Goal: Check status: Check status

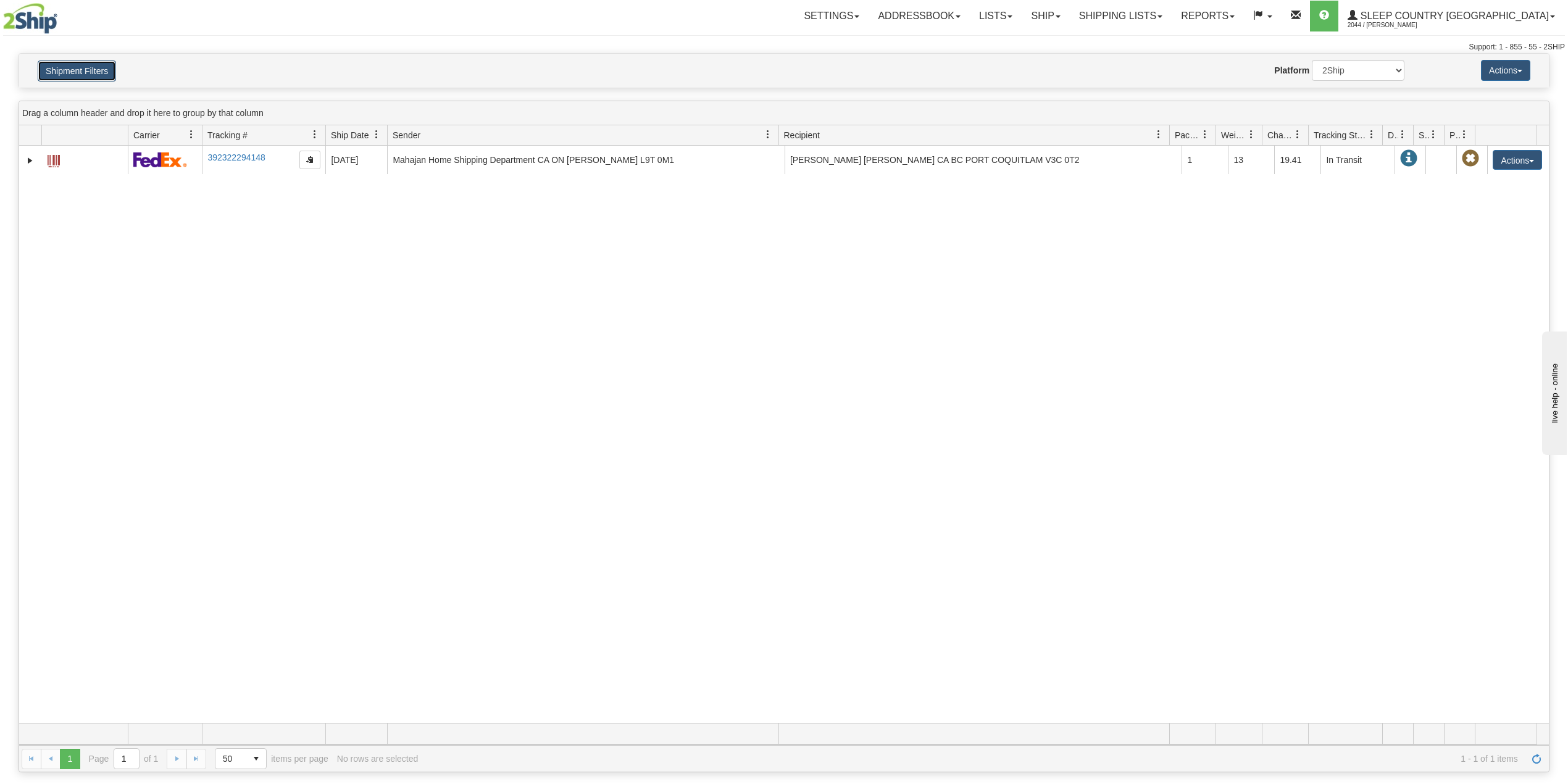
click at [85, 63] on button "Shipment Filters" at bounding box center [77, 70] width 79 height 21
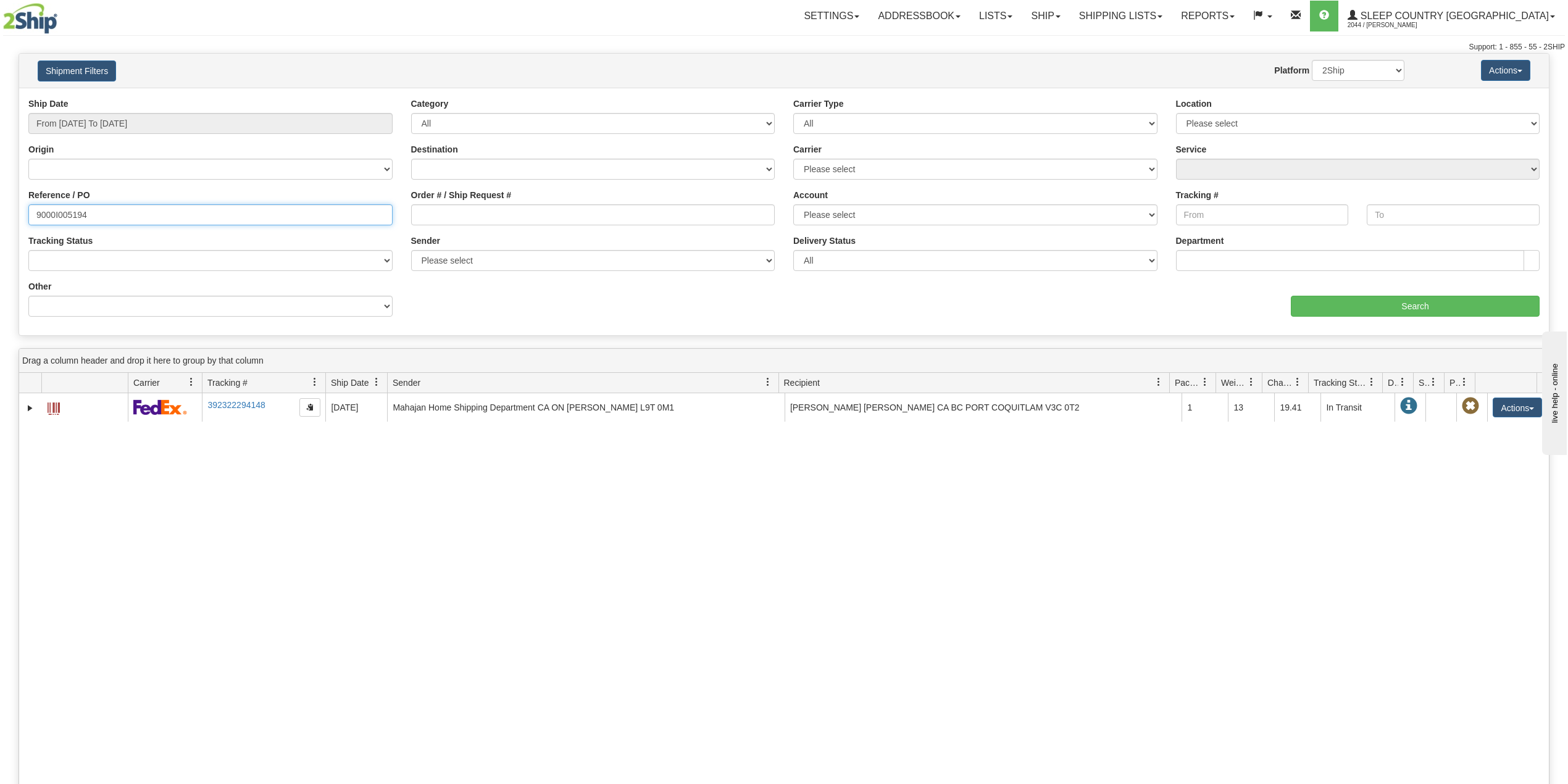
click at [77, 213] on input "9000I005194" at bounding box center [211, 214] width 365 height 21
paste input "#9002H971319"
click at [38, 215] on input "#9002H971319" at bounding box center [211, 214] width 365 height 21
click at [39, 215] on input "#9002H971319" at bounding box center [211, 214] width 365 height 21
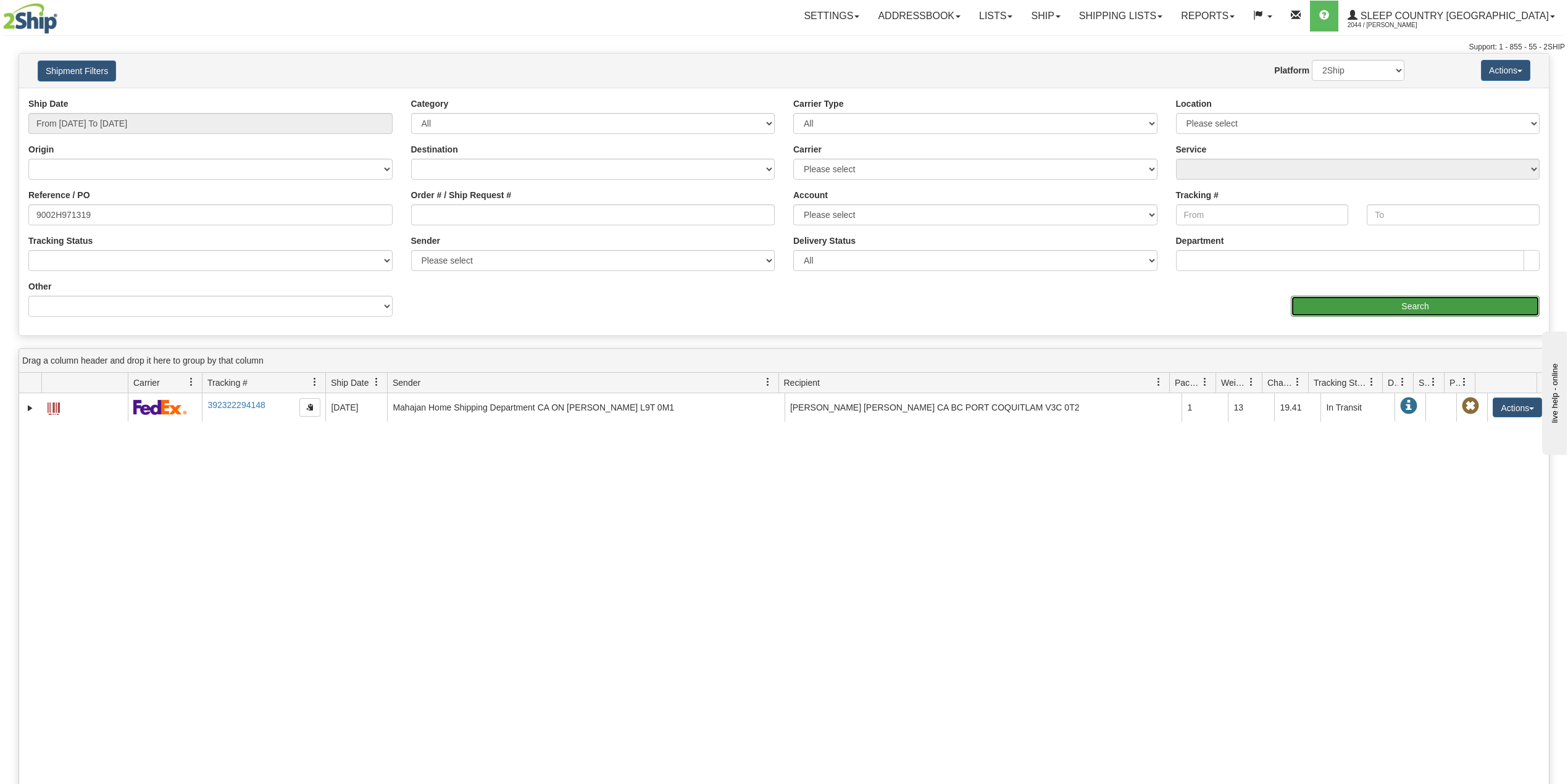
click at [1366, 303] on input "Search" at bounding box center [1415, 305] width 248 height 21
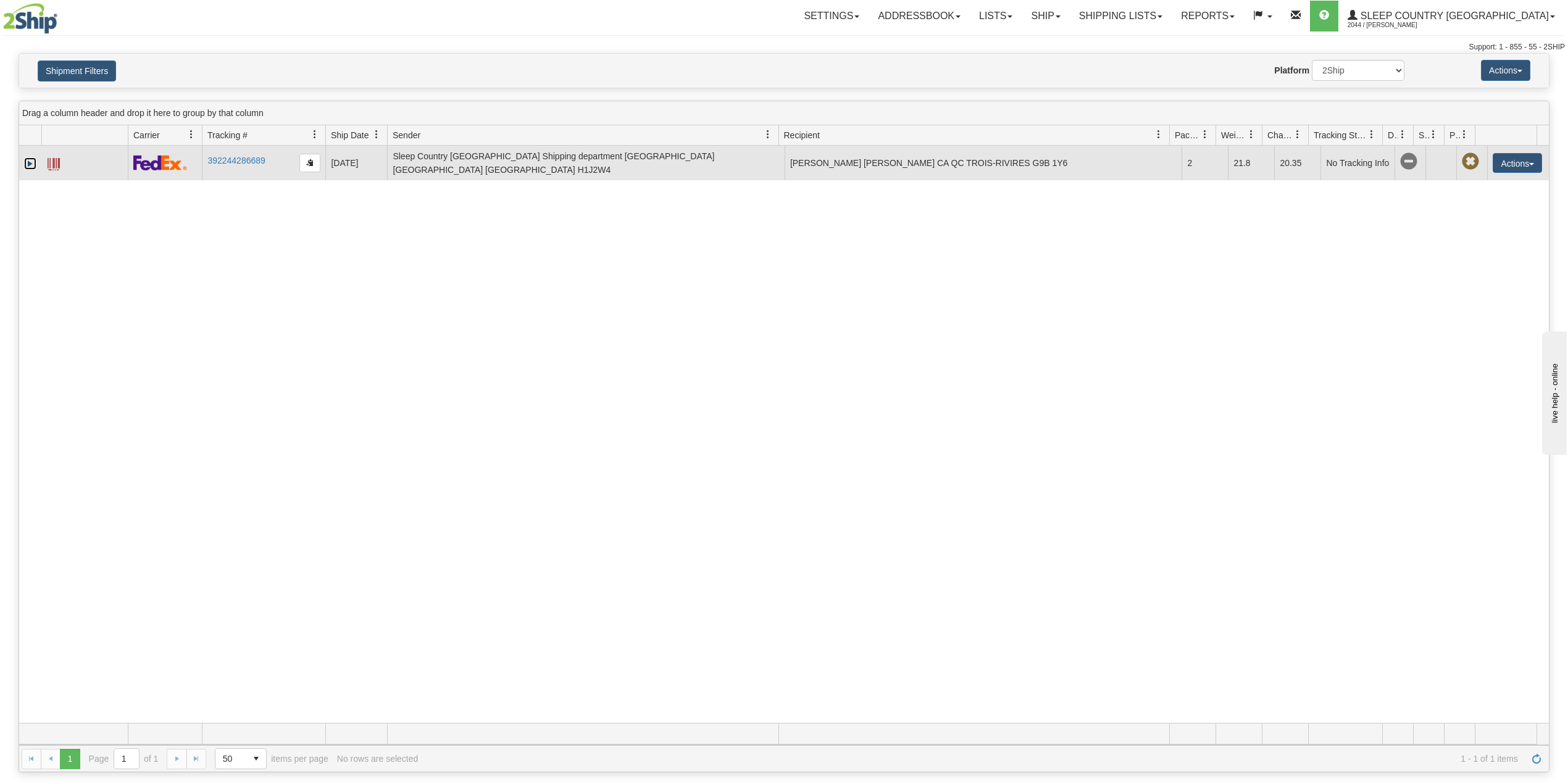
click at [31, 162] on link "Expand" at bounding box center [30, 163] width 13 height 13
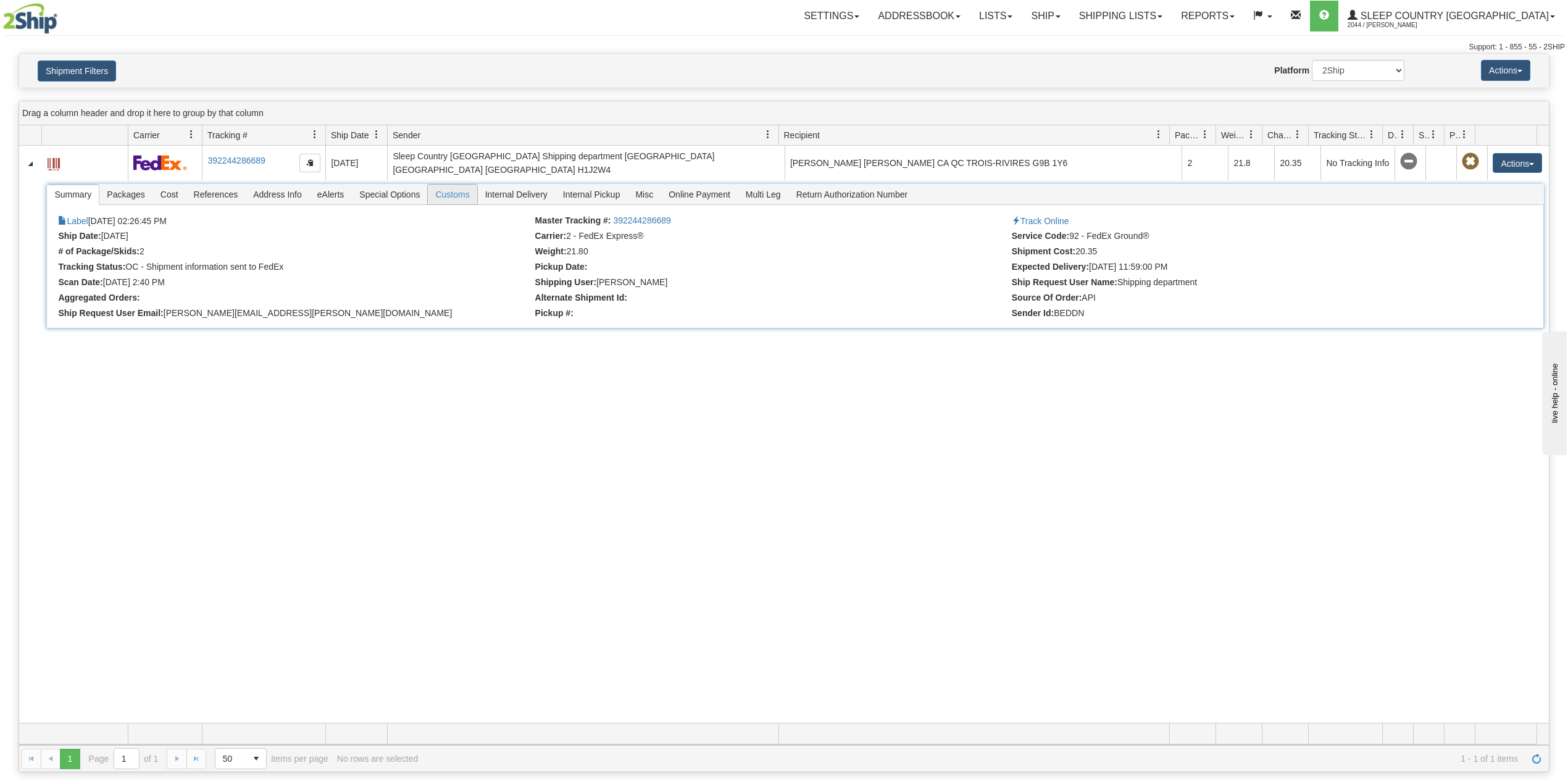
click at [455, 201] on span "Customs" at bounding box center [451, 194] width 48 height 20
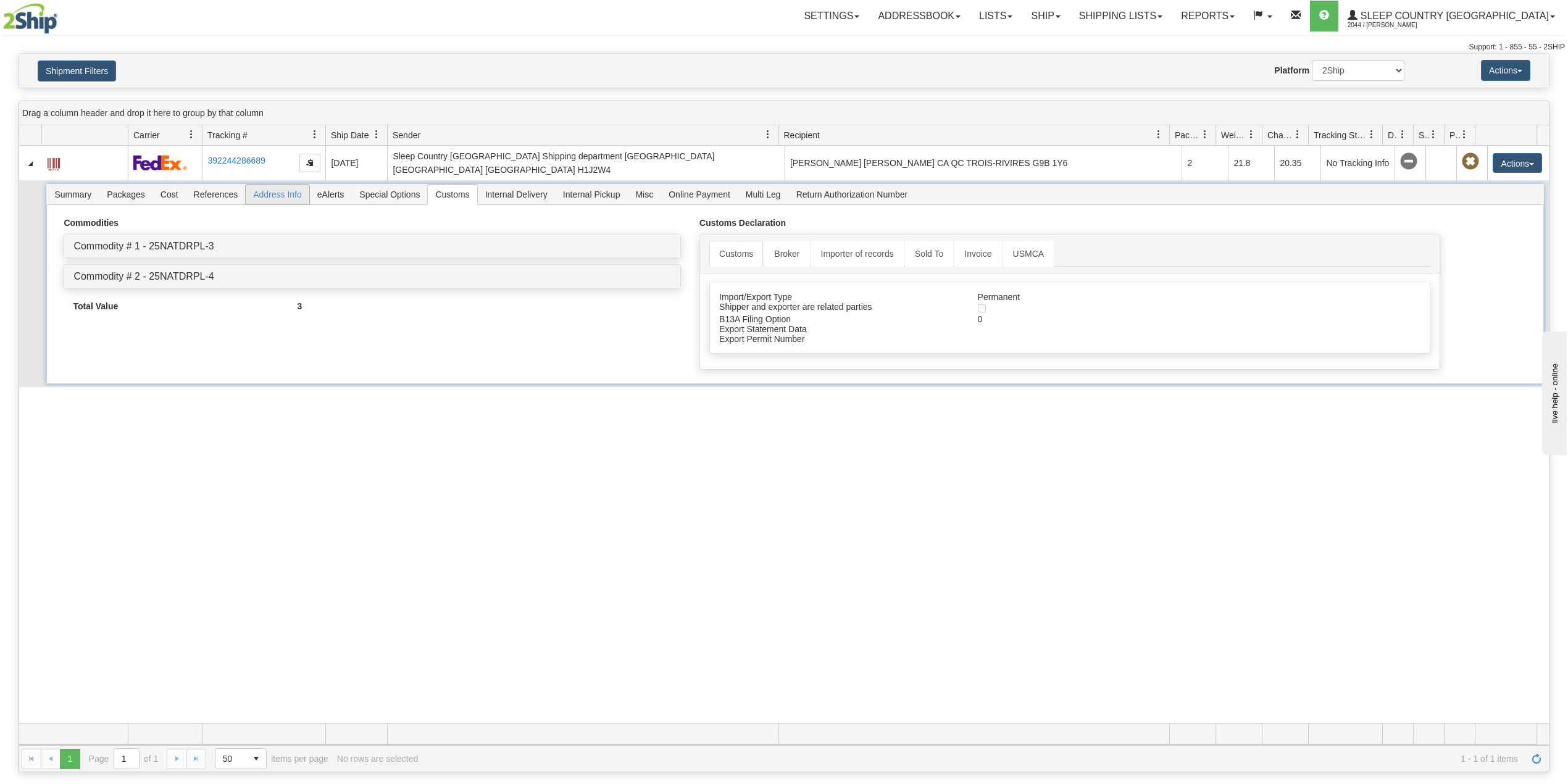
click at [268, 192] on span "Address Info" at bounding box center [277, 194] width 64 height 20
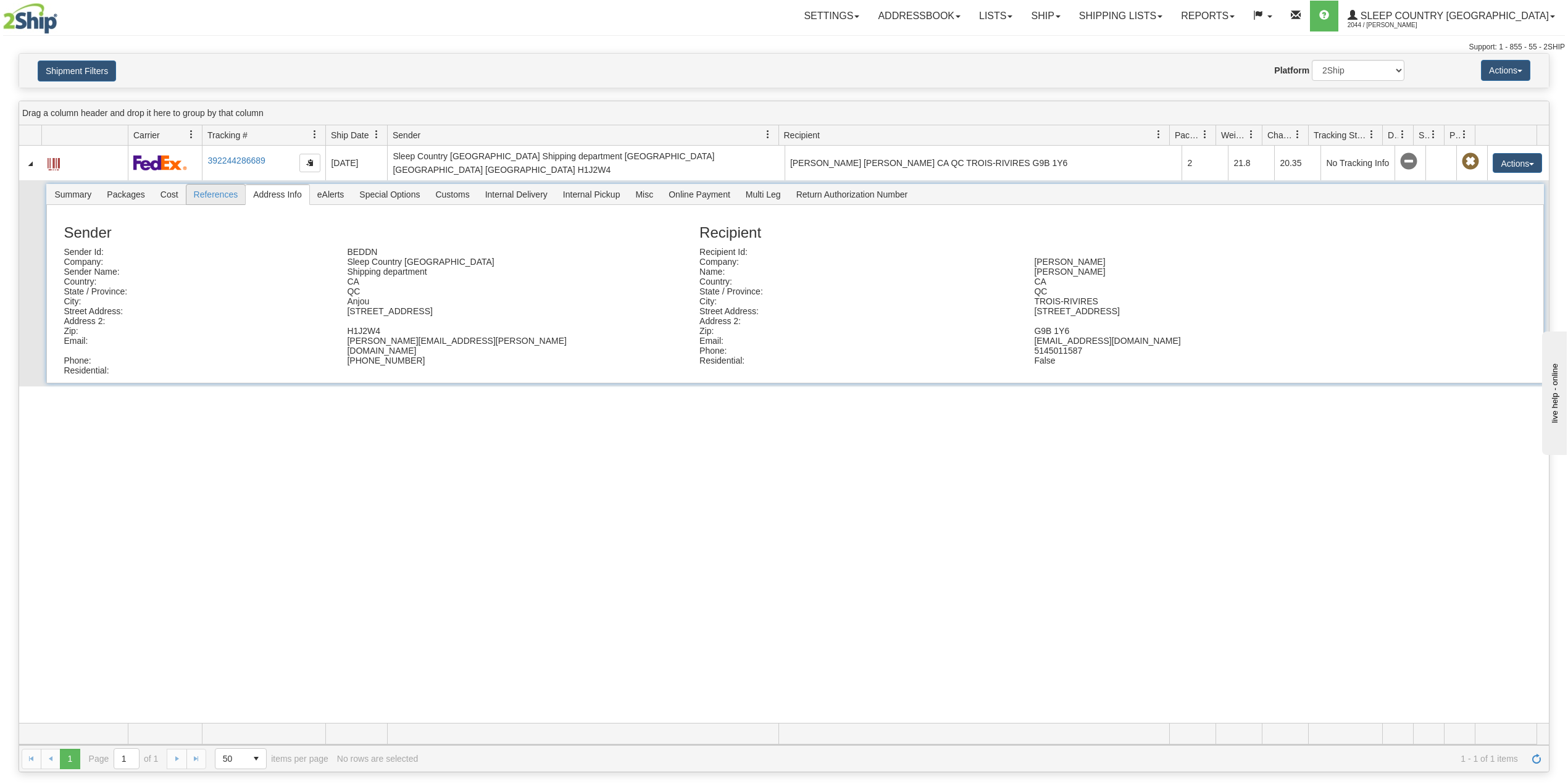
click at [218, 195] on span "References" at bounding box center [216, 194] width 59 height 20
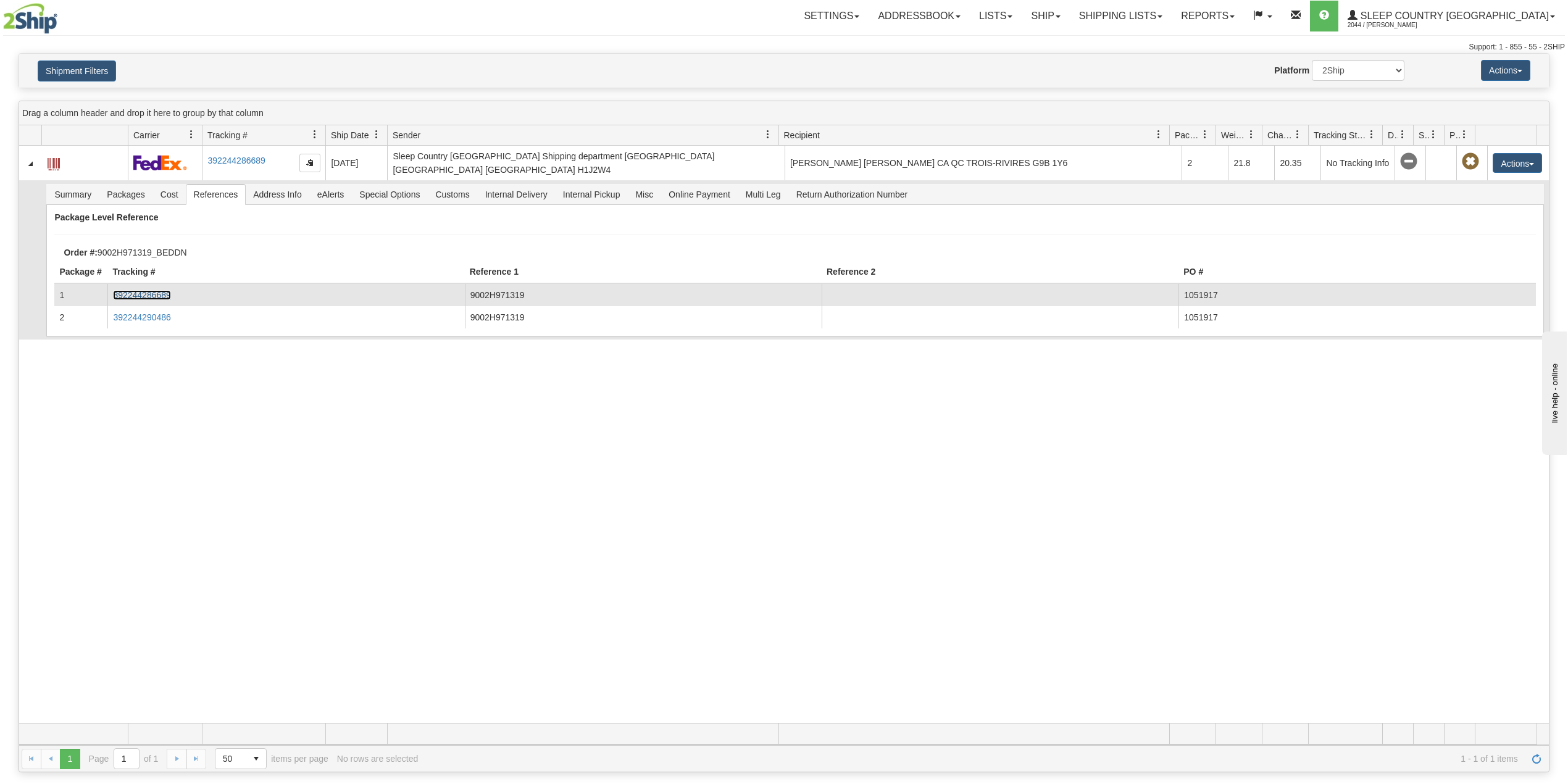
click at [155, 294] on link "392244286689" at bounding box center [142, 294] width 57 height 10
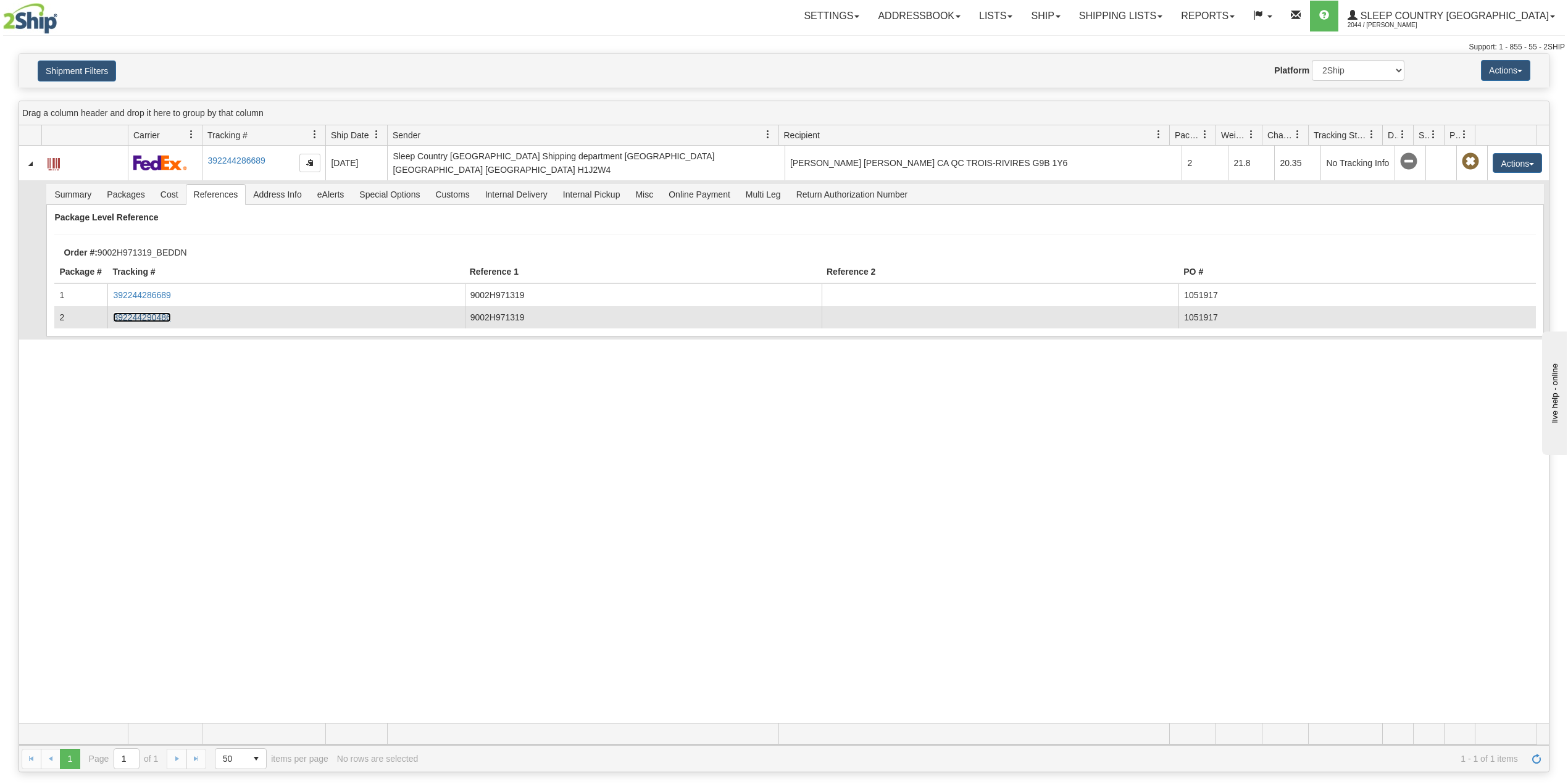
click at [166, 316] on link "392244290486" at bounding box center [142, 317] width 57 height 10
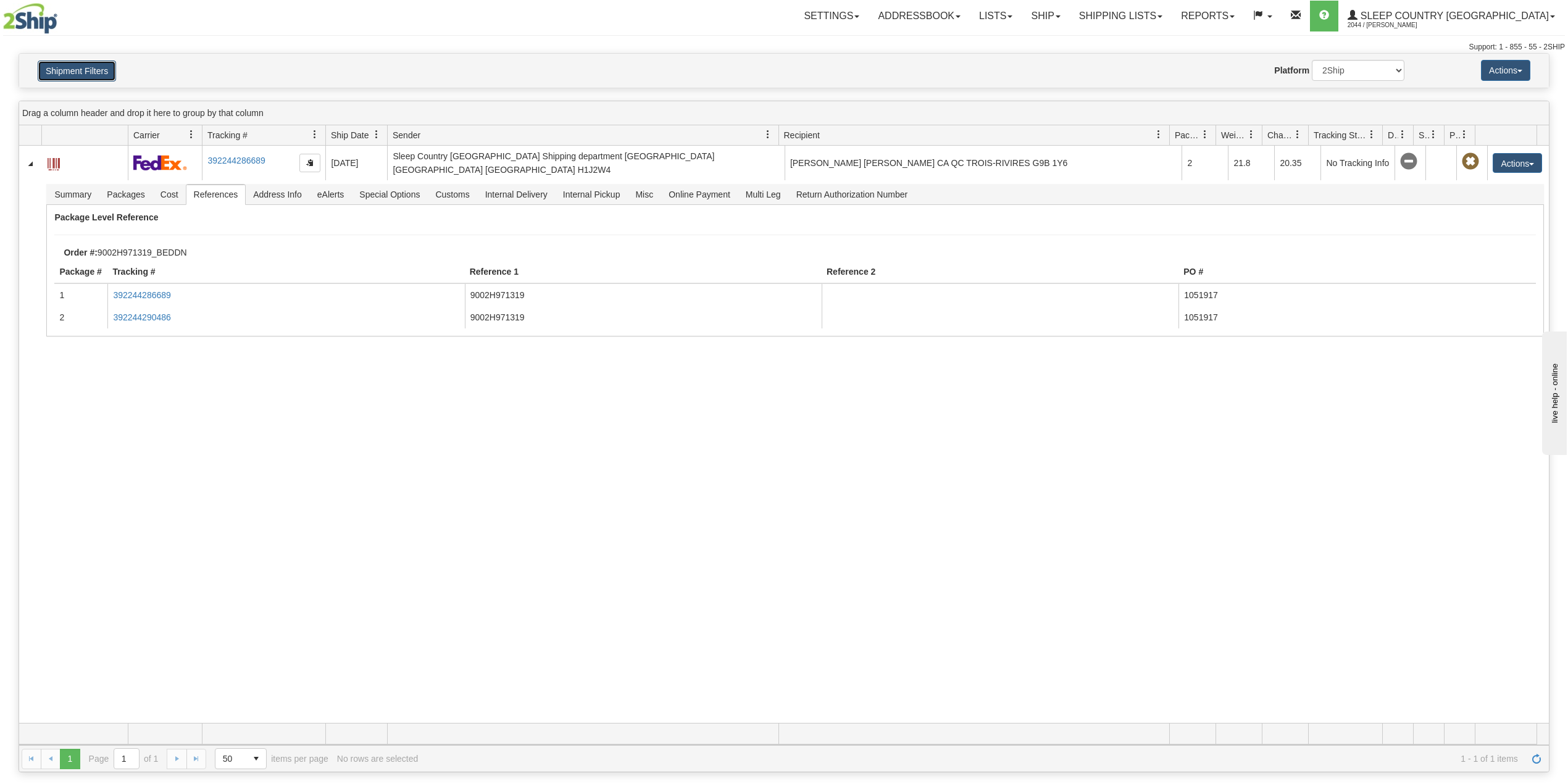
click at [92, 69] on button "Shipment Filters" at bounding box center [77, 70] width 79 height 21
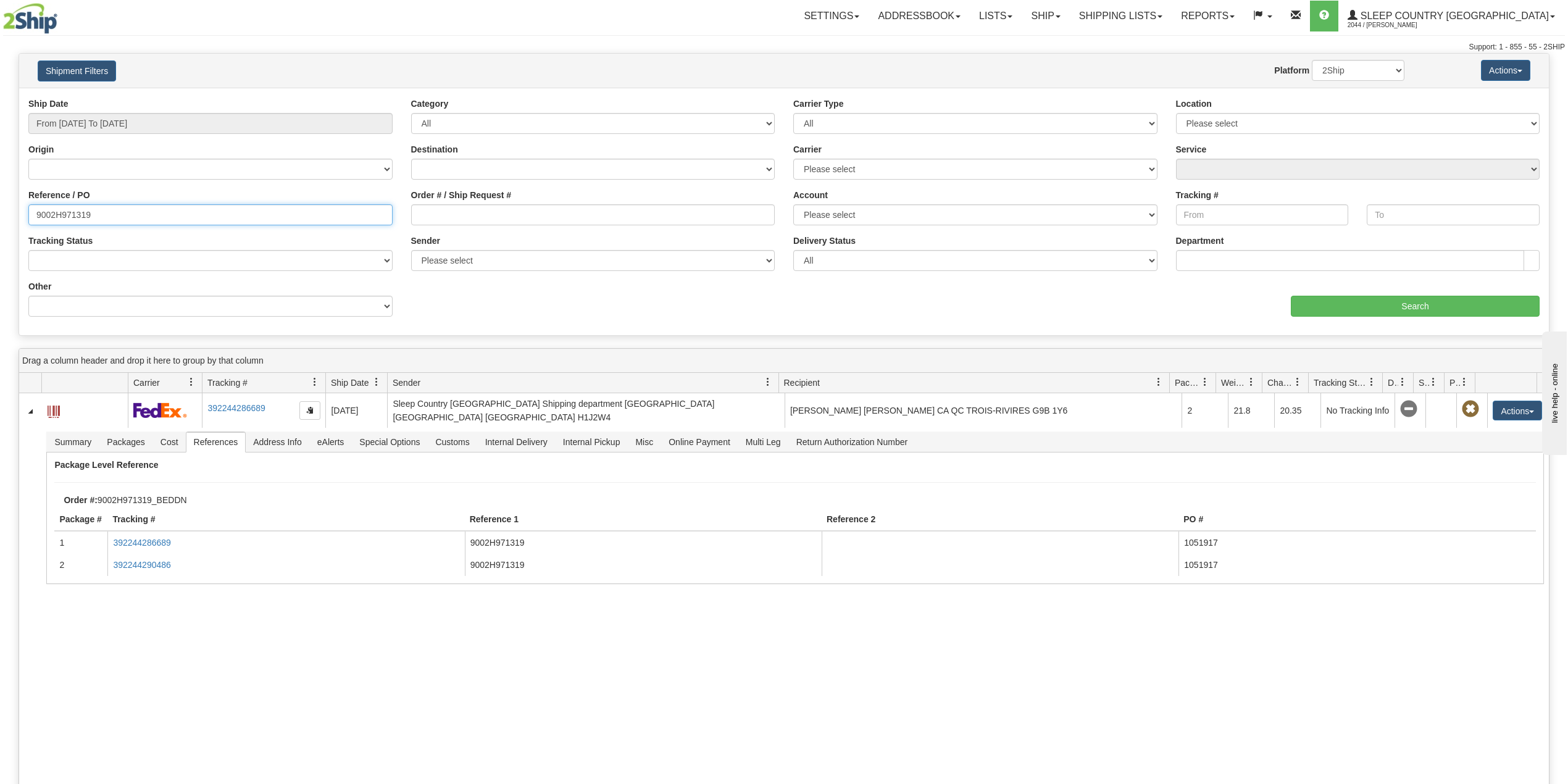
click at [73, 211] on input "9002H971319" at bounding box center [211, 214] width 365 height 21
paste input "0I015565"
click at [1396, 311] on input "Search" at bounding box center [1415, 305] width 248 height 21
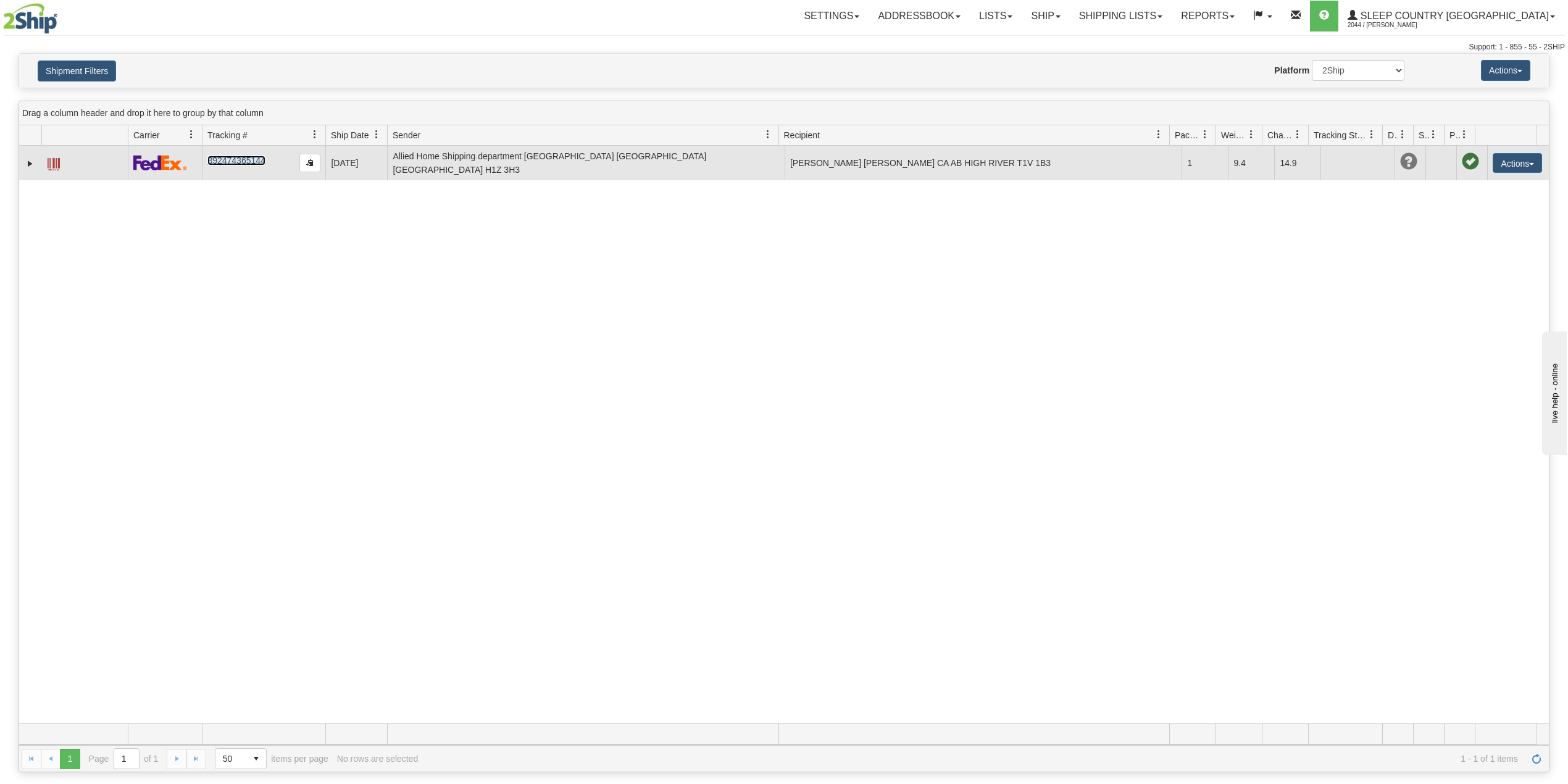
click at [238, 158] on link "392474365144" at bounding box center [236, 161] width 57 height 10
click at [224, 166] on td "392474365144" at bounding box center [263, 163] width 123 height 34
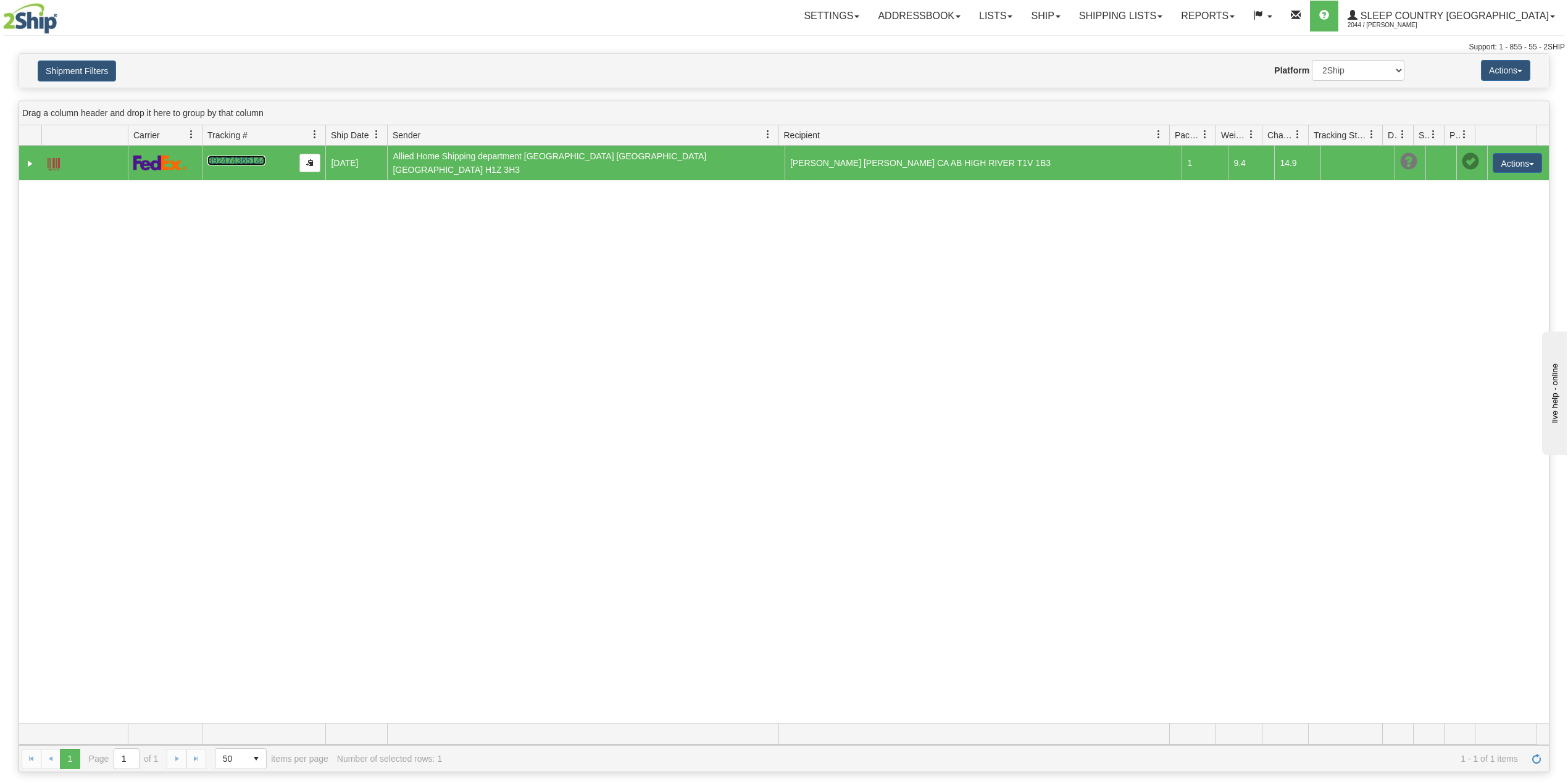
click at [226, 162] on link "392474365144" at bounding box center [236, 161] width 57 height 10
click at [82, 73] on button "Shipment Filters" at bounding box center [77, 70] width 79 height 21
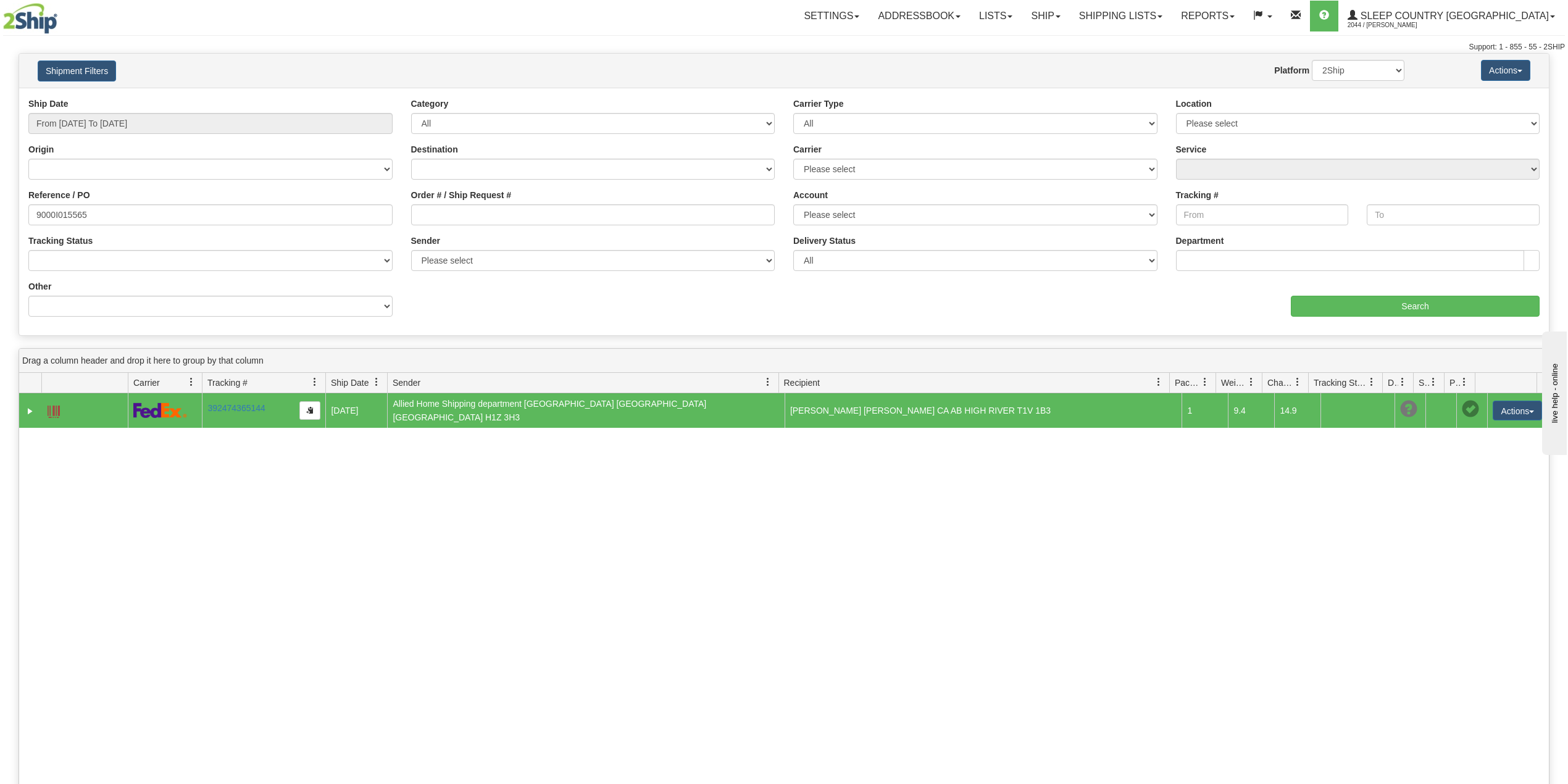
click at [50, 205] on div "Reference / PO 9000I015565" at bounding box center [211, 207] width 365 height 36
click at [57, 221] on input "9000I015565" at bounding box center [211, 214] width 365 height 21
paste input "7H993067"
click at [1361, 306] on input "Search" at bounding box center [1415, 305] width 248 height 21
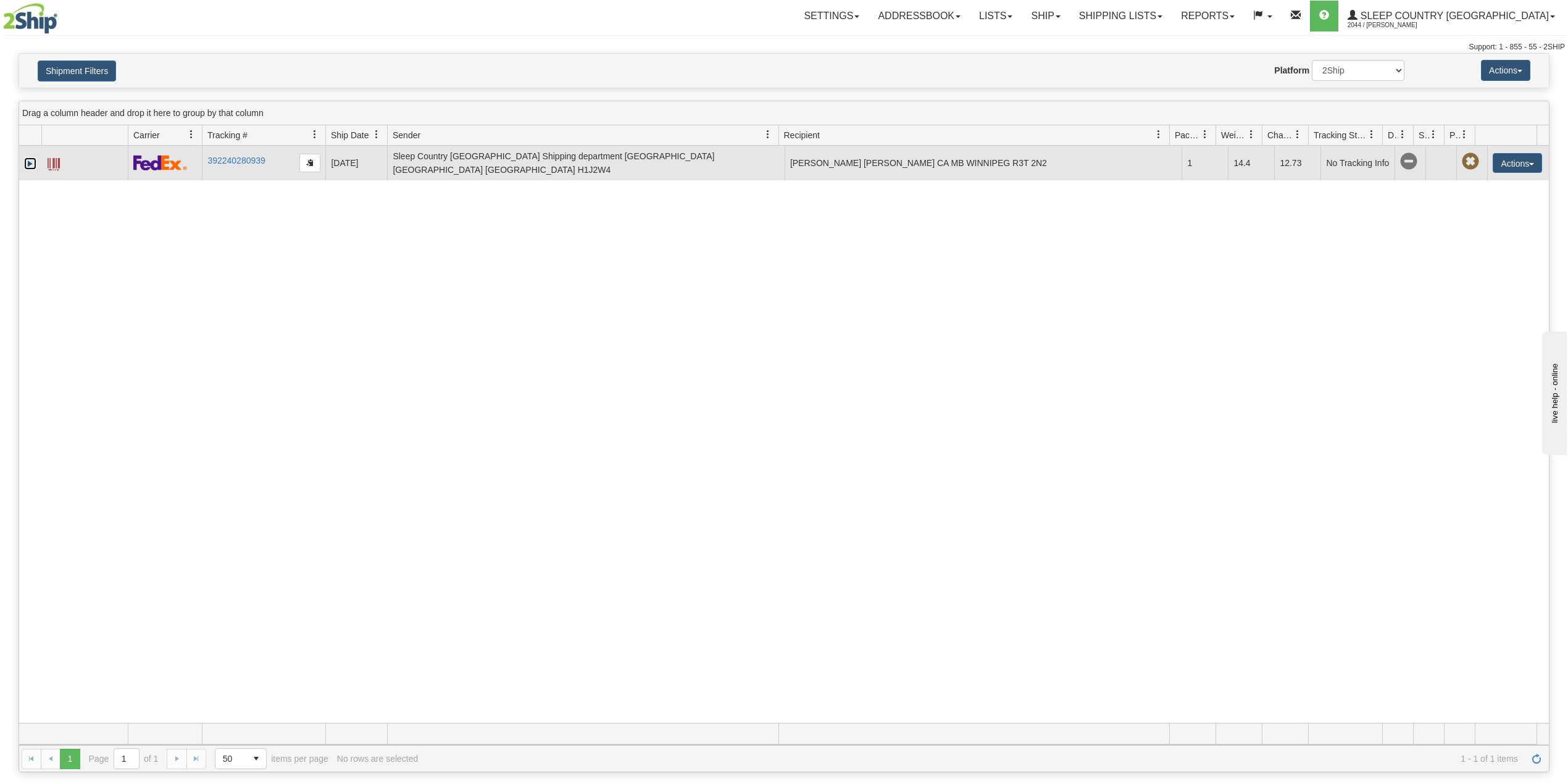
click at [29, 163] on link "Expand" at bounding box center [30, 163] width 13 height 13
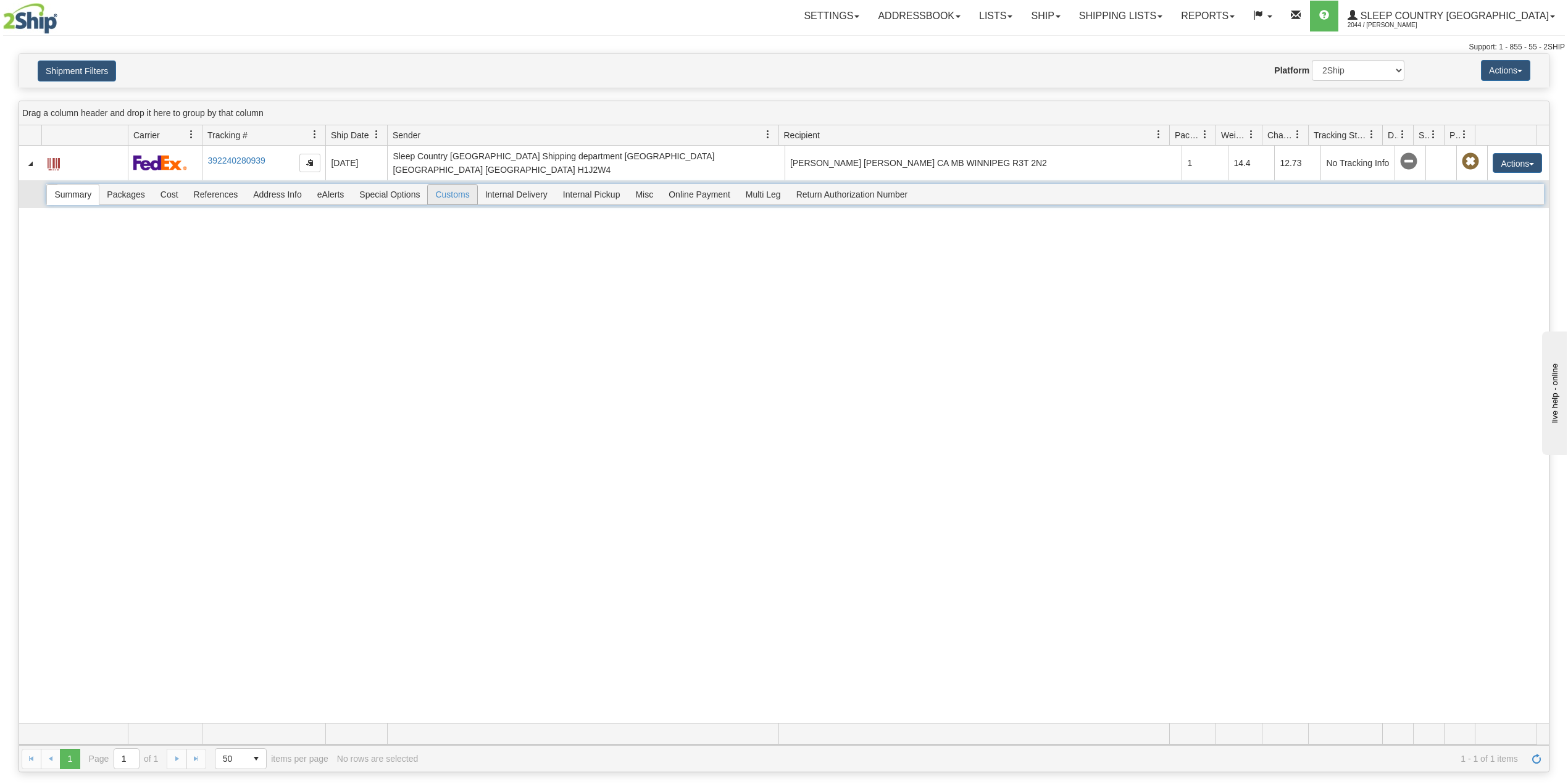
click at [467, 196] on span "Customs" at bounding box center [451, 194] width 48 height 20
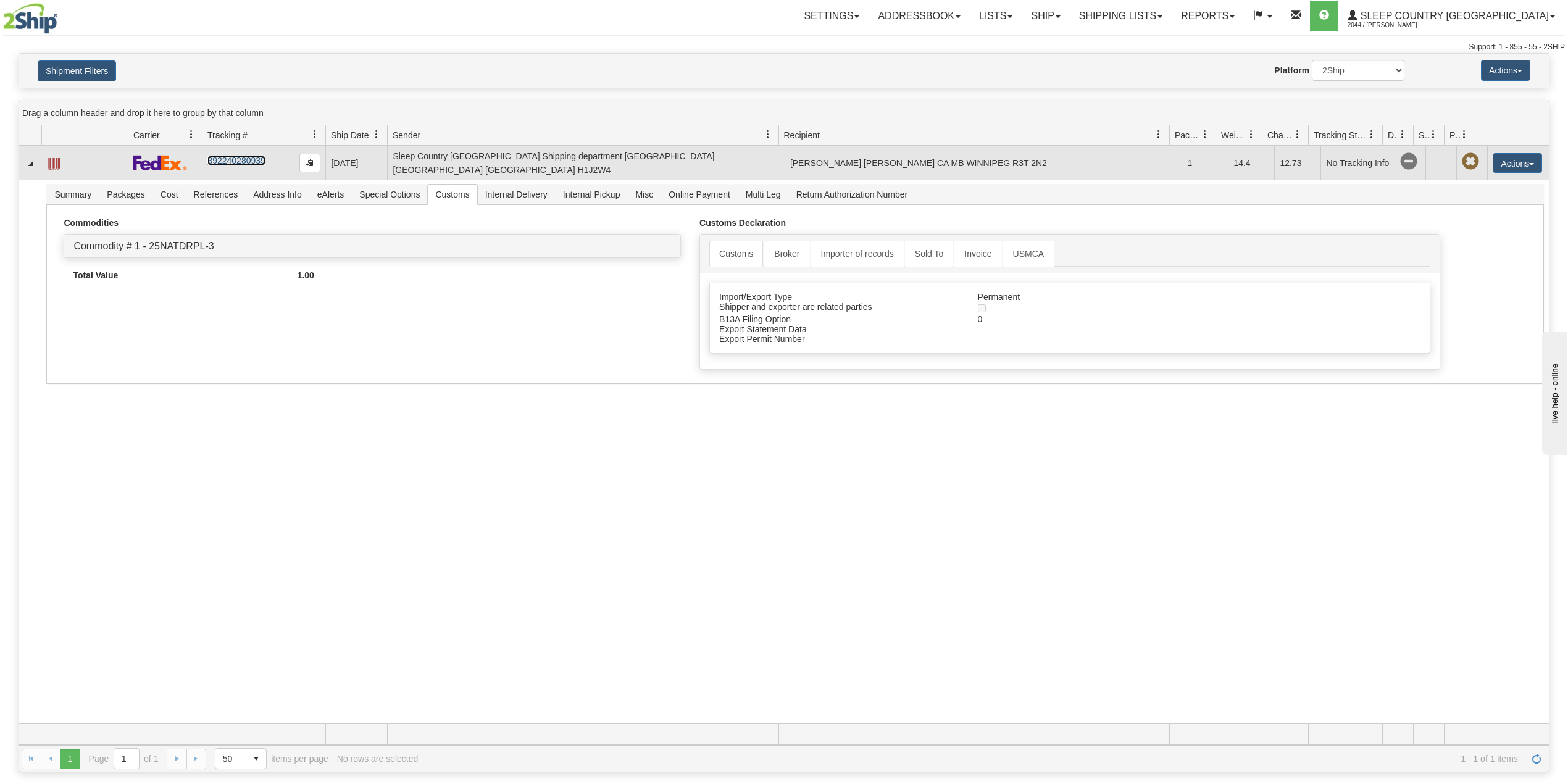
click at [250, 163] on link "392240280939" at bounding box center [236, 161] width 57 height 10
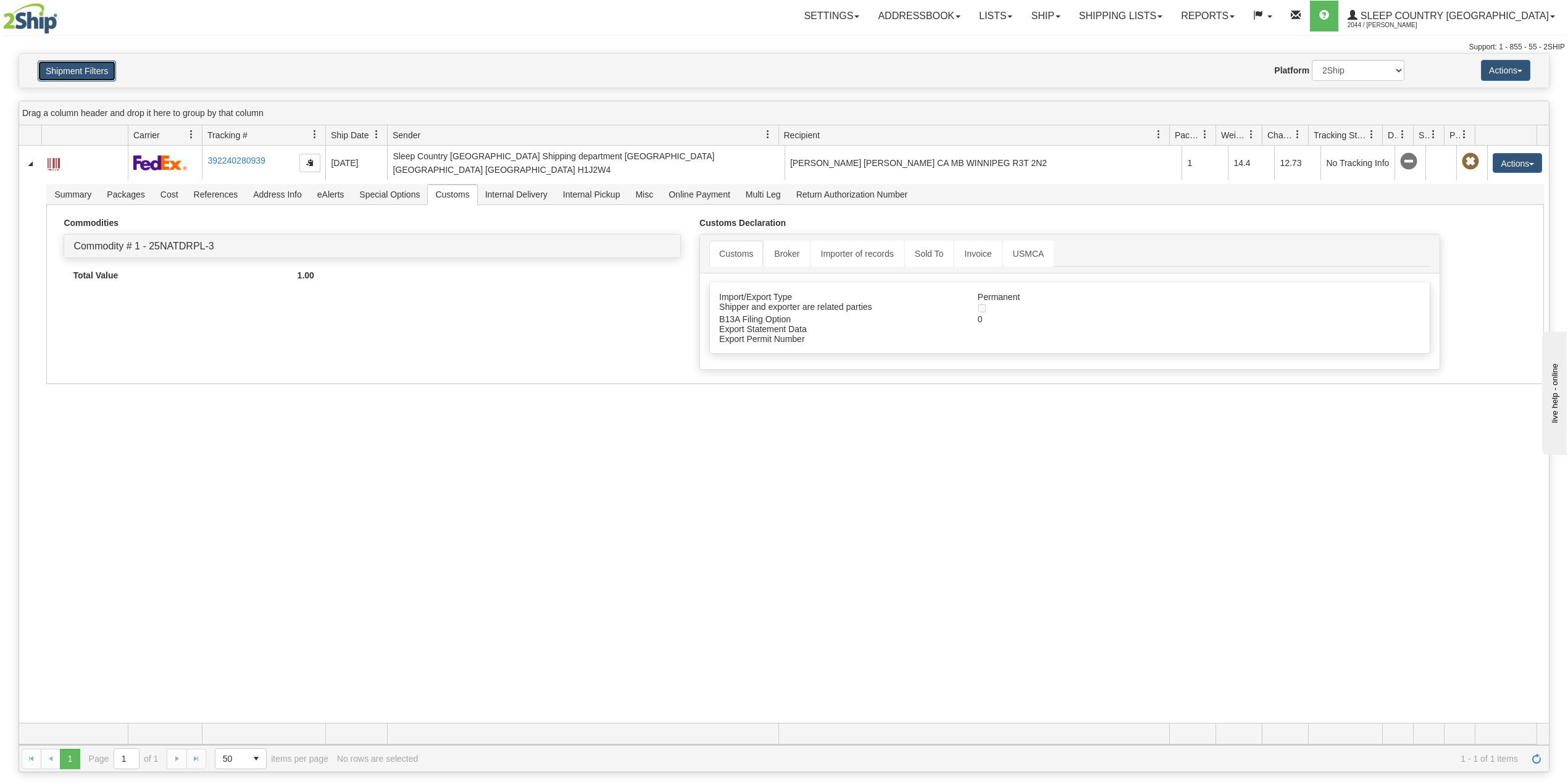
click at [95, 72] on button "Shipment Filters" at bounding box center [77, 70] width 79 height 21
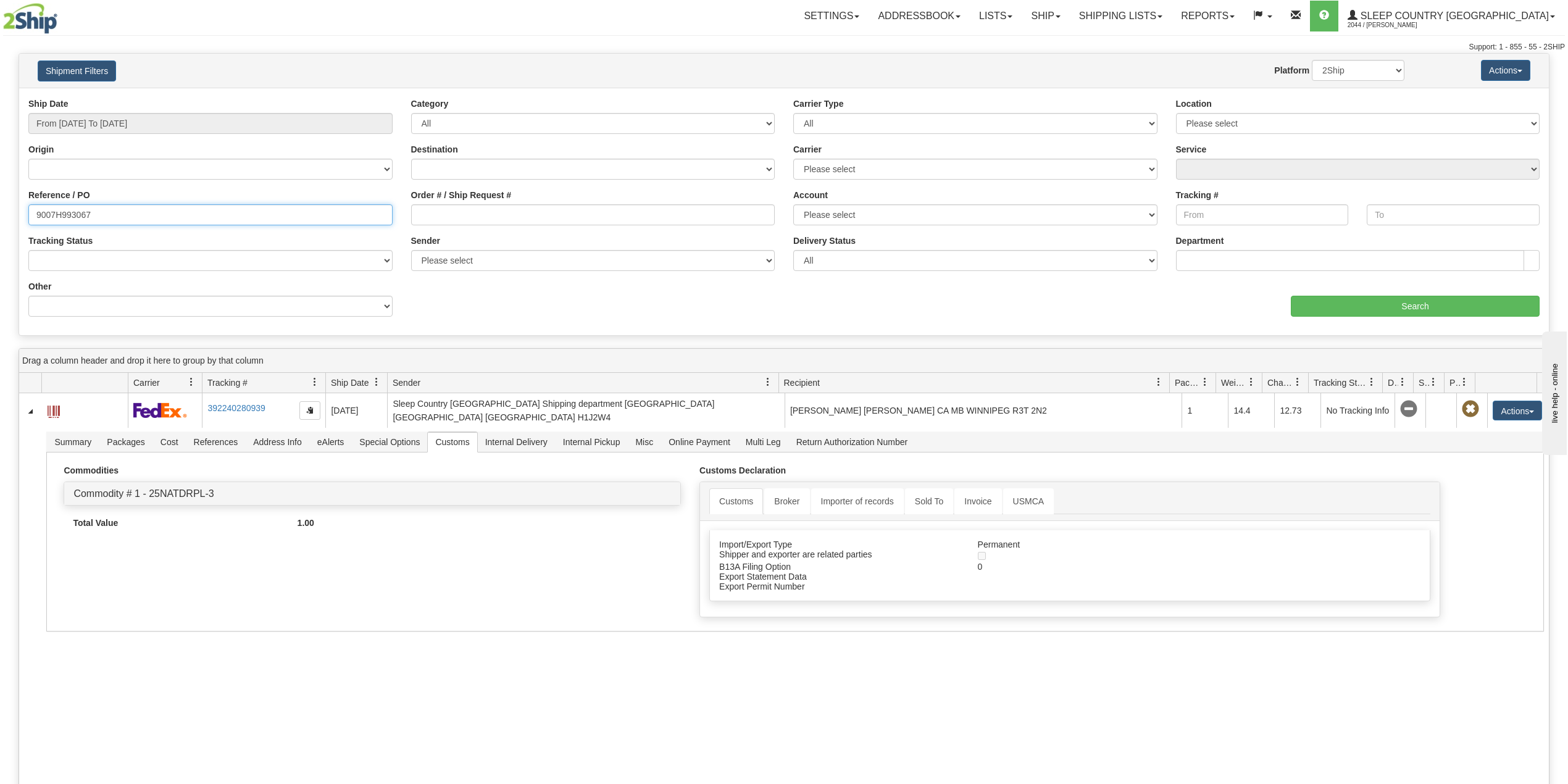
click at [75, 211] on input "9007H993067" at bounding box center [211, 214] width 365 height 21
click at [75, 212] on input "9007H993067" at bounding box center [211, 214] width 365 height 21
paste input "0I014190"
click at [1458, 311] on input "Search" at bounding box center [1415, 305] width 248 height 21
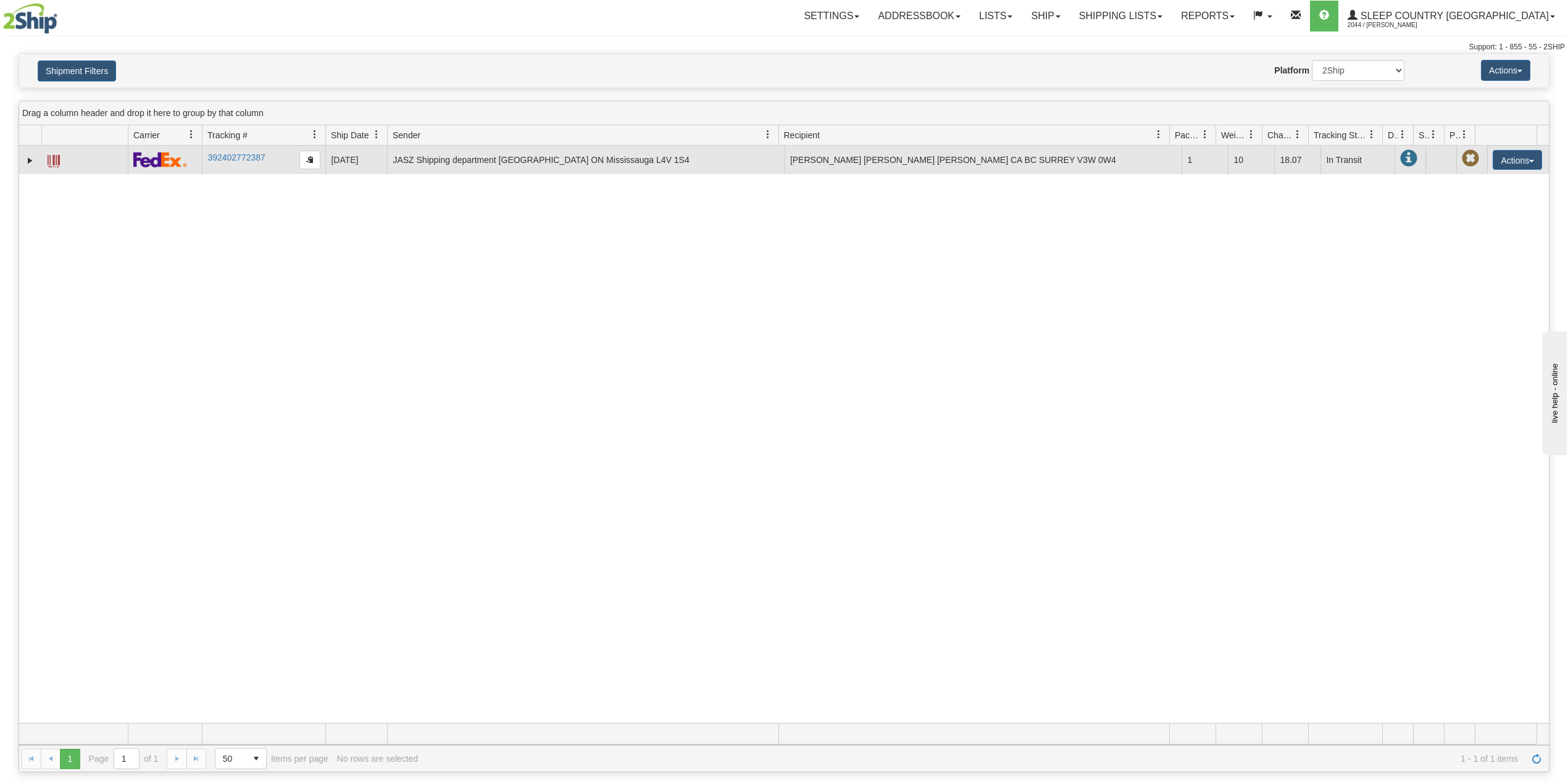
click at [236, 152] on td "392402772387" at bounding box center [263, 160] width 123 height 29
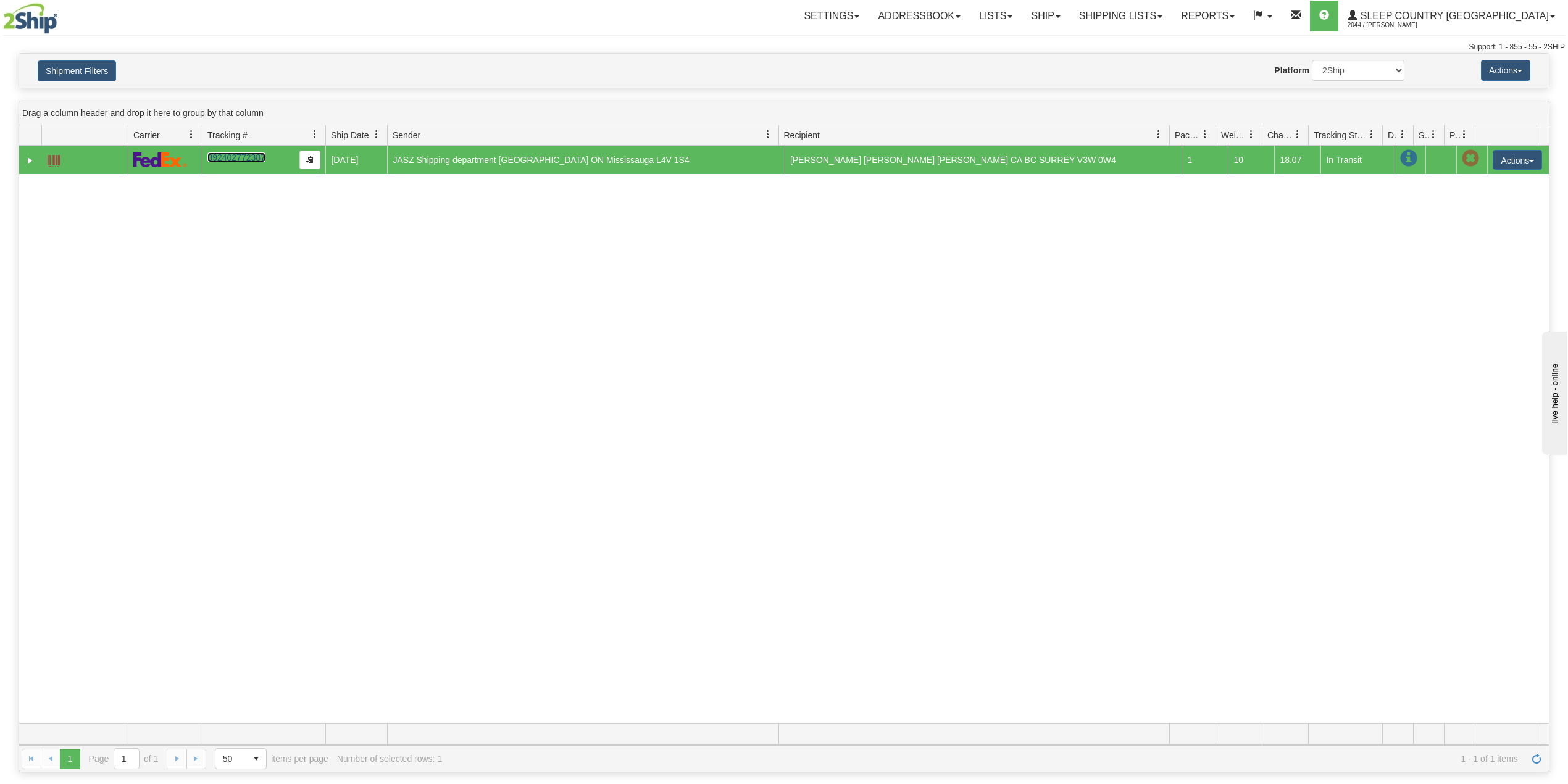
click at [236, 160] on link "392402772387" at bounding box center [236, 158] width 57 height 10
click at [78, 73] on button "Shipment Filters" at bounding box center [77, 70] width 79 height 21
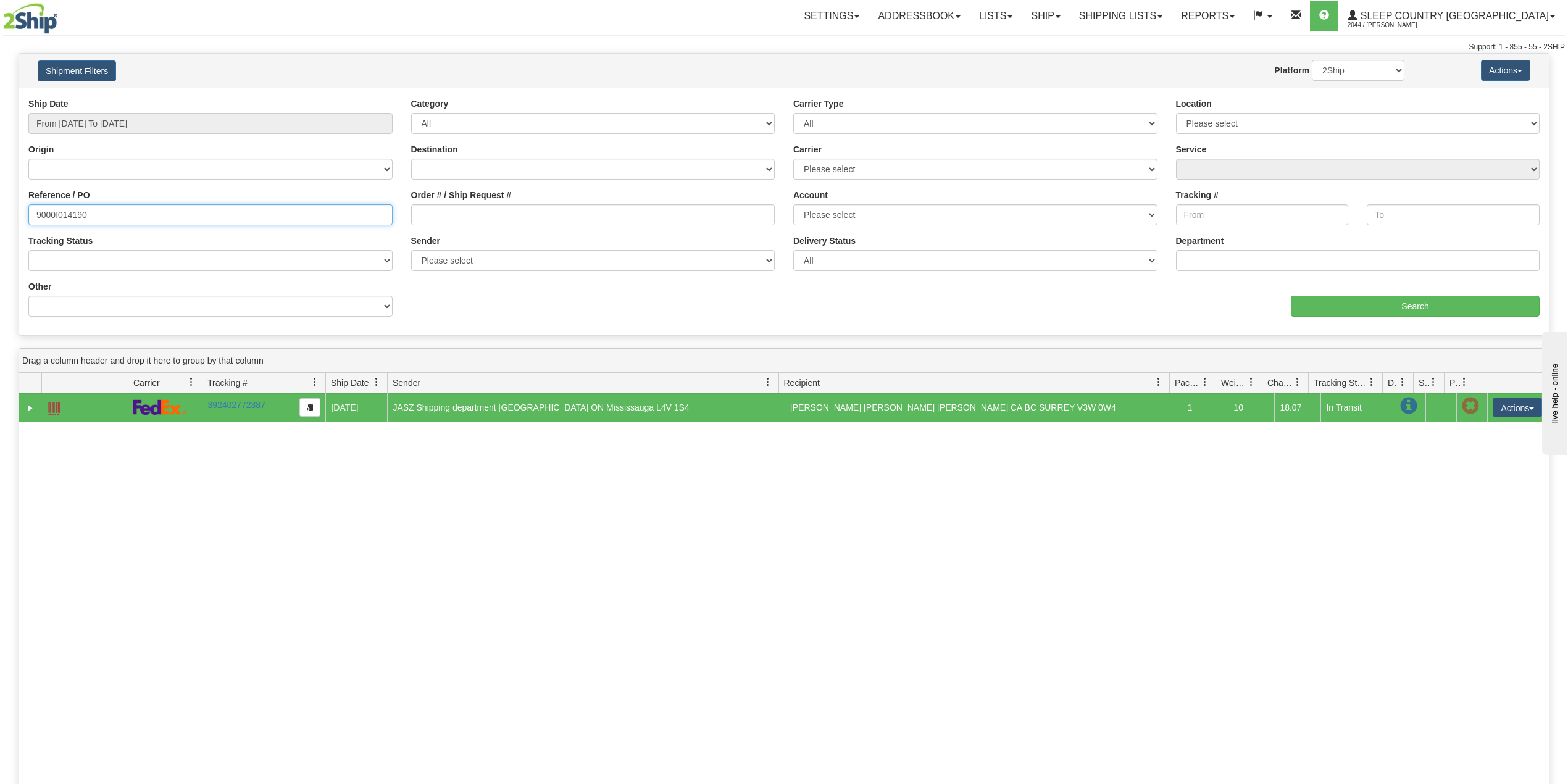
click at [75, 212] on input "9000I014190" at bounding box center [211, 214] width 365 height 21
click at [73, 212] on input "9000I014190" at bounding box center [211, 214] width 365 height 21
paste input "2H983235"
click at [1347, 302] on input "Search" at bounding box center [1415, 305] width 248 height 21
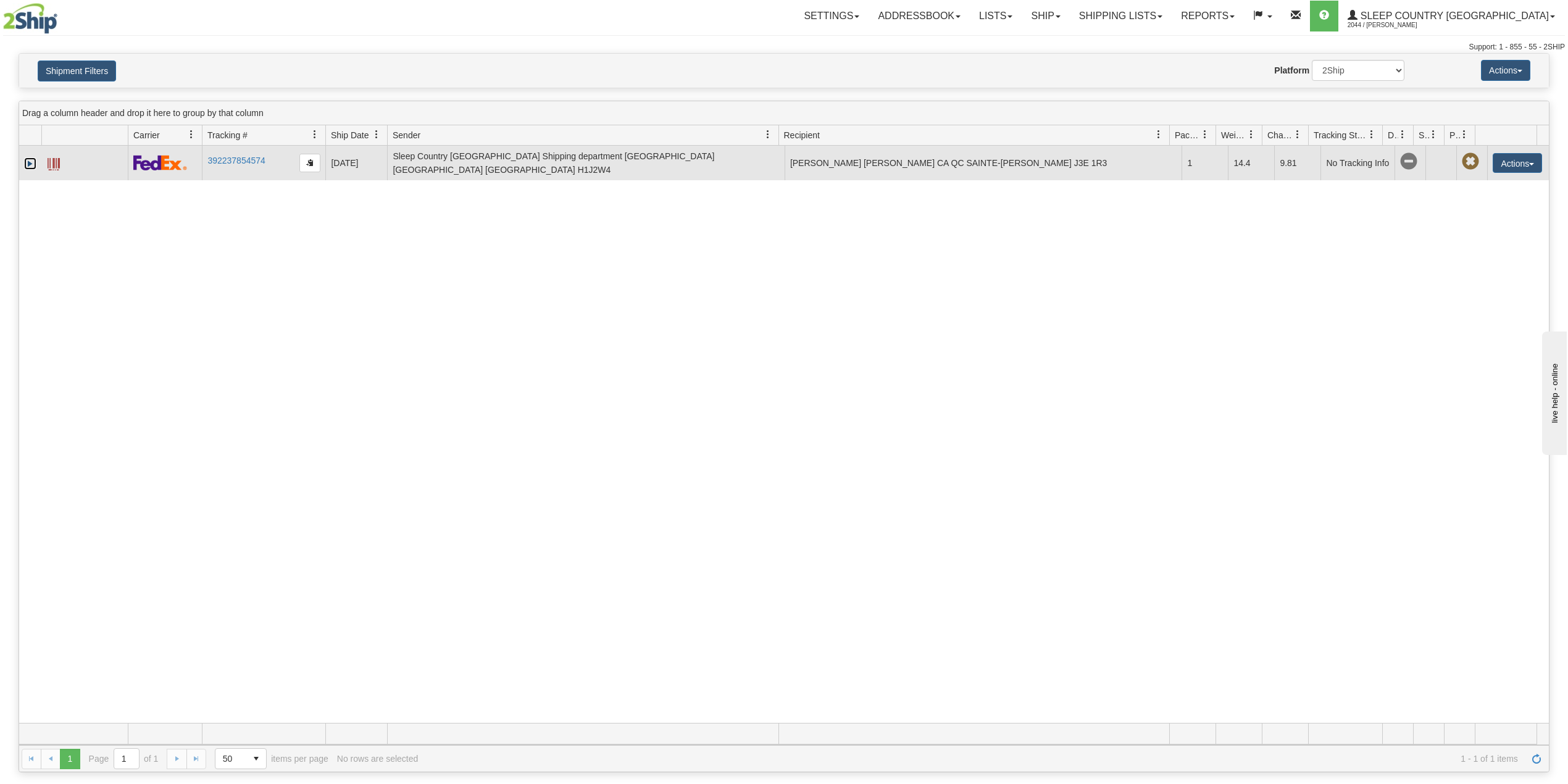
click at [30, 162] on link "Expand" at bounding box center [30, 163] width 13 height 13
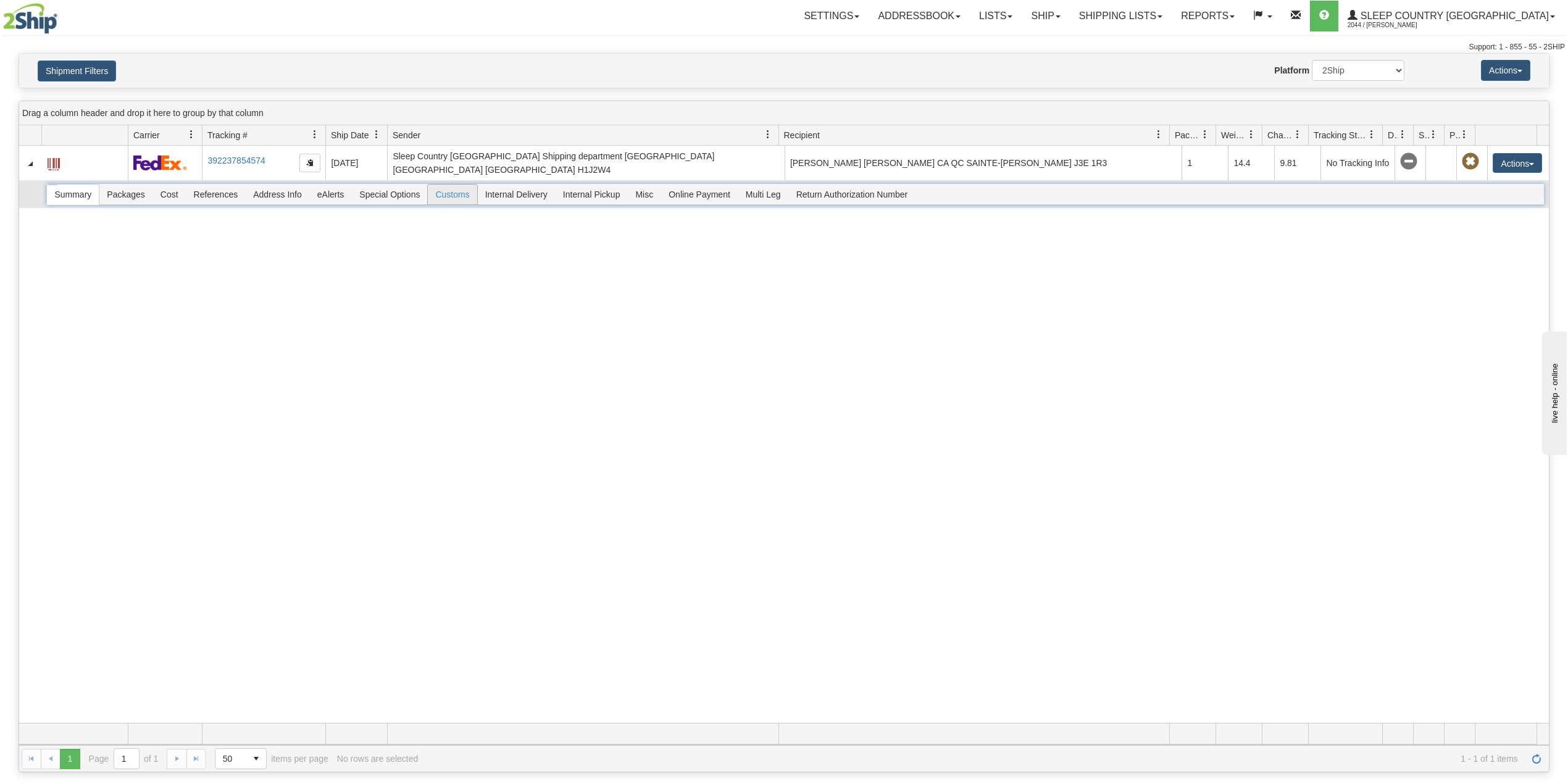
click at [441, 197] on span "Customs" at bounding box center [451, 194] width 48 height 20
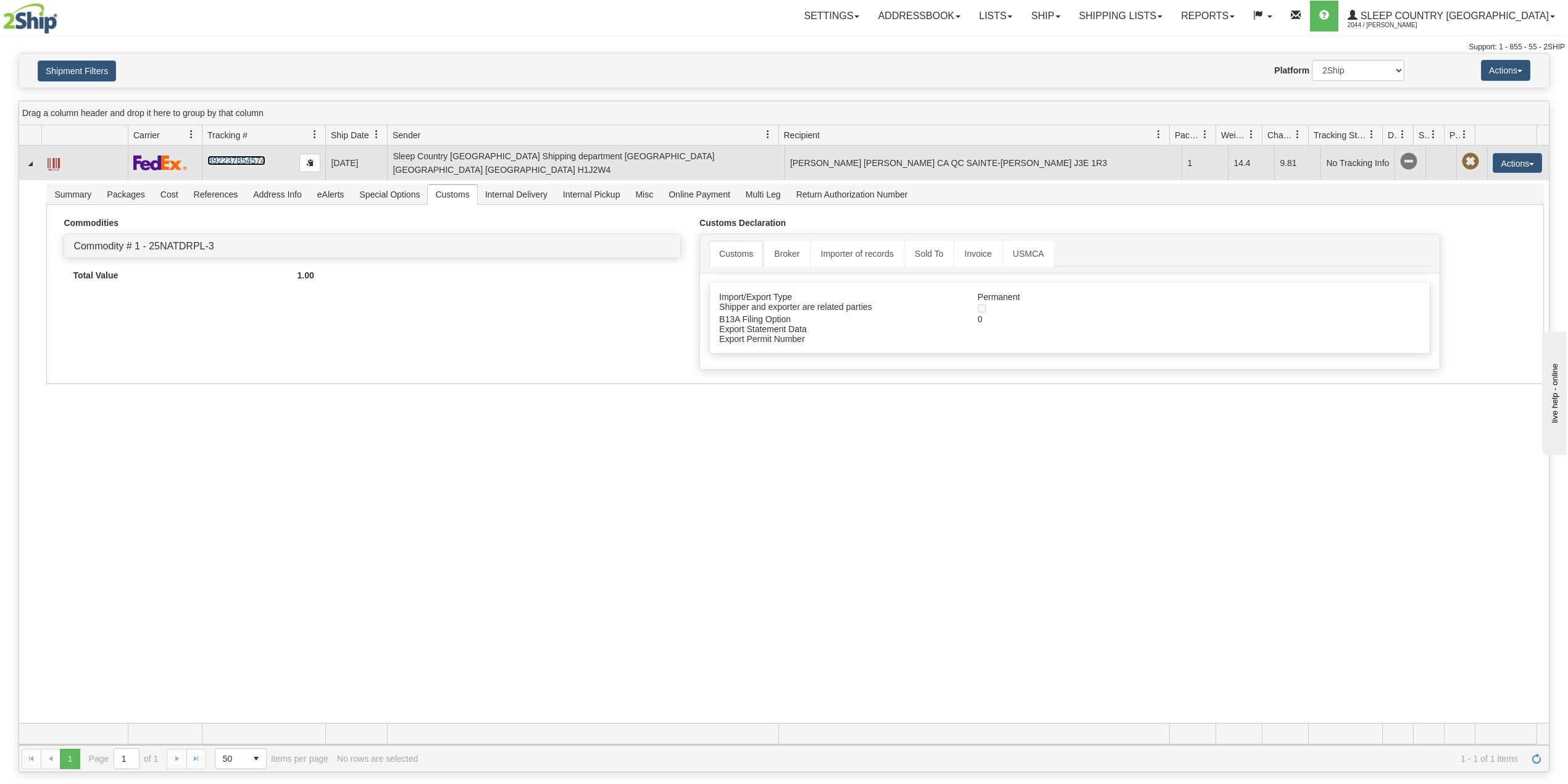
click at [236, 163] on link "392237854574" at bounding box center [236, 161] width 57 height 10
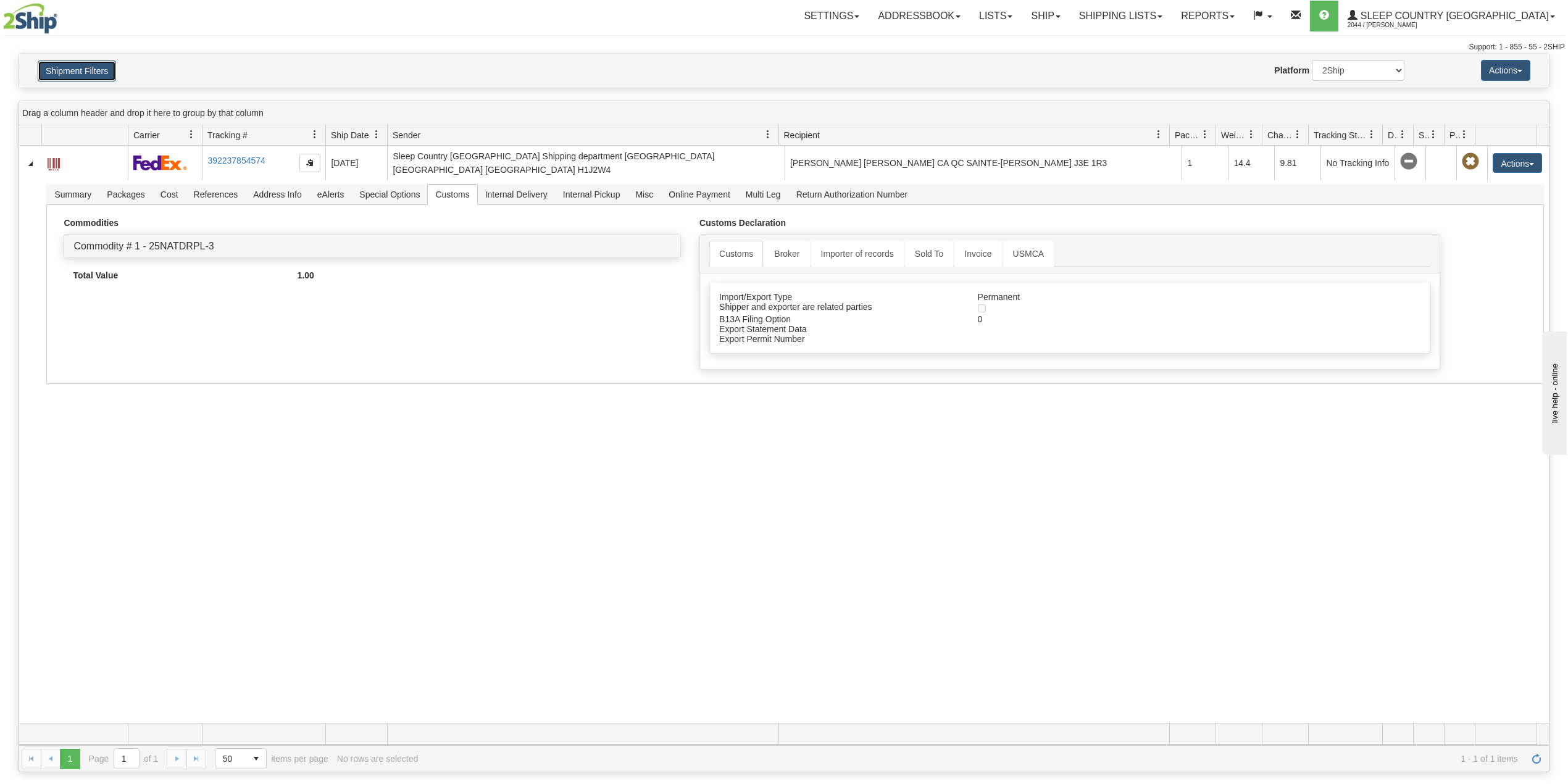
click at [98, 69] on button "Shipment Filters" at bounding box center [77, 70] width 79 height 21
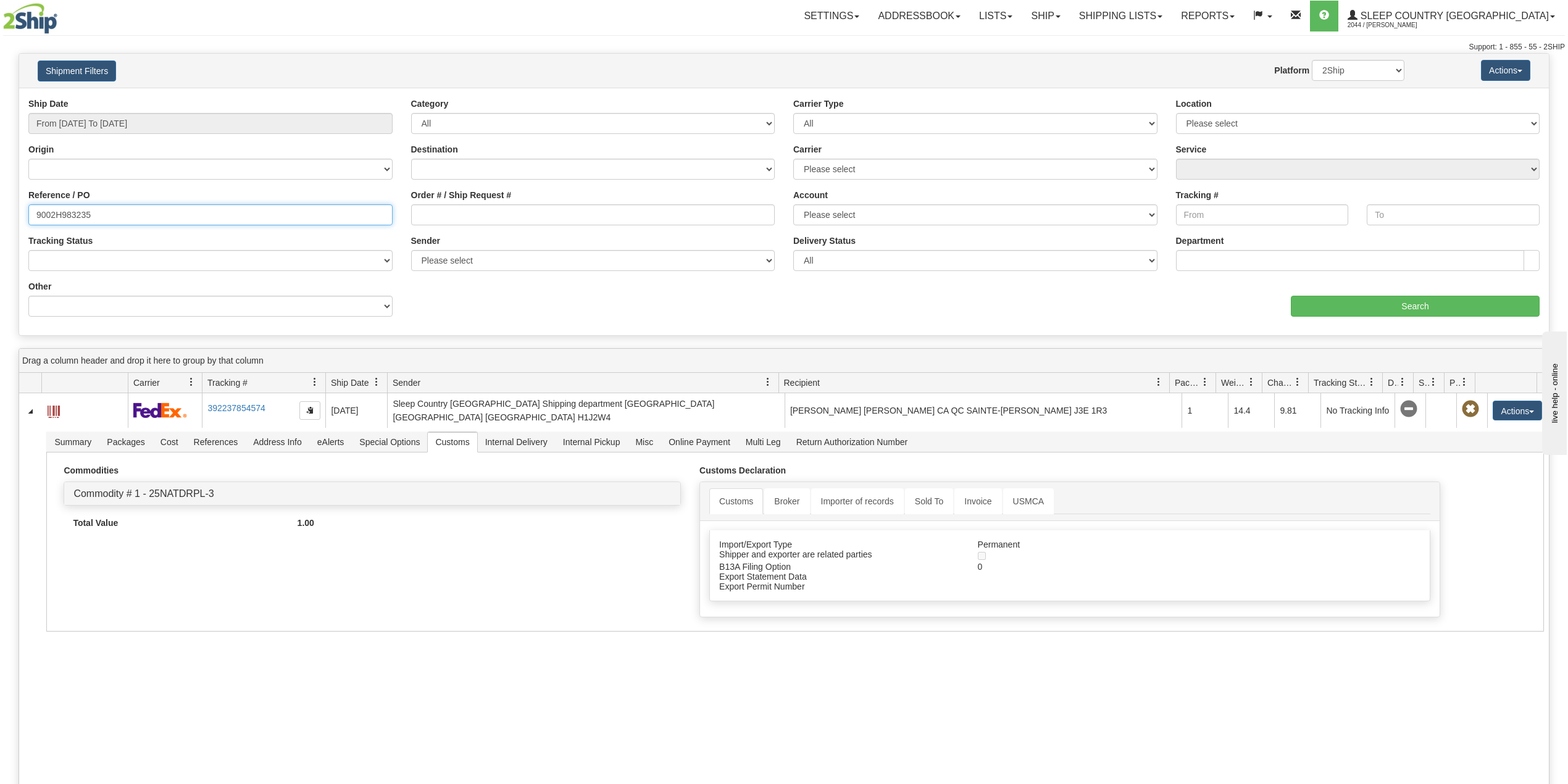
click at [67, 218] on input "9002H983235" at bounding box center [211, 214] width 365 height 21
paste input "I012407"
click at [1356, 303] on input "Search" at bounding box center [1415, 305] width 248 height 21
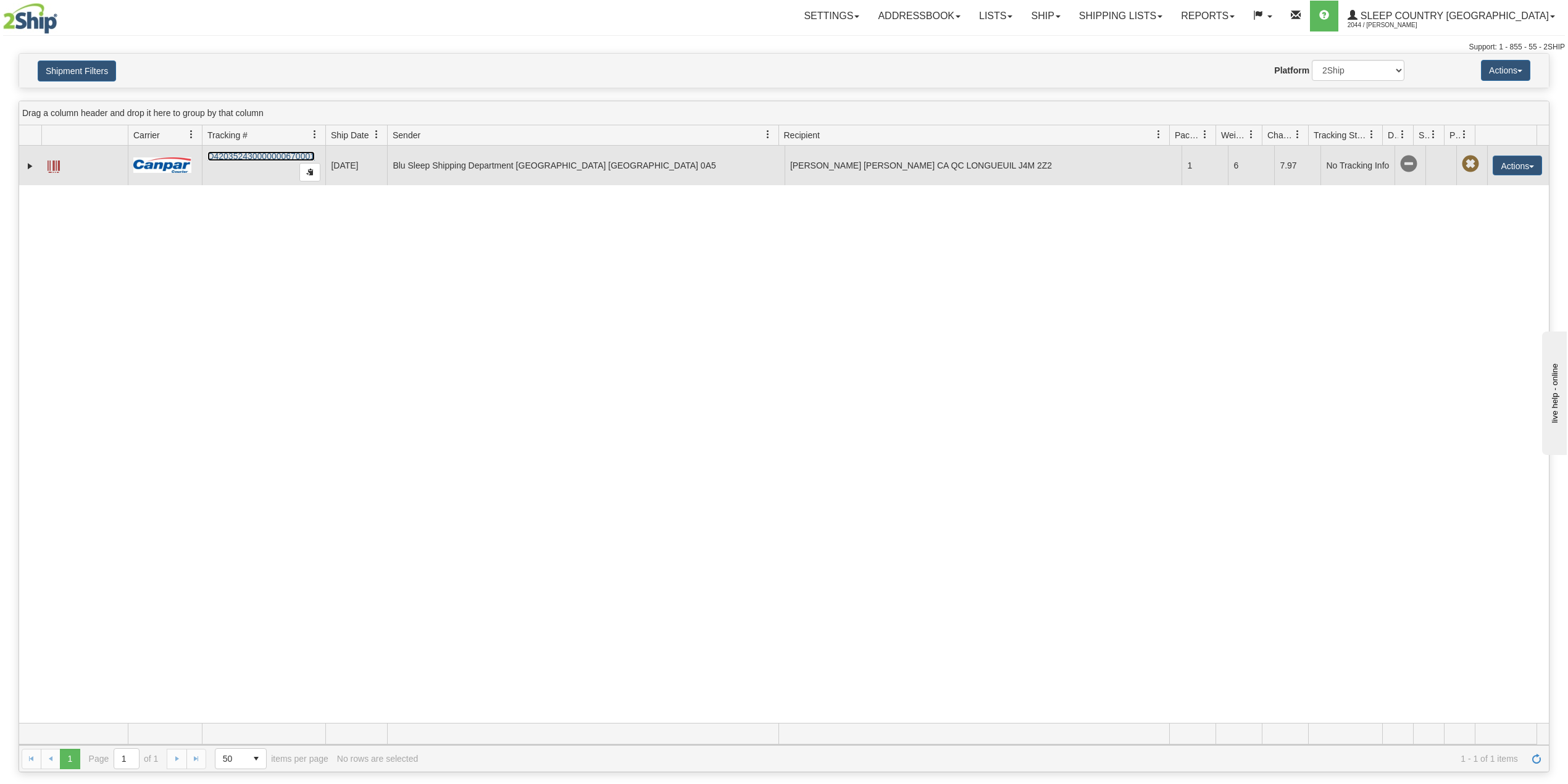
click at [240, 155] on link "D420352430000000670001" at bounding box center [260, 156] width 107 height 10
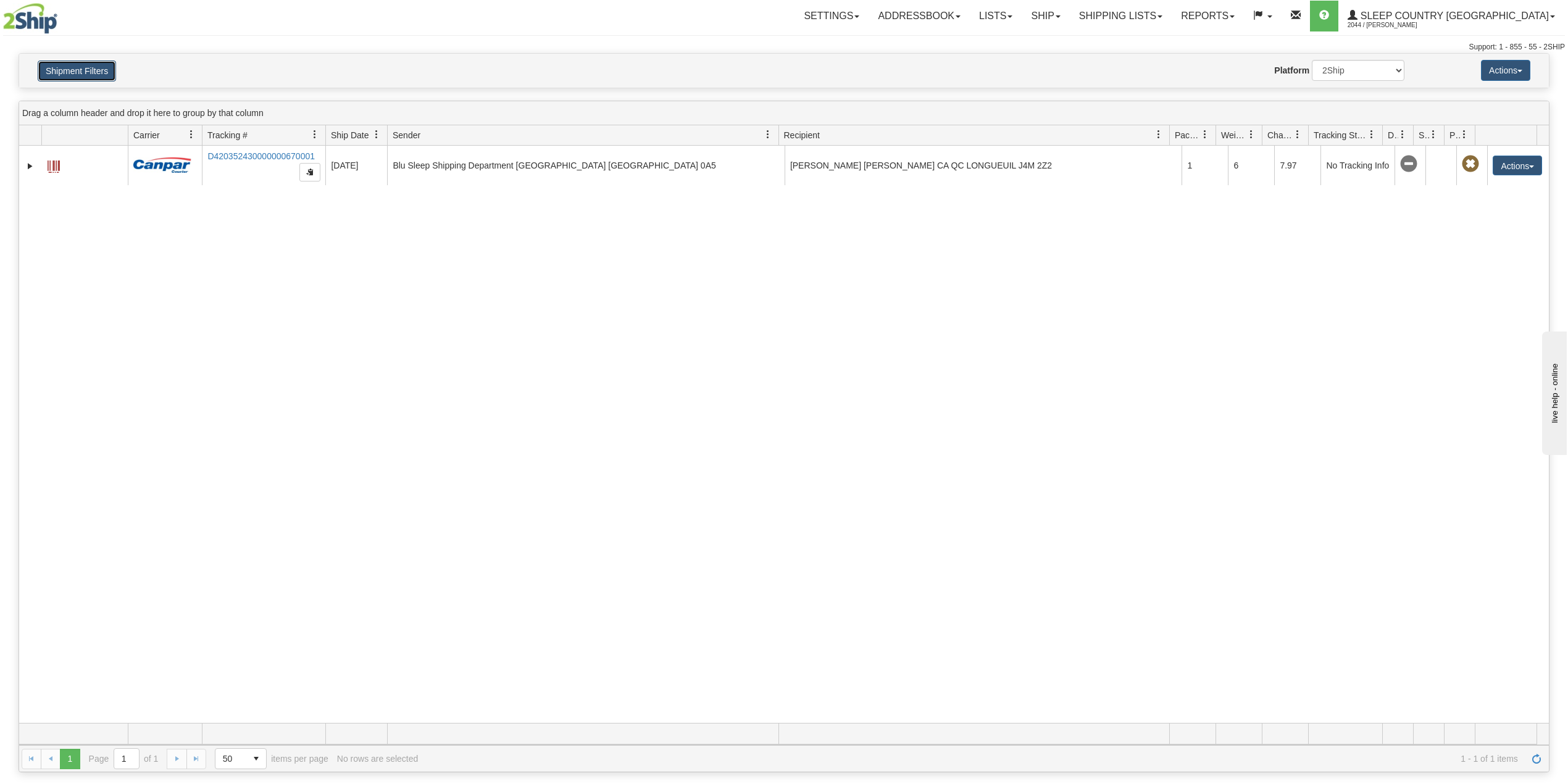
click at [67, 63] on button "Shipment Filters" at bounding box center [77, 70] width 79 height 21
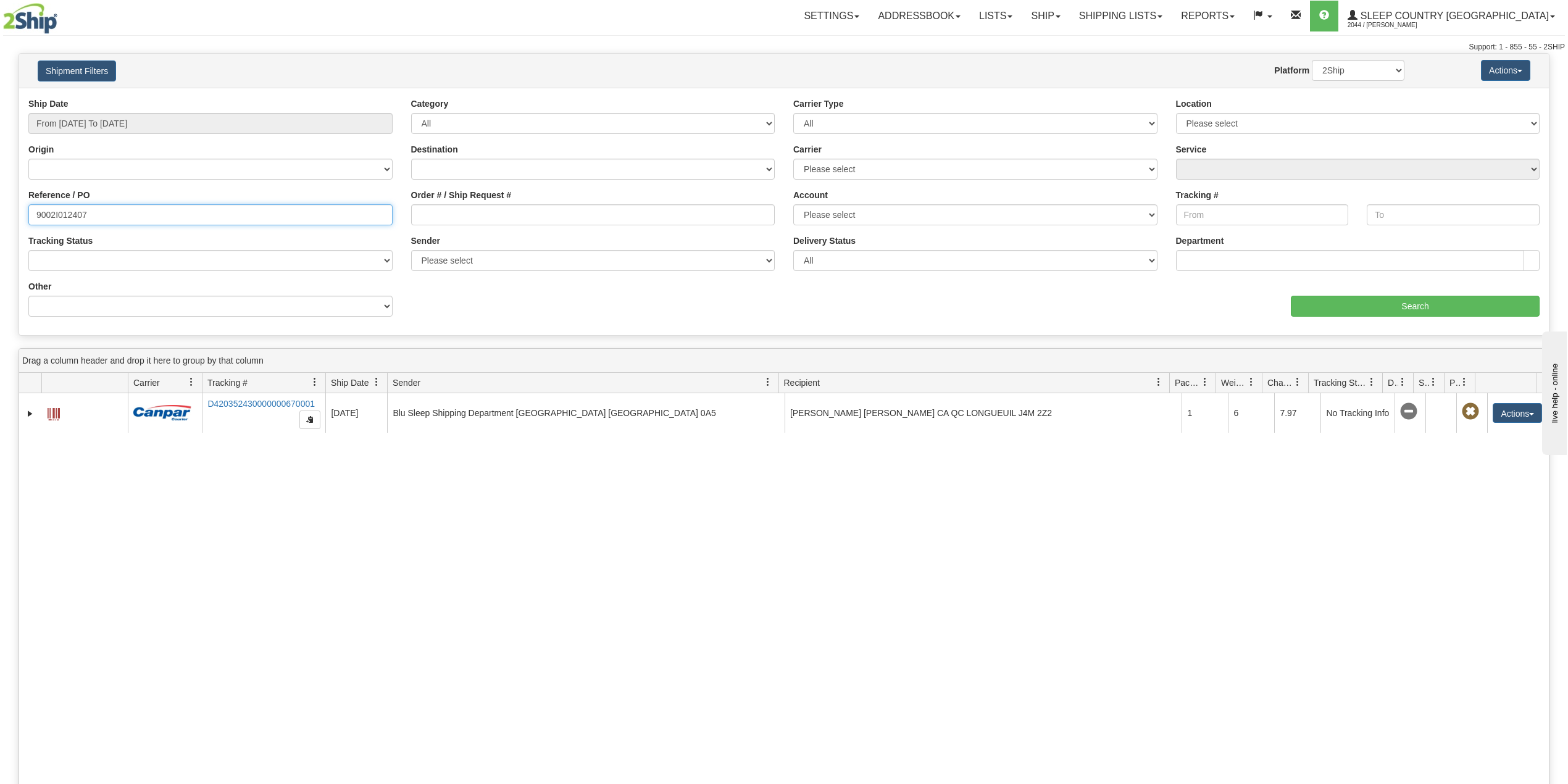
click at [88, 208] on input "9002I012407" at bounding box center [211, 214] width 365 height 21
paste input "0I018131"
type input "9000I018131"
click at [1328, 303] on input "Search" at bounding box center [1415, 305] width 248 height 21
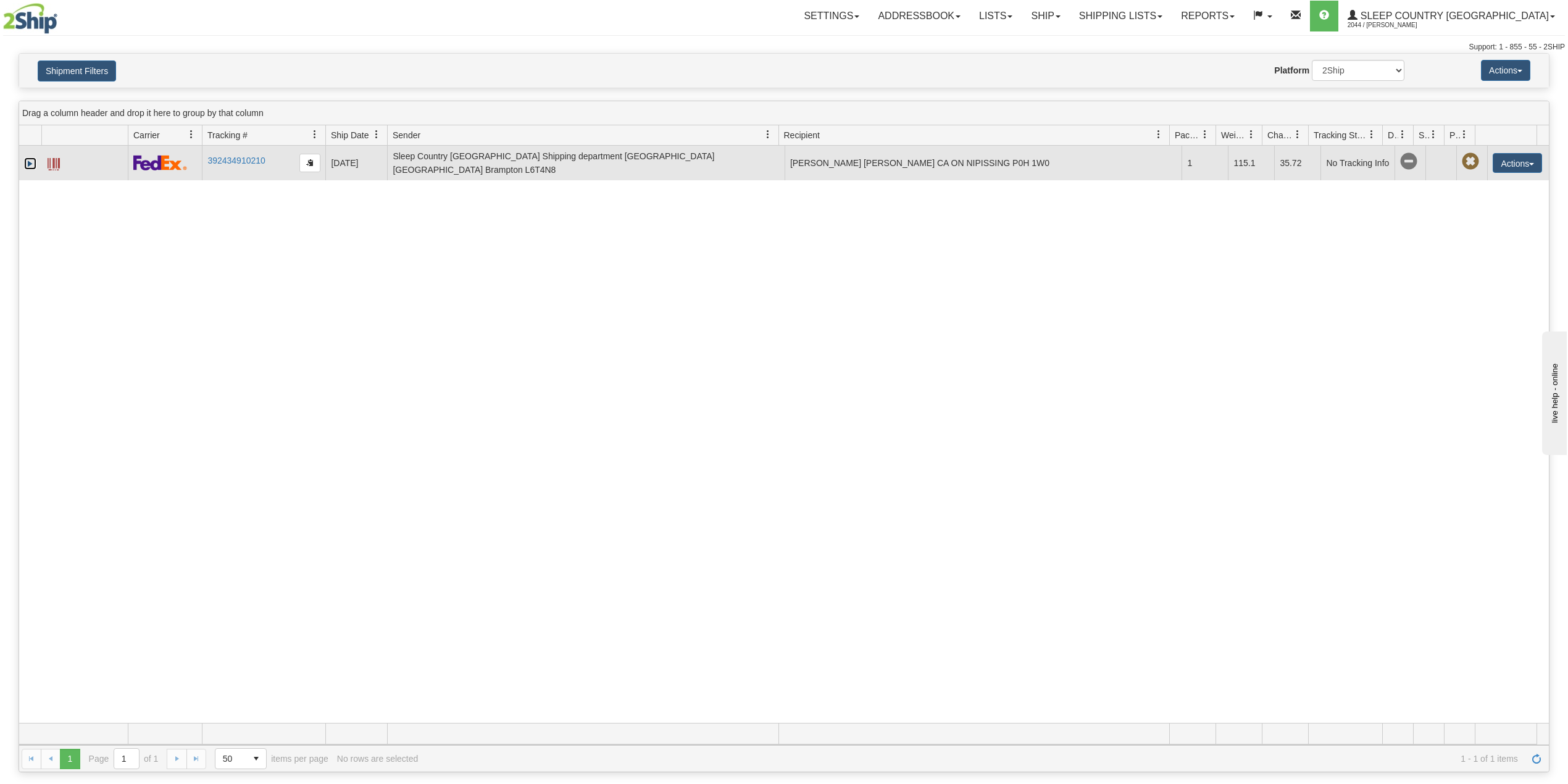
click at [26, 166] on link "Expand" at bounding box center [30, 163] width 13 height 13
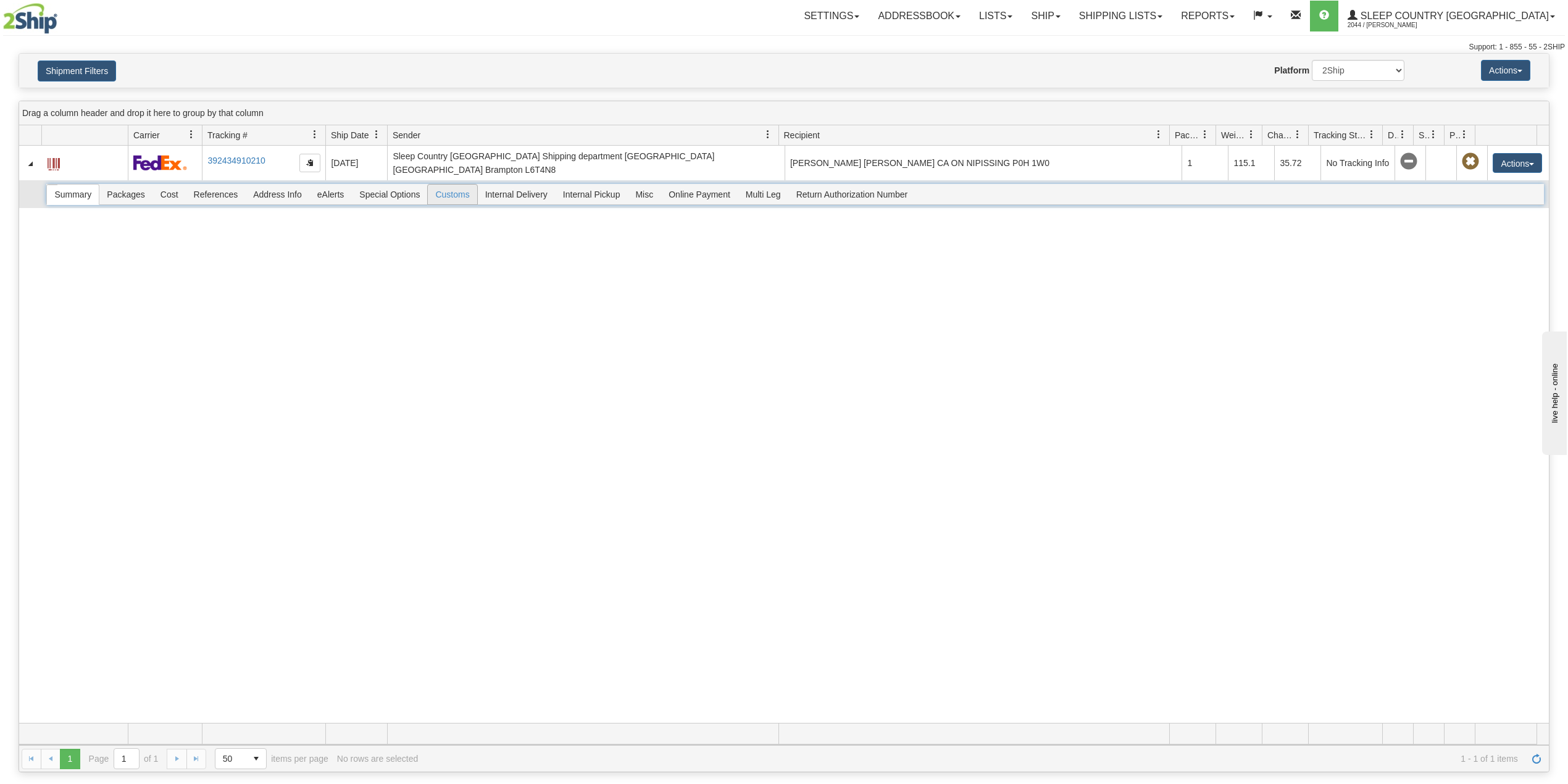
click at [453, 192] on span "Customs" at bounding box center [451, 194] width 48 height 20
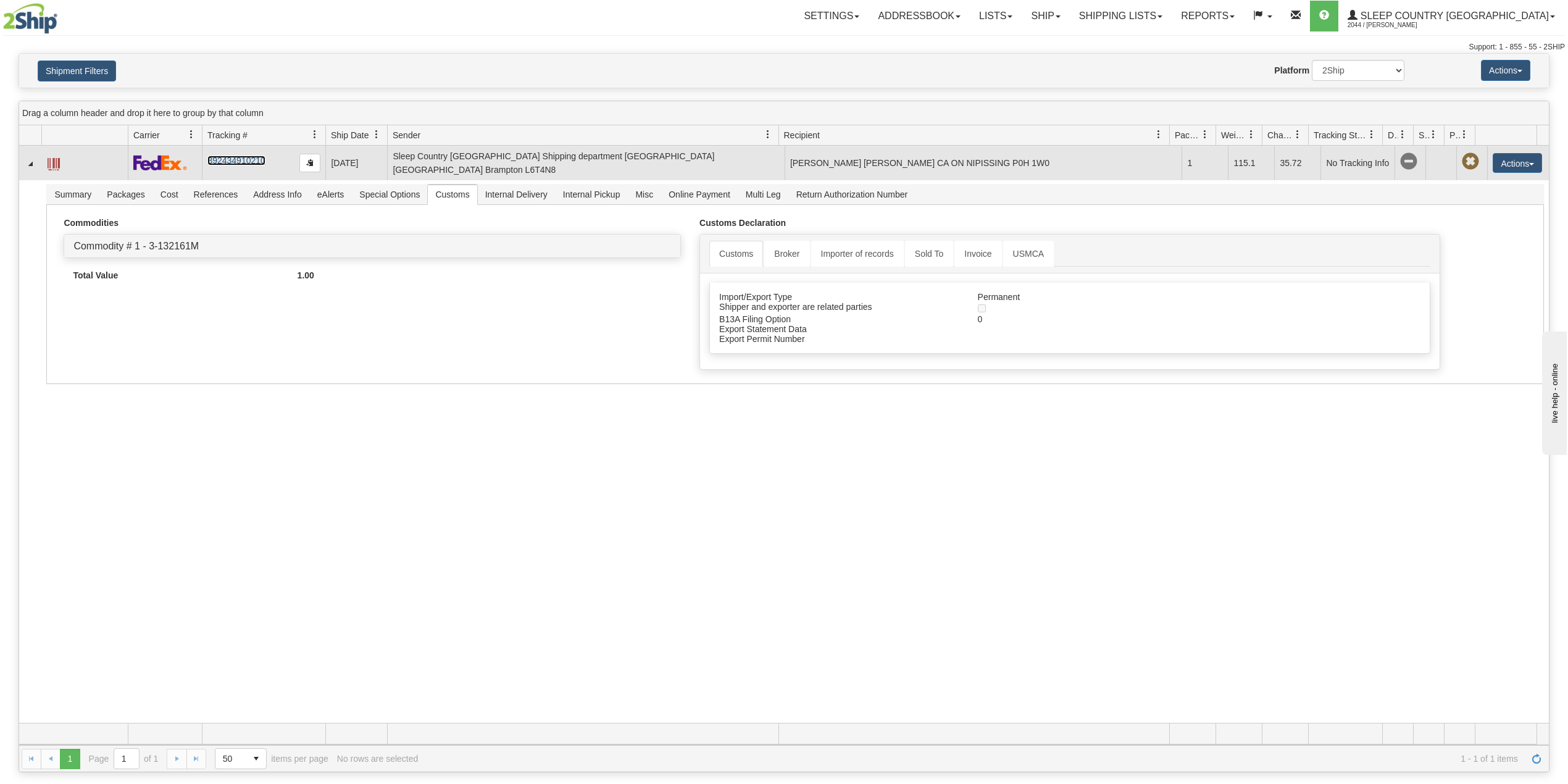
click at [236, 157] on link "392434910210" at bounding box center [236, 161] width 57 height 10
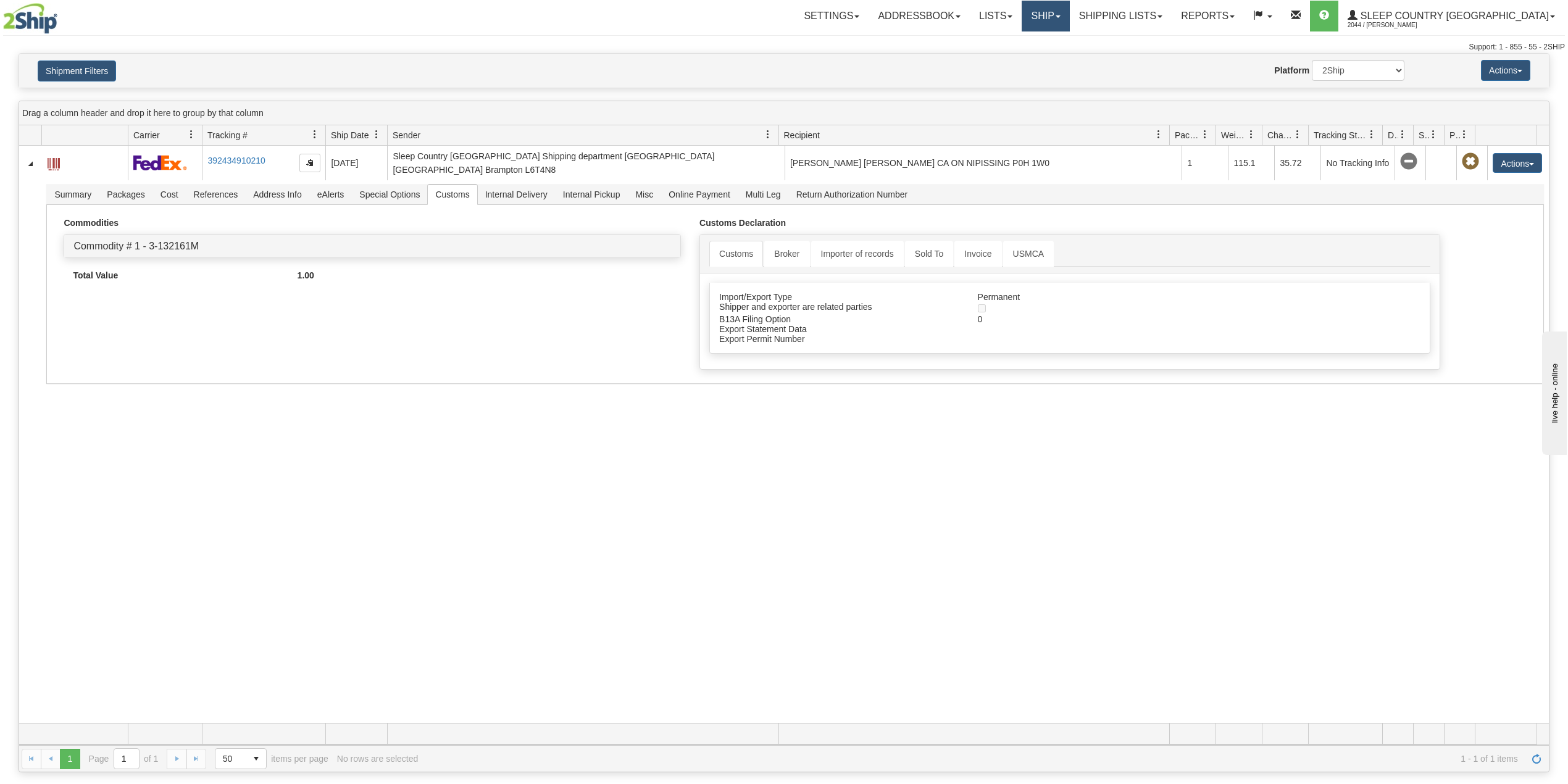
click at [1069, 14] on link "Ship" at bounding box center [1046, 16] width 47 height 31
click at [1057, 57] on span "OnHold / Order Queue" at bounding box center [1013, 59] width 87 height 10
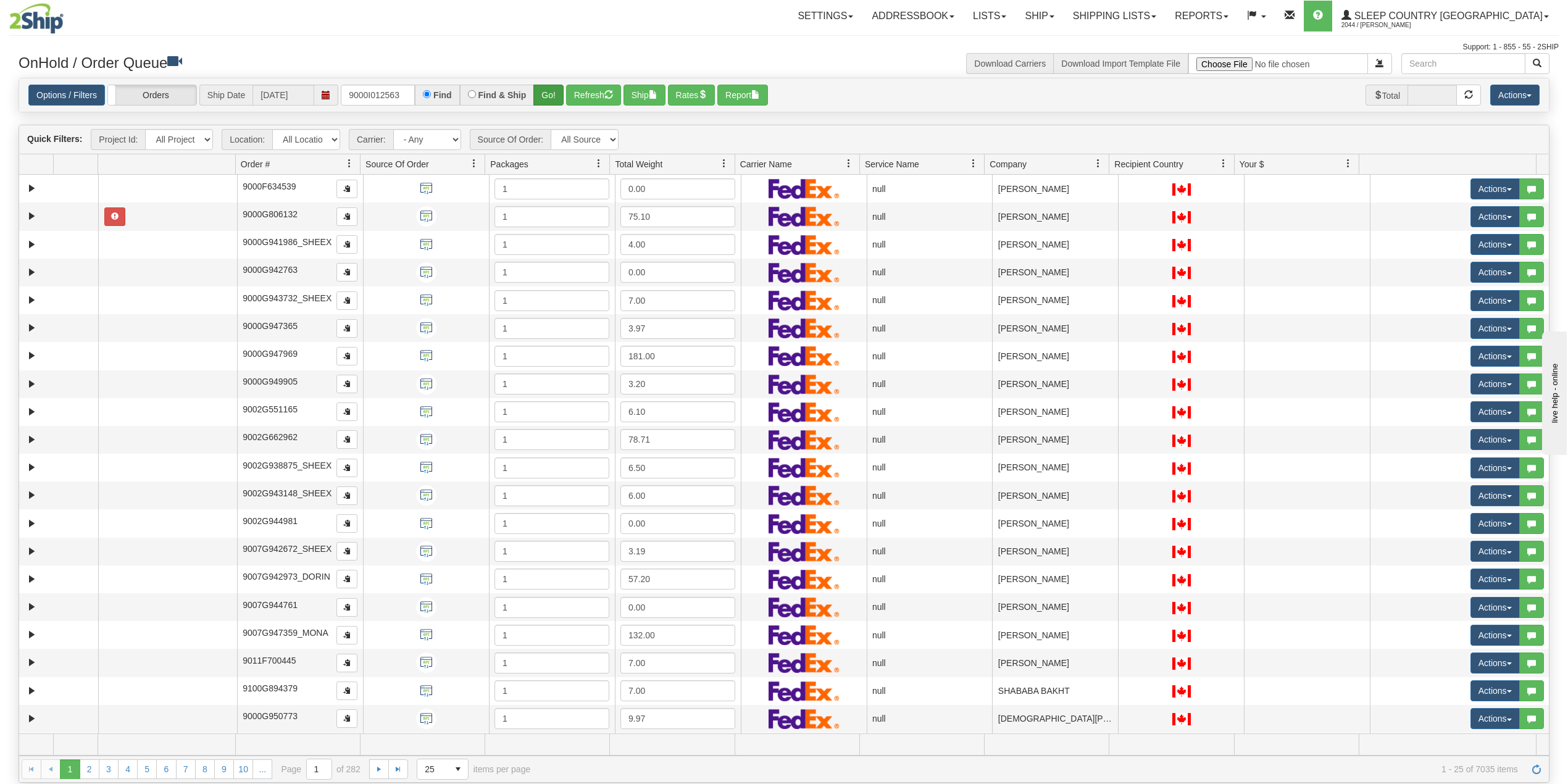
type input "9000I012563"
click at [545, 92] on button "Go!" at bounding box center [548, 95] width 31 height 21
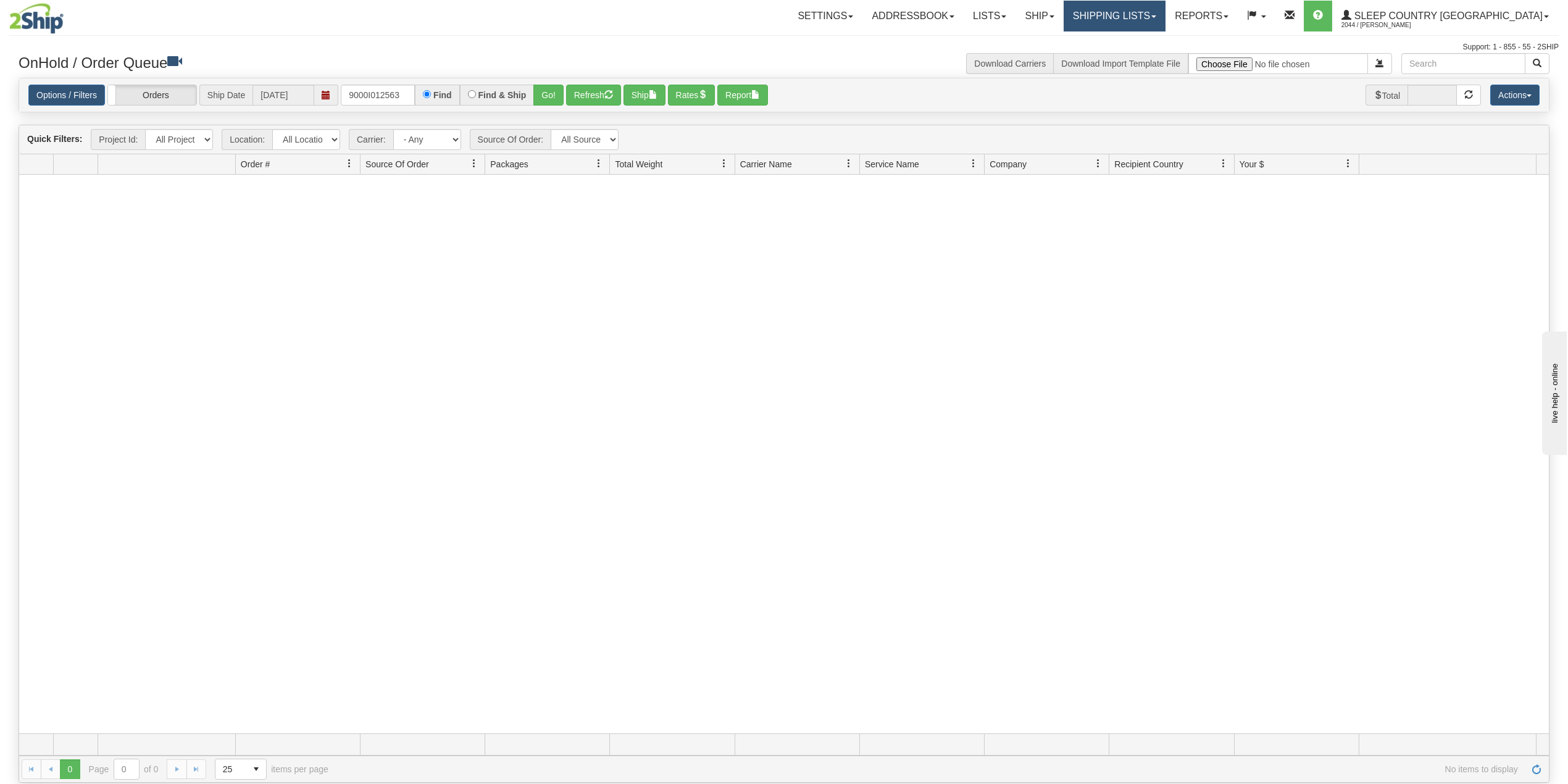
click at [1166, 9] on link "Shipping lists" at bounding box center [1114, 16] width 102 height 31
click at [1161, 52] on link "Search Shipment History" at bounding box center [1105, 59] width 120 height 16
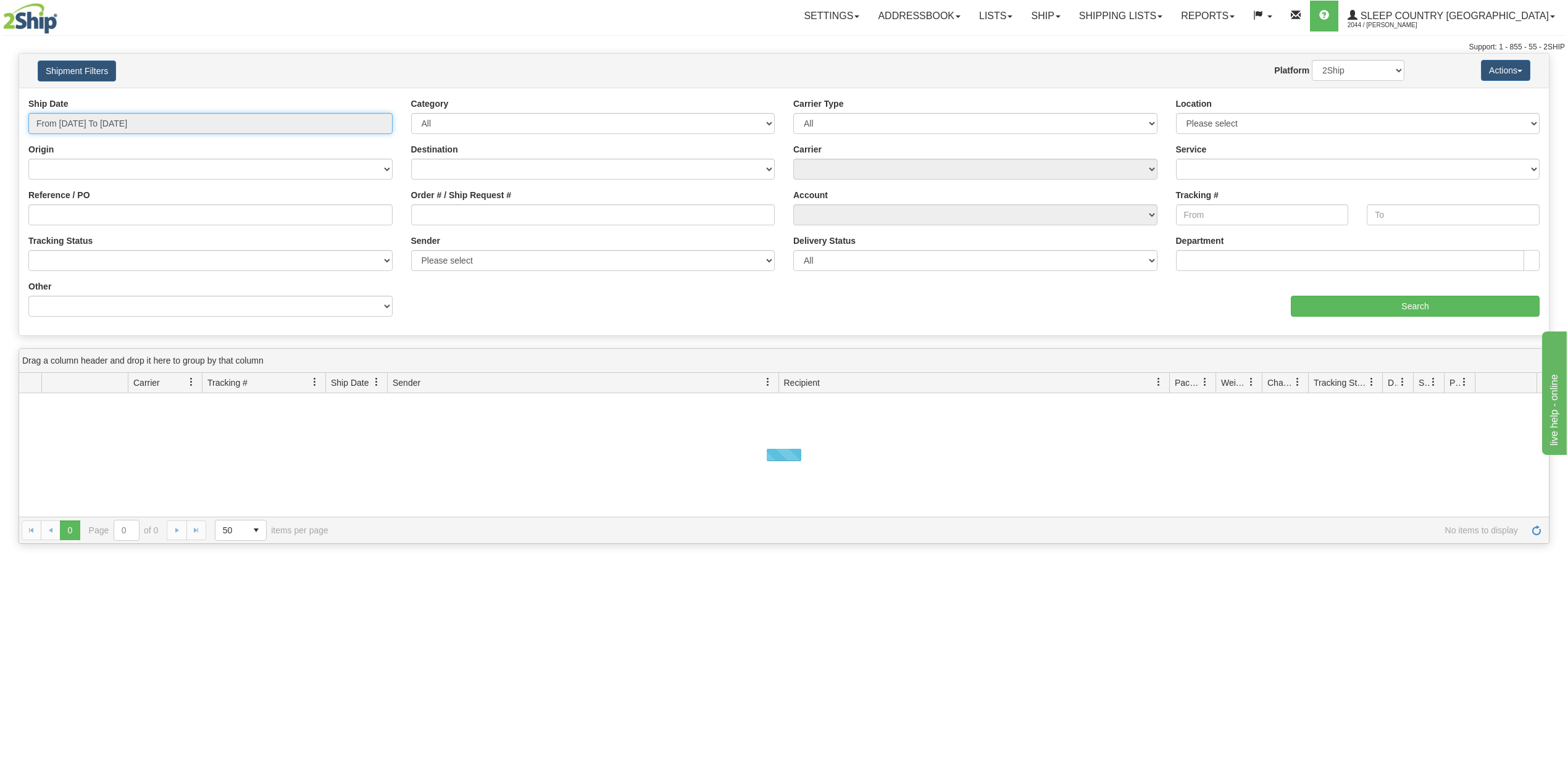
click at [106, 131] on input "From 08/24/2025 To 08/25/2025" at bounding box center [211, 123] width 365 height 21
click at [92, 218] on li "Last 30 Days" at bounding box center [83, 212] width 99 height 17
type input "From 07/27/2025 To 08/25/2025"
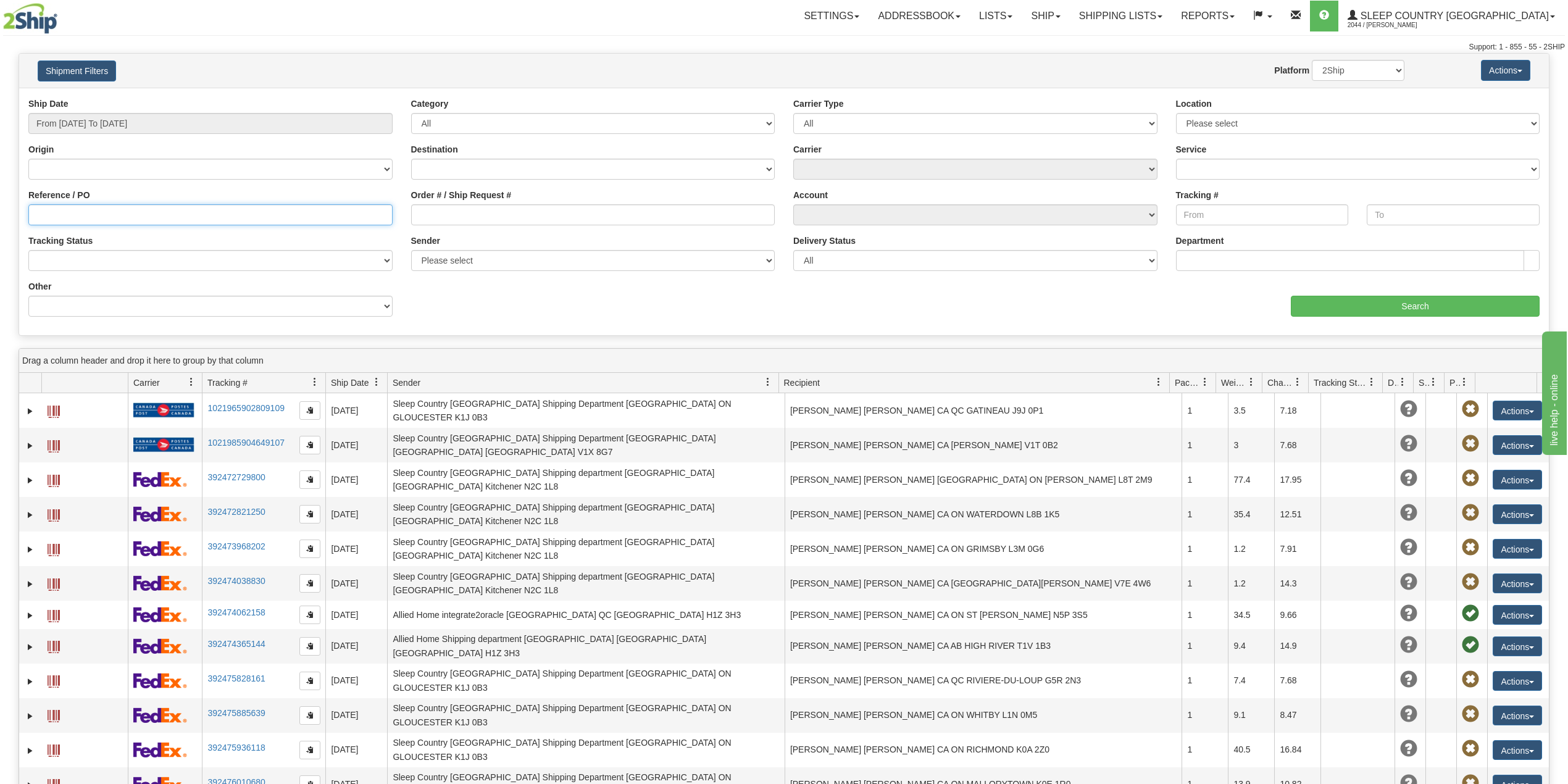
click at [95, 218] on input "Reference / PO" at bounding box center [211, 214] width 365 height 21
paste input "9000I012563"
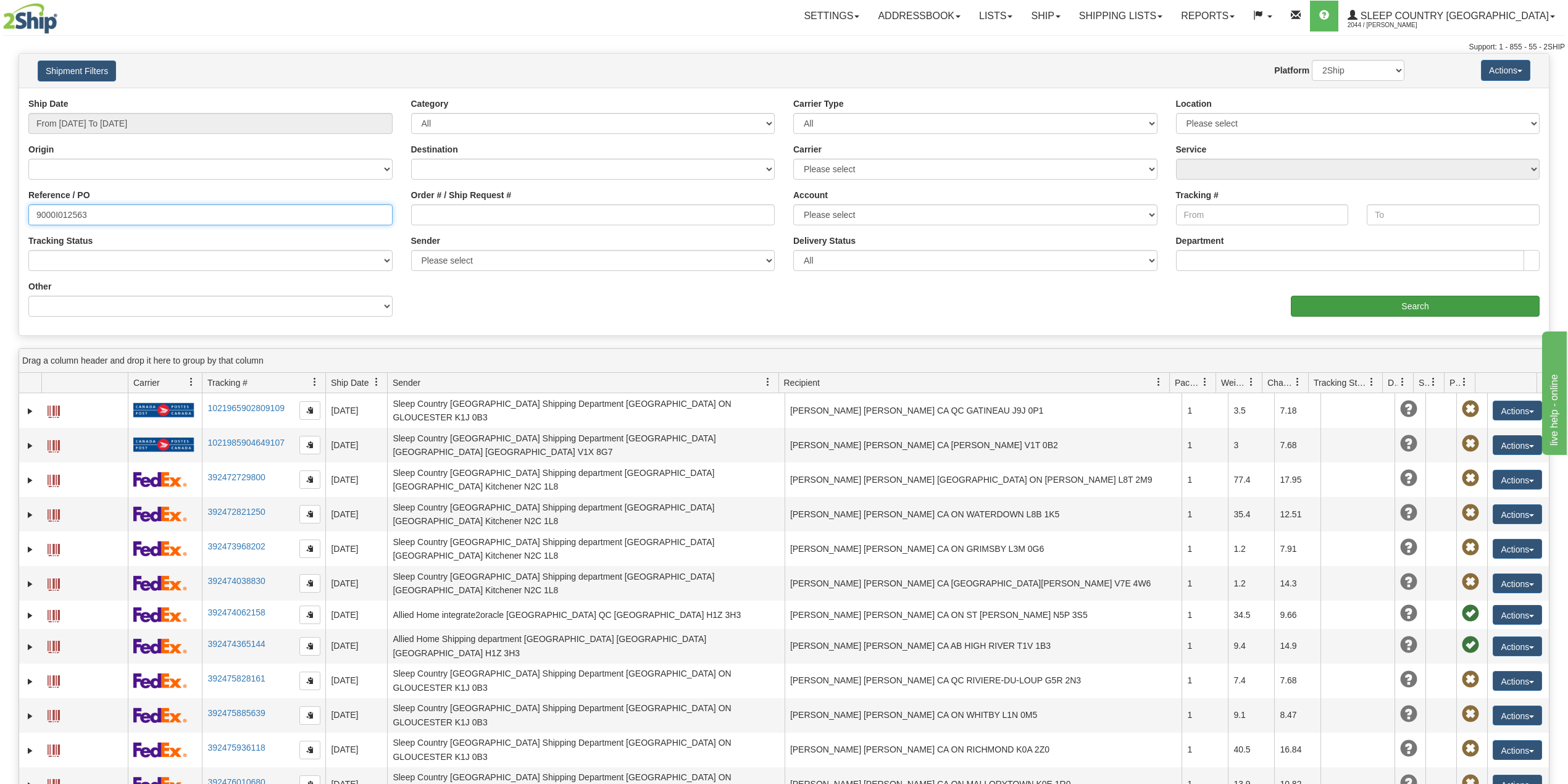
type input "9000I012563"
click at [1322, 298] on input "Search" at bounding box center [1415, 305] width 248 height 21
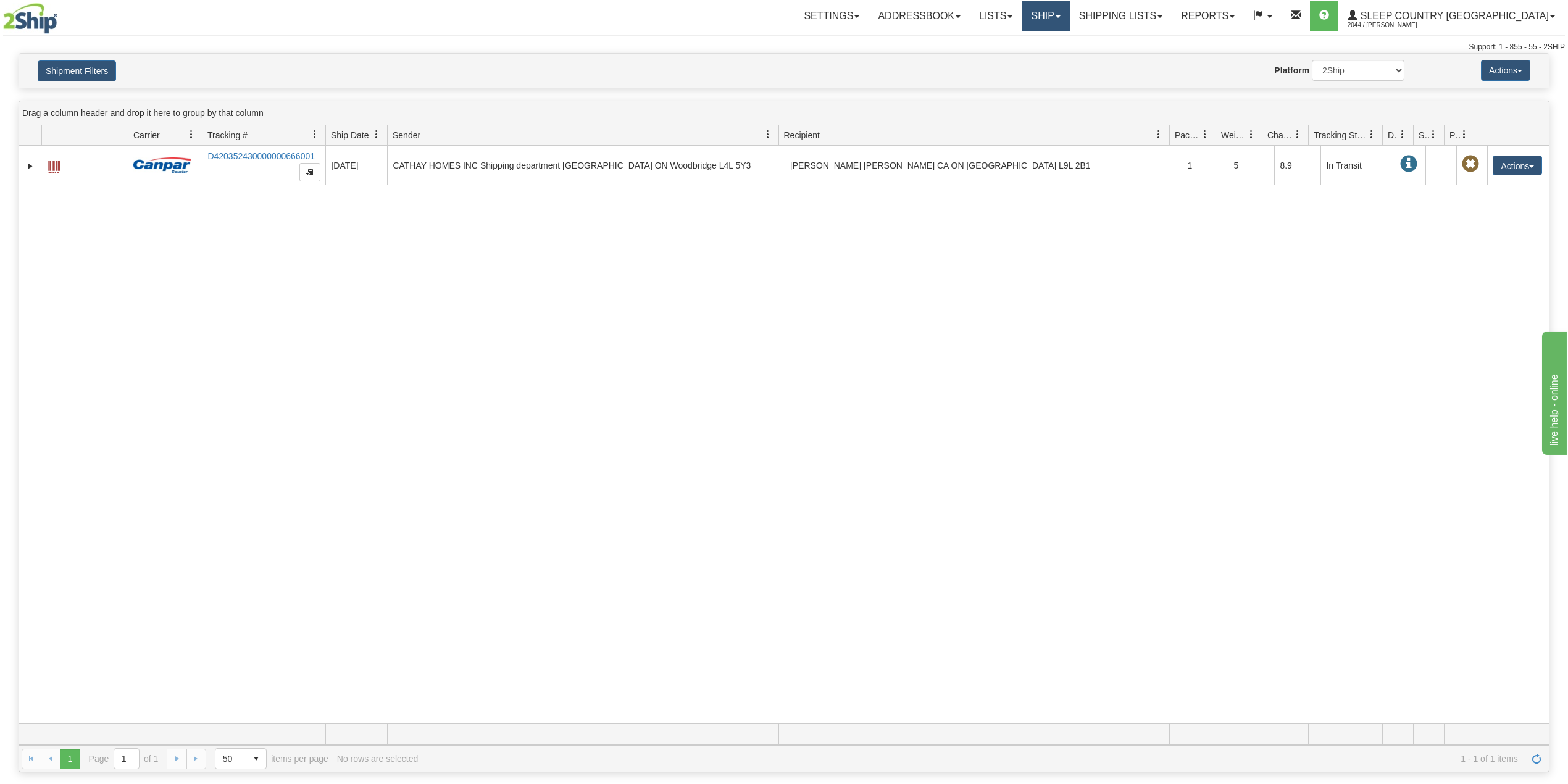
click at [1069, 16] on link "Ship" at bounding box center [1046, 16] width 47 height 31
click at [1057, 54] on span "OnHold / Order Queue" at bounding box center [1013, 59] width 87 height 10
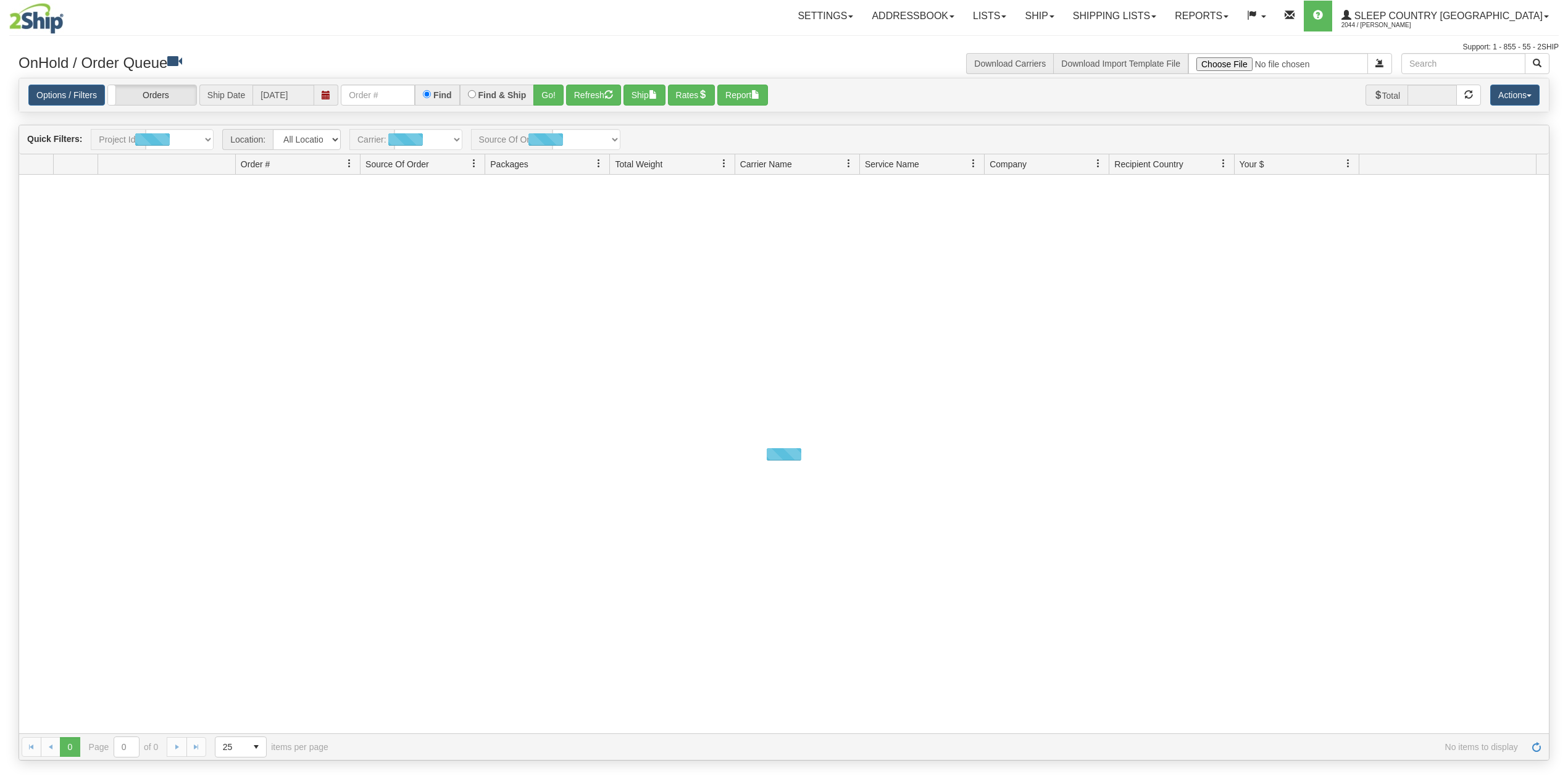
click at [379, 80] on div "Options / Filters Group Shipments Orders Ship Date [DATE] Find Find & Ship Go! …" at bounding box center [784, 96] width 1530 height 33
click at [391, 97] on input "text" at bounding box center [377, 95] width 74 height 21
paste input "90001014977"
type input "90001014977"
click at [555, 95] on button "Go!" at bounding box center [548, 95] width 31 height 21
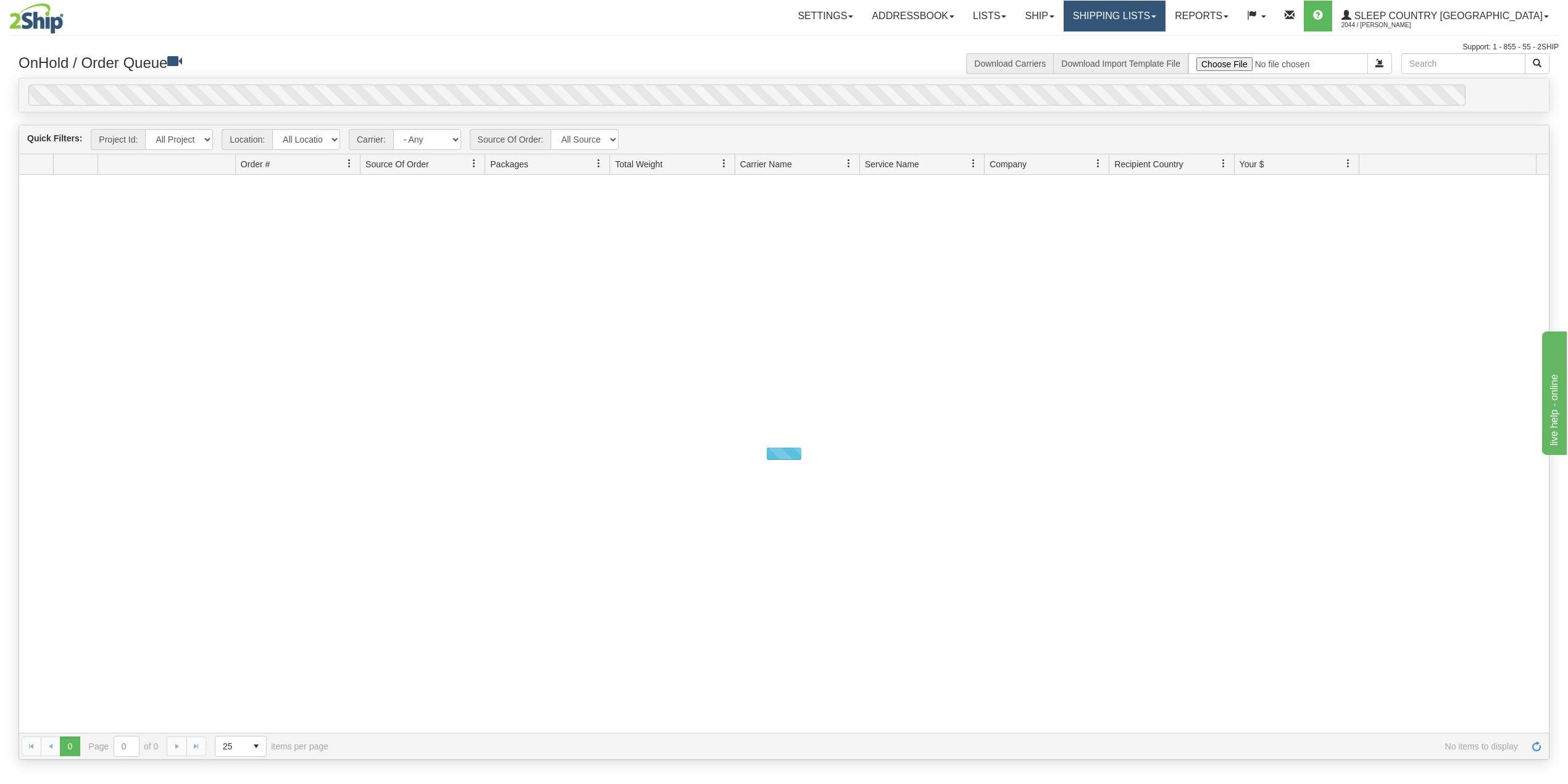
click at [1164, 14] on link "Shipping lists" at bounding box center [1114, 16] width 102 height 31
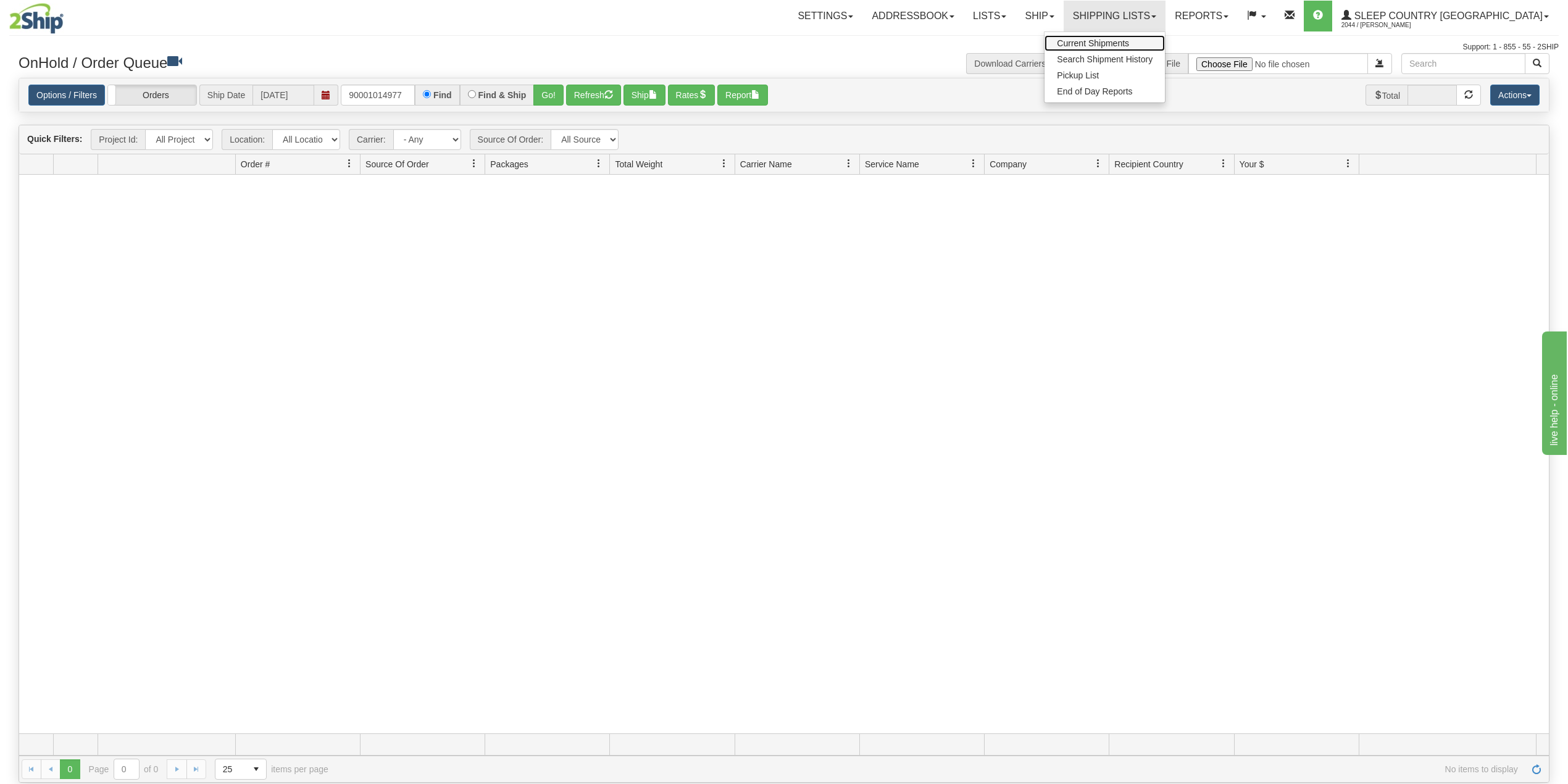
click at [1156, 37] on link "Current Shipments" at bounding box center [1105, 43] width 120 height 16
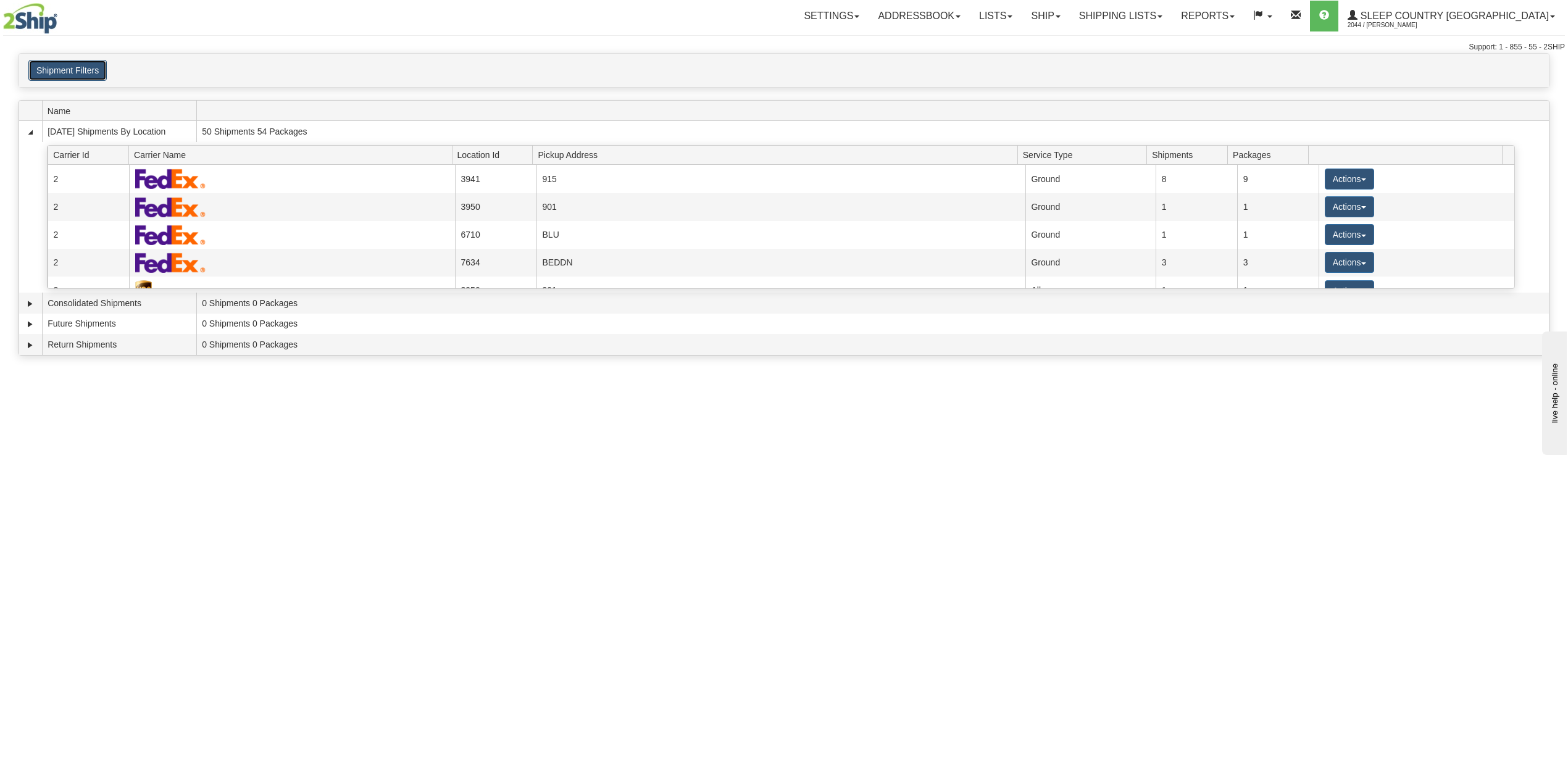
click at [85, 65] on button "Shipment Filters" at bounding box center [68, 70] width 79 height 21
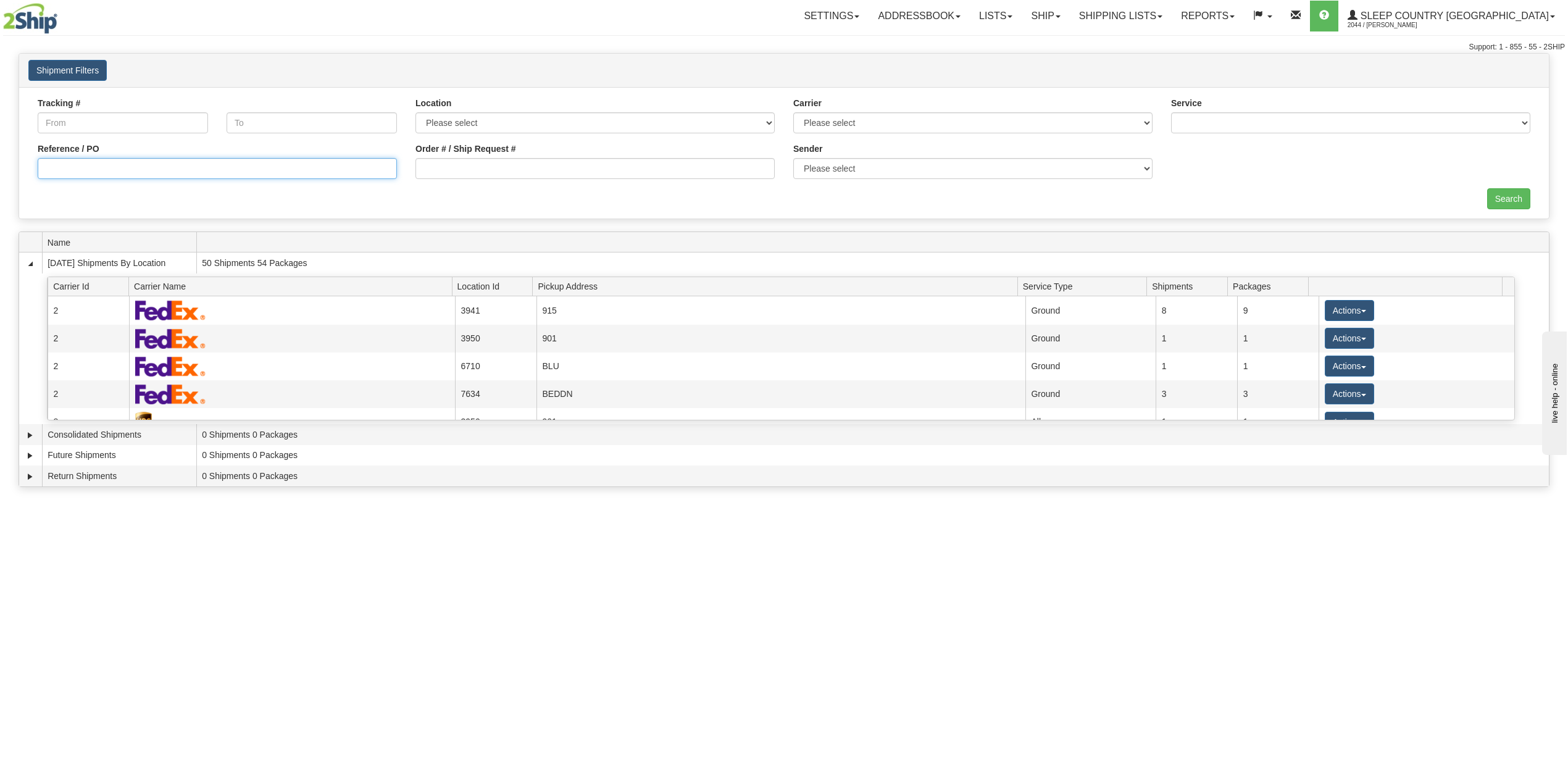
click at [152, 160] on input "Reference / PO" at bounding box center [217, 167] width 360 height 21
paste input "90001014977"
type input "90001014977"
click at [1495, 201] on input "Search" at bounding box center [1509, 198] width 43 height 21
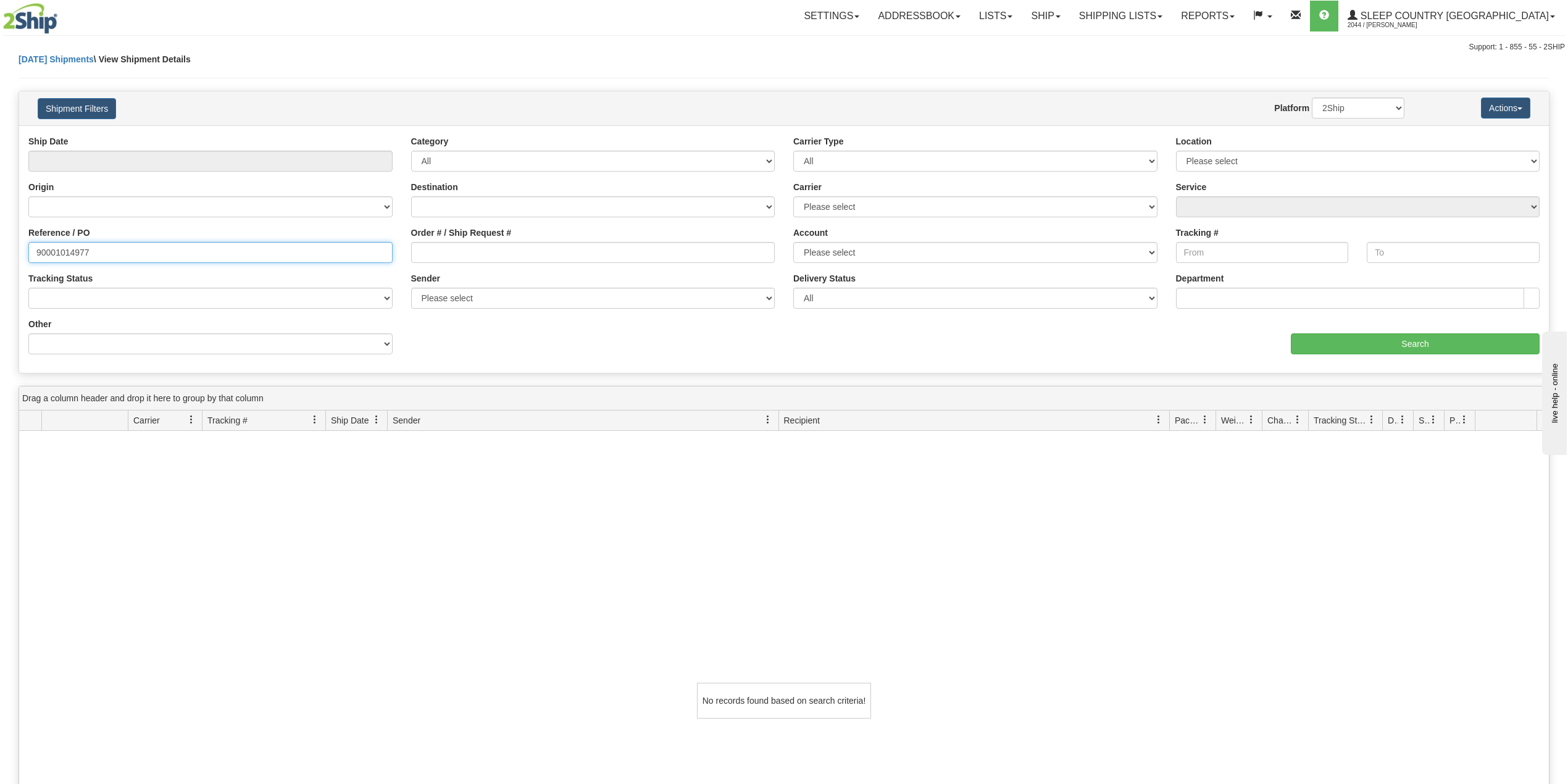
click at [35, 252] on input "90001014977" at bounding box center [211, 252] width 365 height 21
click at [102, 249] on input "90001014977" at bounding box center [211, 252] width 365 height 21
type input "90001014977"
click at [1470, 346] on input "Search" at bounding box center [1415, 343] width 248 height 21
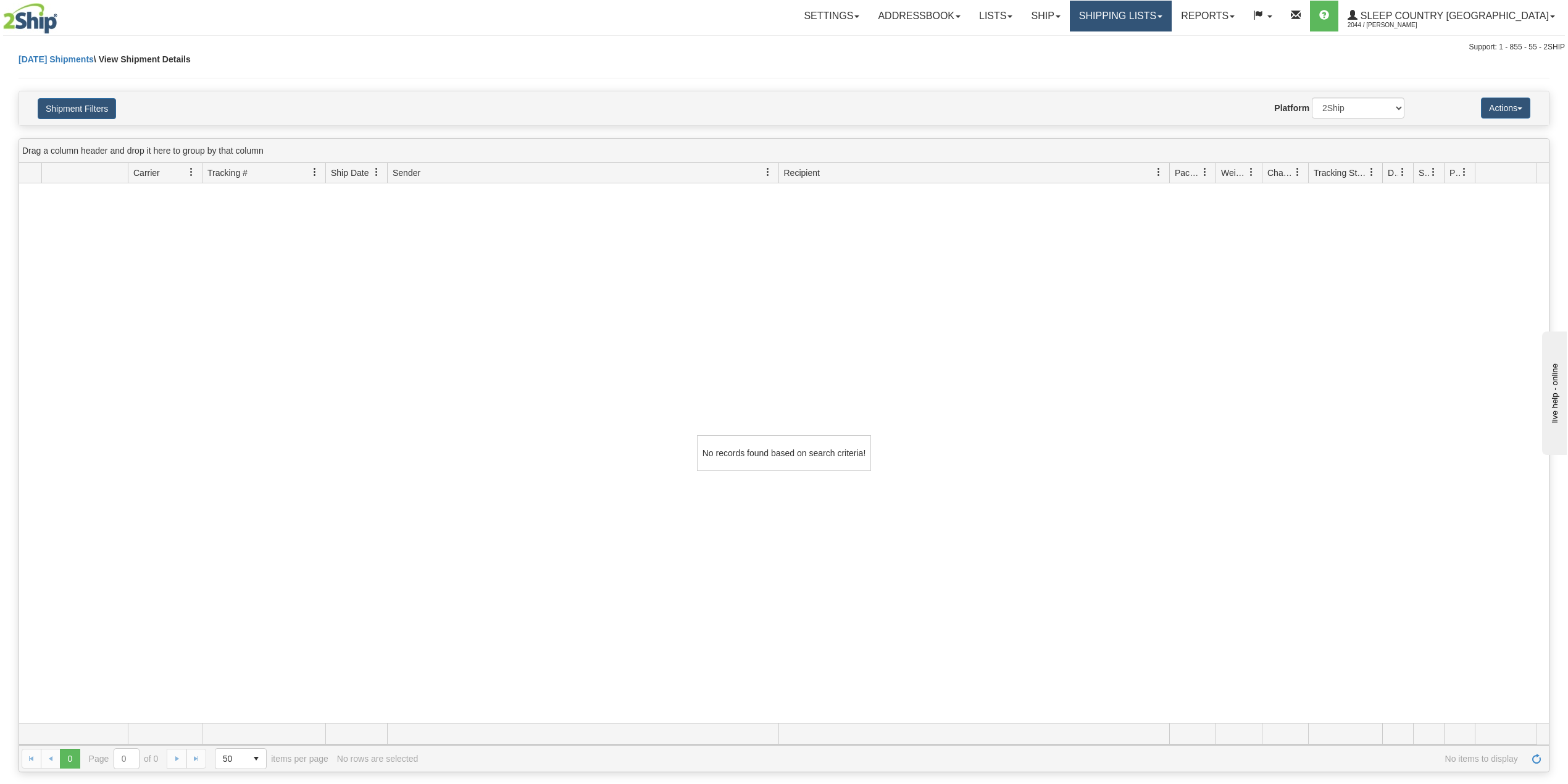
click at [1172, 13] on link "Shipping lists" at bounding box center [1121, 16] width 102 height 31
click at [1171, 52] on link "Search Shipment History" at bounding box center [1111, 59] width 120 height 16
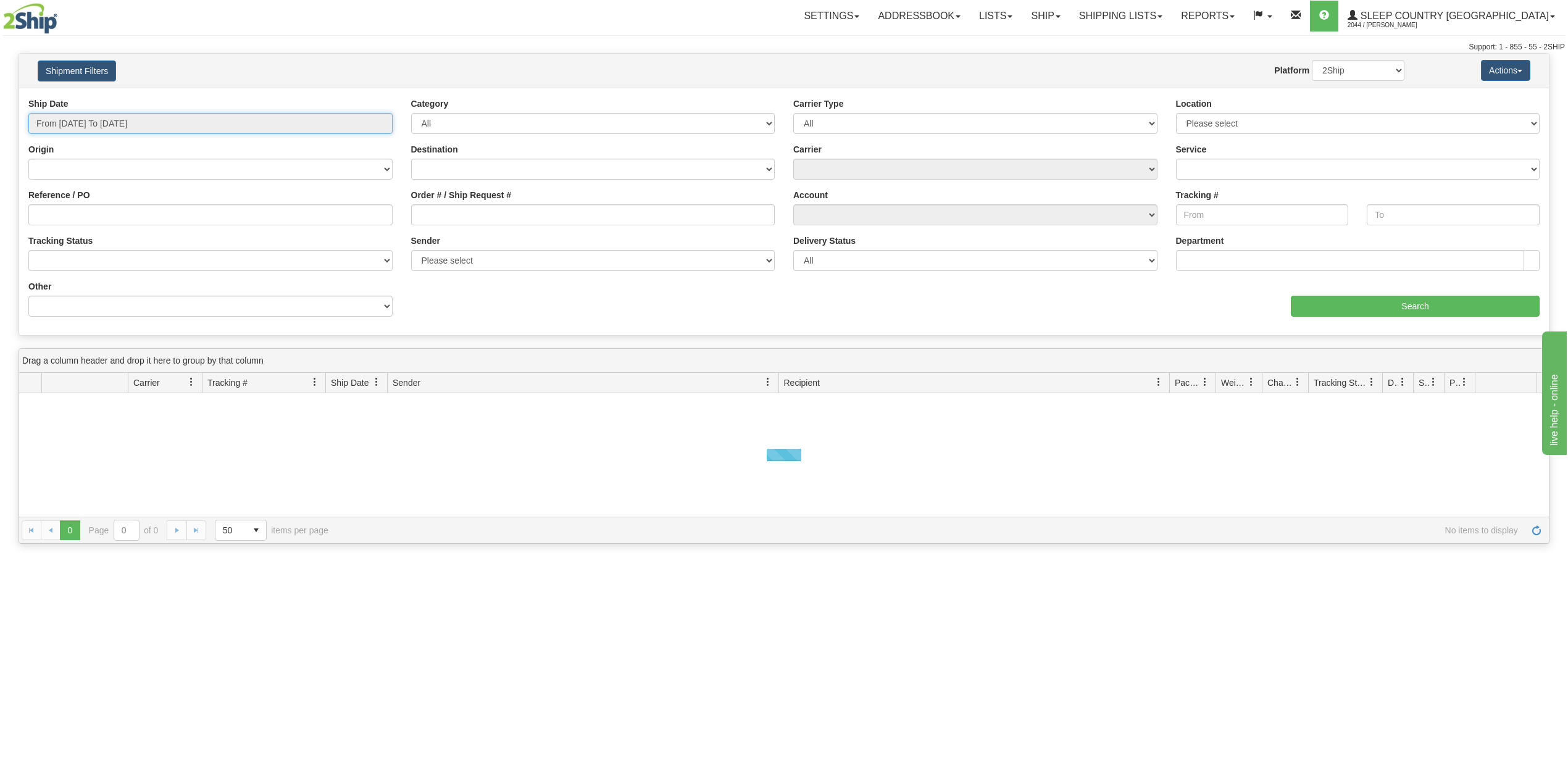
click at [161, 128] on input "From [DATE] To [DATE]" at bounding box center [211, 123] width 365 height 21
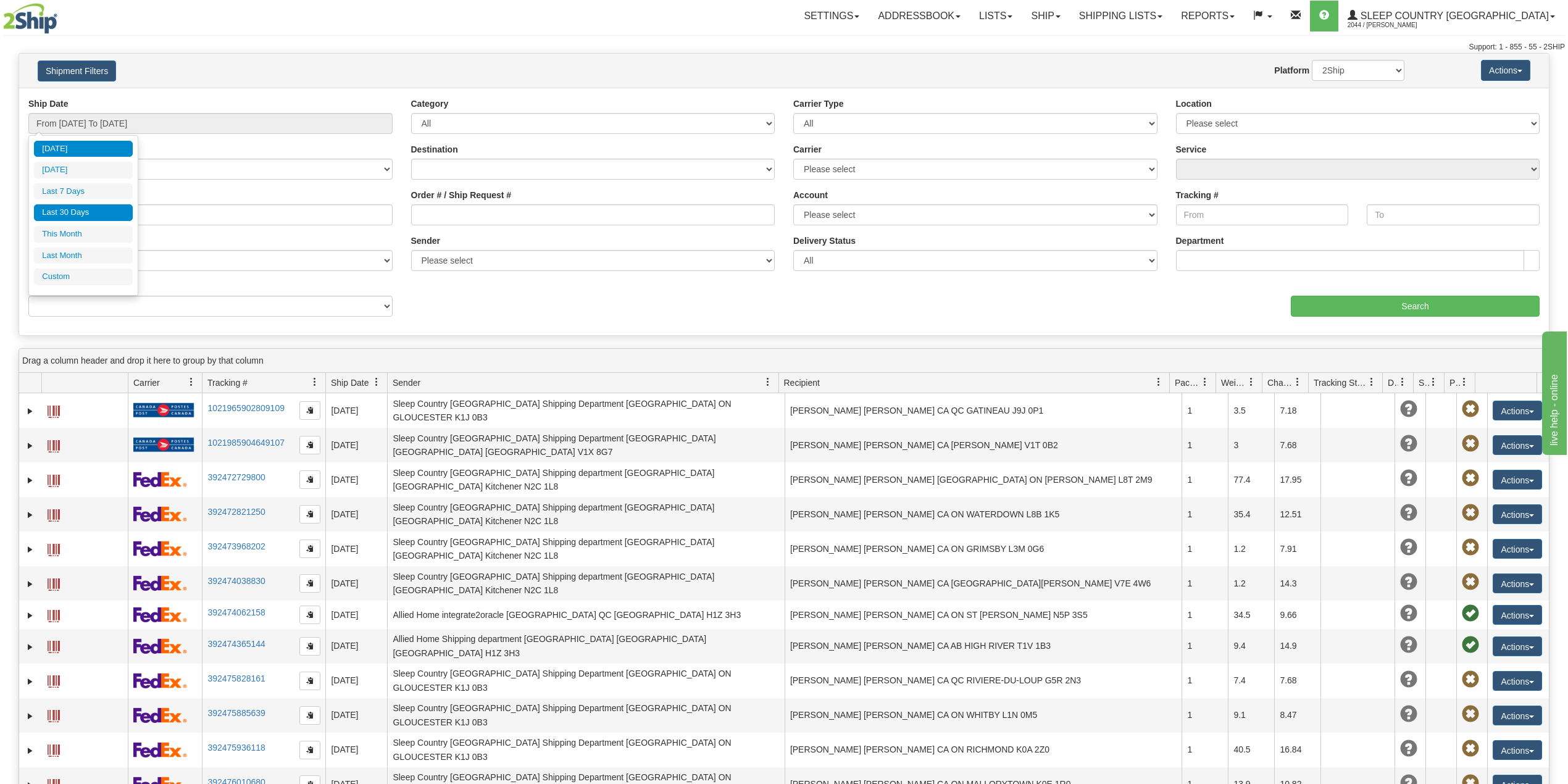
click at [85, 218] on li "Last 30 Days" at bounding box center [83, 212] width 99 height 17
type input "From 07/27/2025 To 08/25/2025"
click at [102, 218] on input "Reference / PO" at bounding box center [211, 214] width 365 height 21
paste input "90001014977"
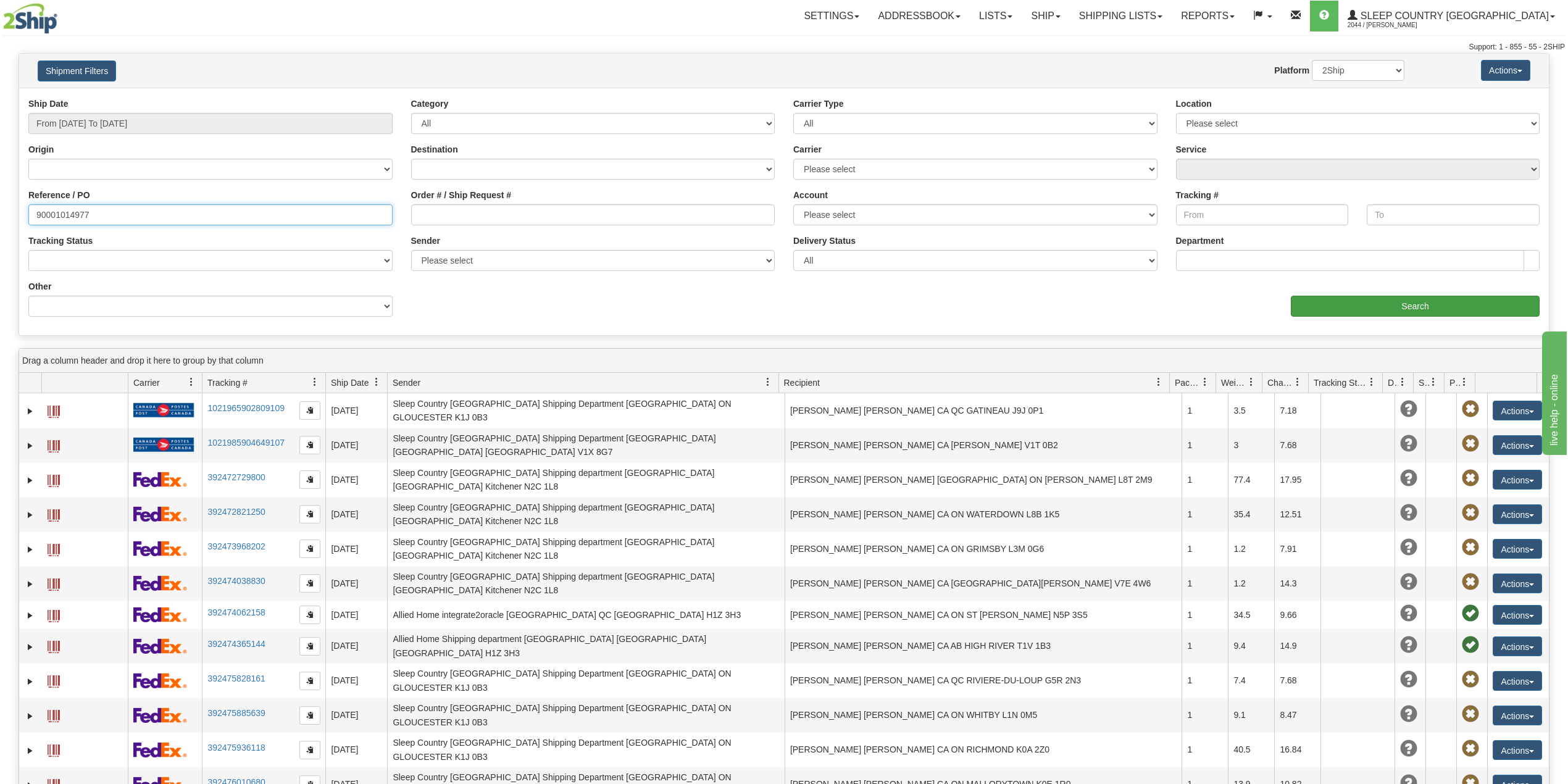
type input "90001014977"
click at [1418, 316] on input "Search" at bounding box center [1415, 305] width 248 height 21
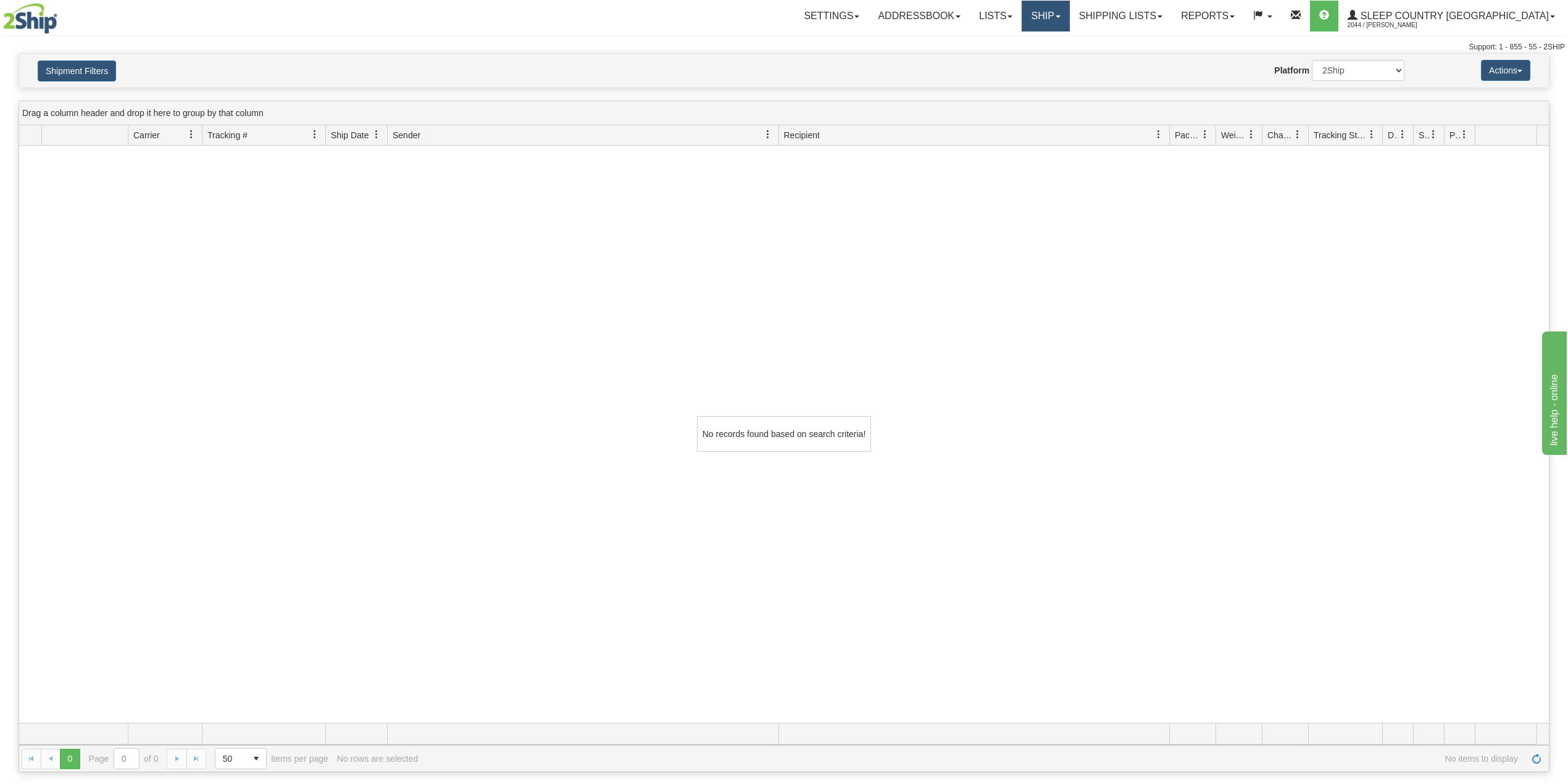
click at [1069, 1] on link "Ship" at bounding box center [1046, 16] width 47 height 31
click at [1069, 53] on link "OnHold / Order Queue" at bounding box center [1013, 59] width 111 height 16
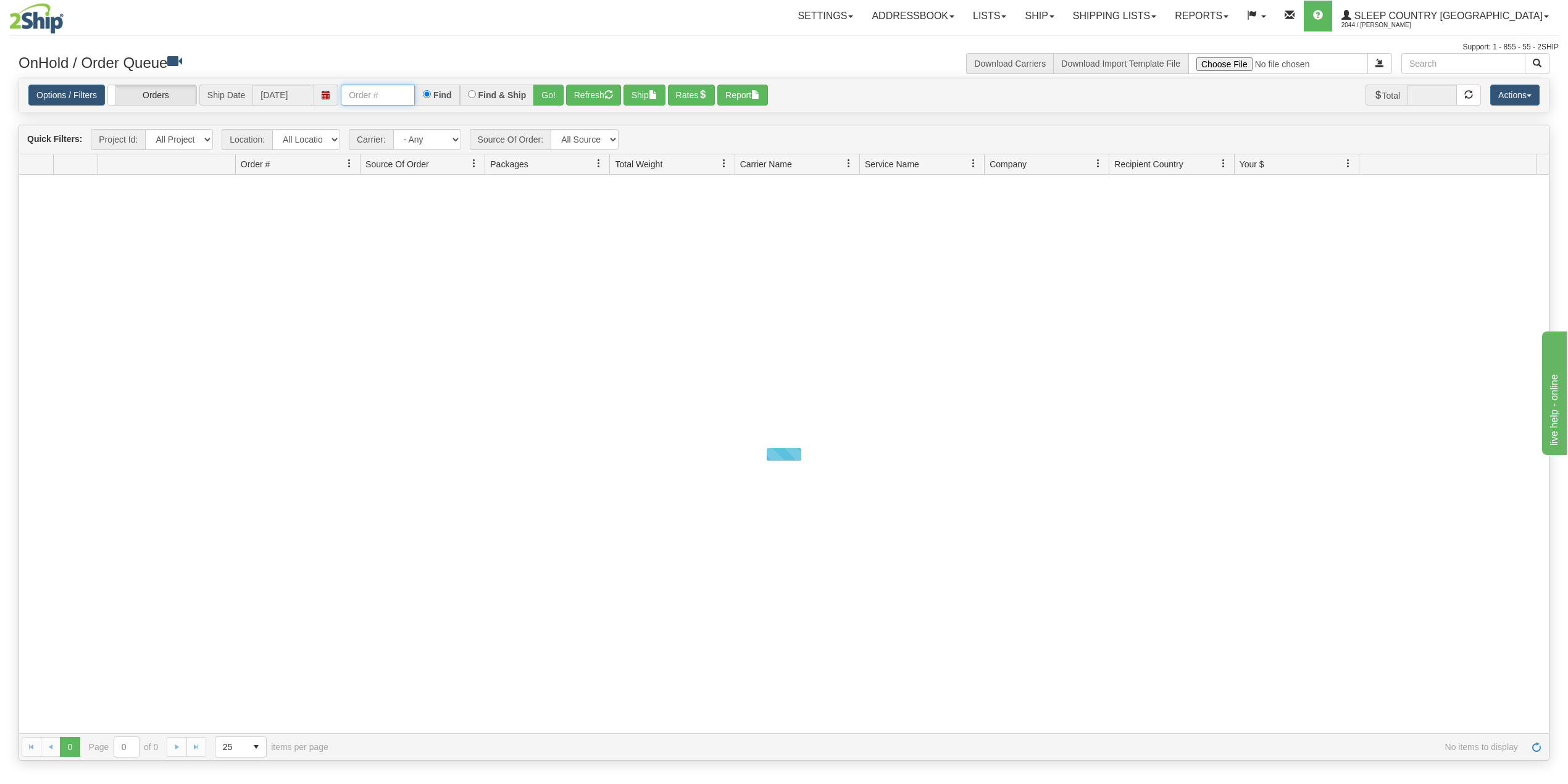
click at [387, 97] on input "text" at bounding box center [377, 95] width 74 height 21
paste input "90001014977"
click at [544, 94] on button "Go!" at bounding box center [548, 95] width 31 height 21
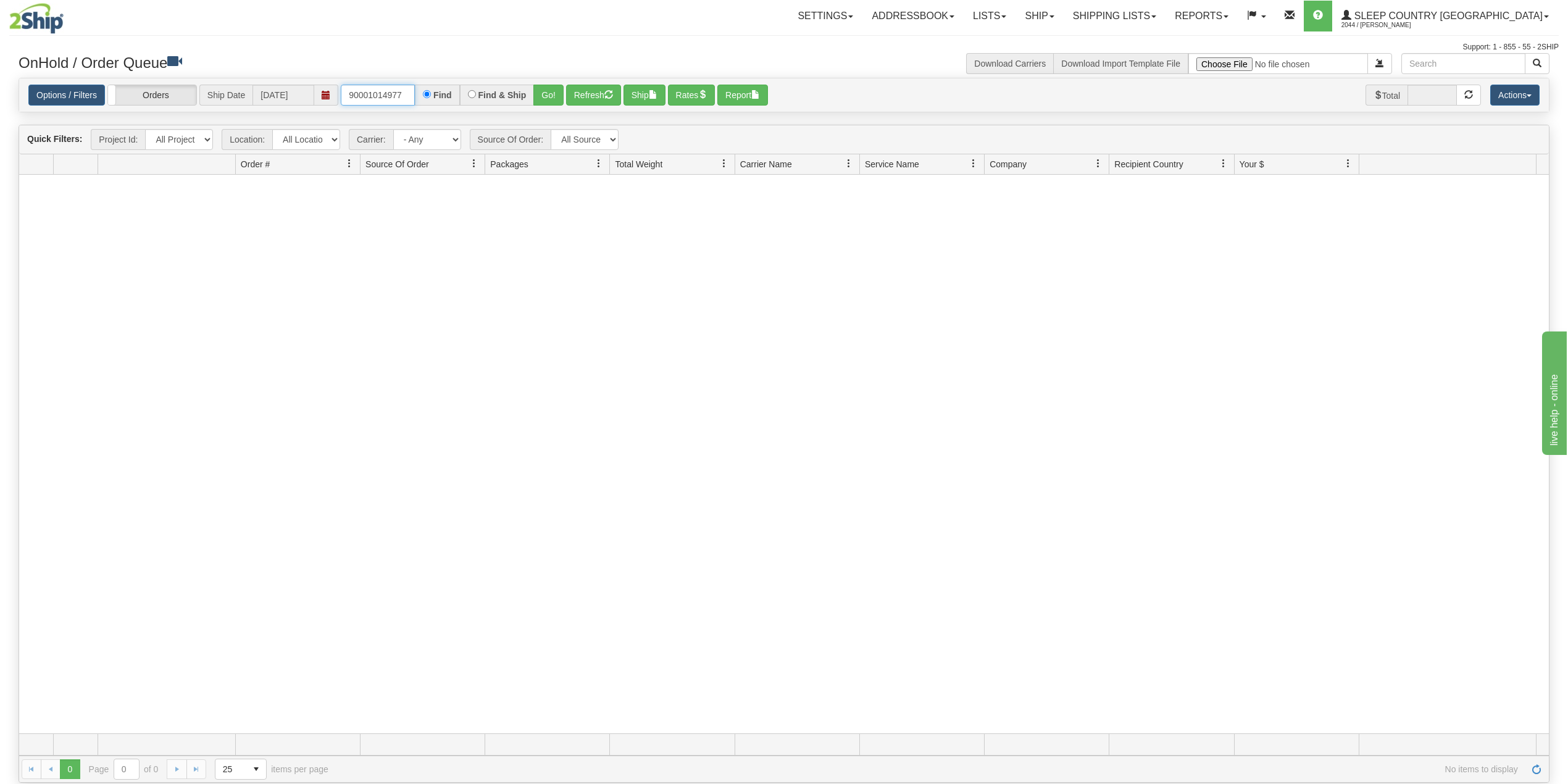
click at [381, 99] on input "90001014977" at bounding box center [377, 95] width 74 height 21
click at [380, 98] on input "90001014977" at bounding box center [377, 95] width 74 height 21
paste input "text"
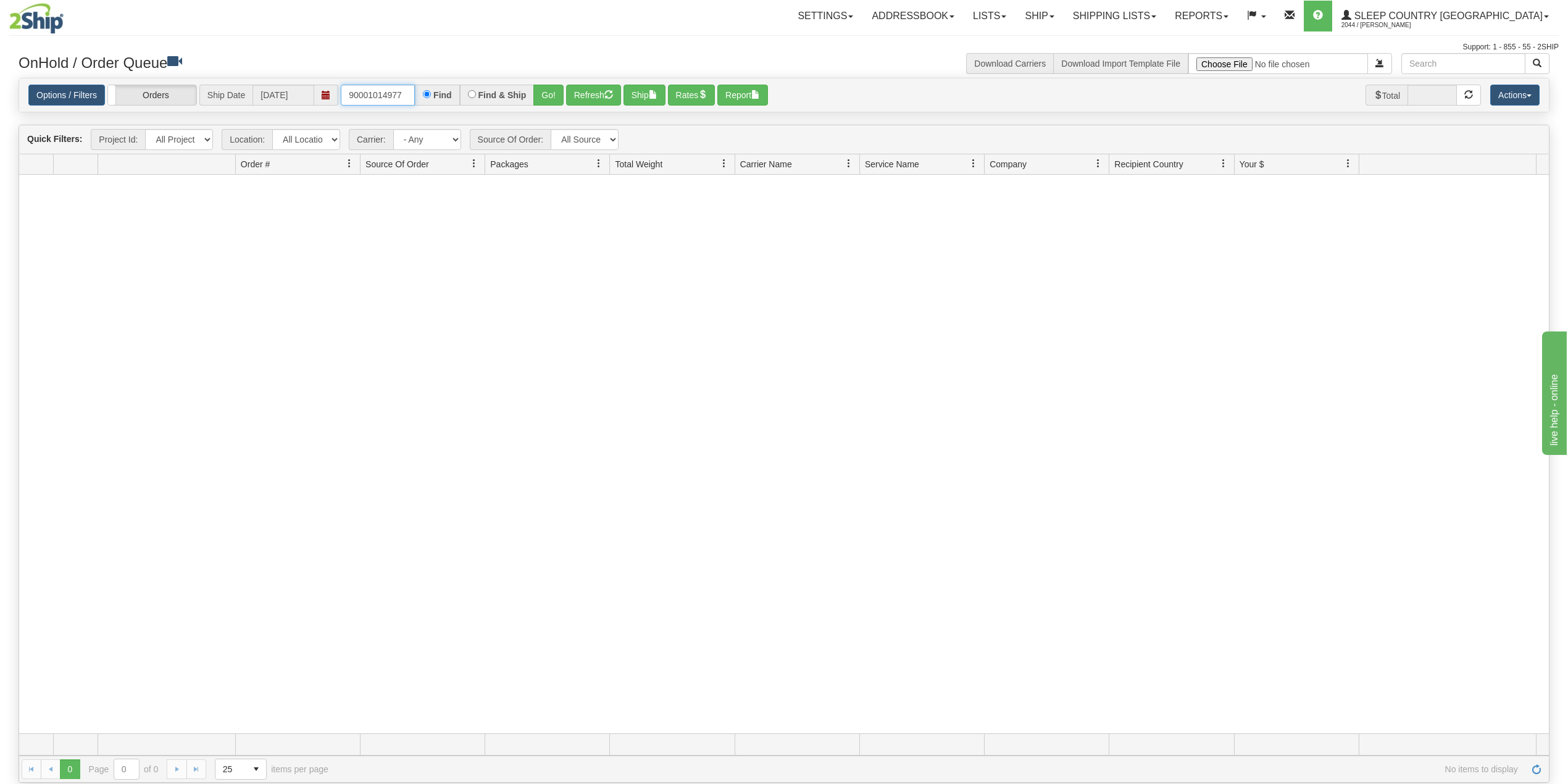
type input "90001014977"
click at [541, 97] on button "Go!" at bounding box center [548, 95] width 31 height 21
click at [411, 95] on input "90001014977" at bounding box center [377, 95] width 74 height 21
click at [1159, 15] on link "Shipping lists" at bounding box center [1114, 16] width 102 height 31
click at [1129, 39] on span "Current Shipments" at bounding box center [1092, 43] width 72 height 10
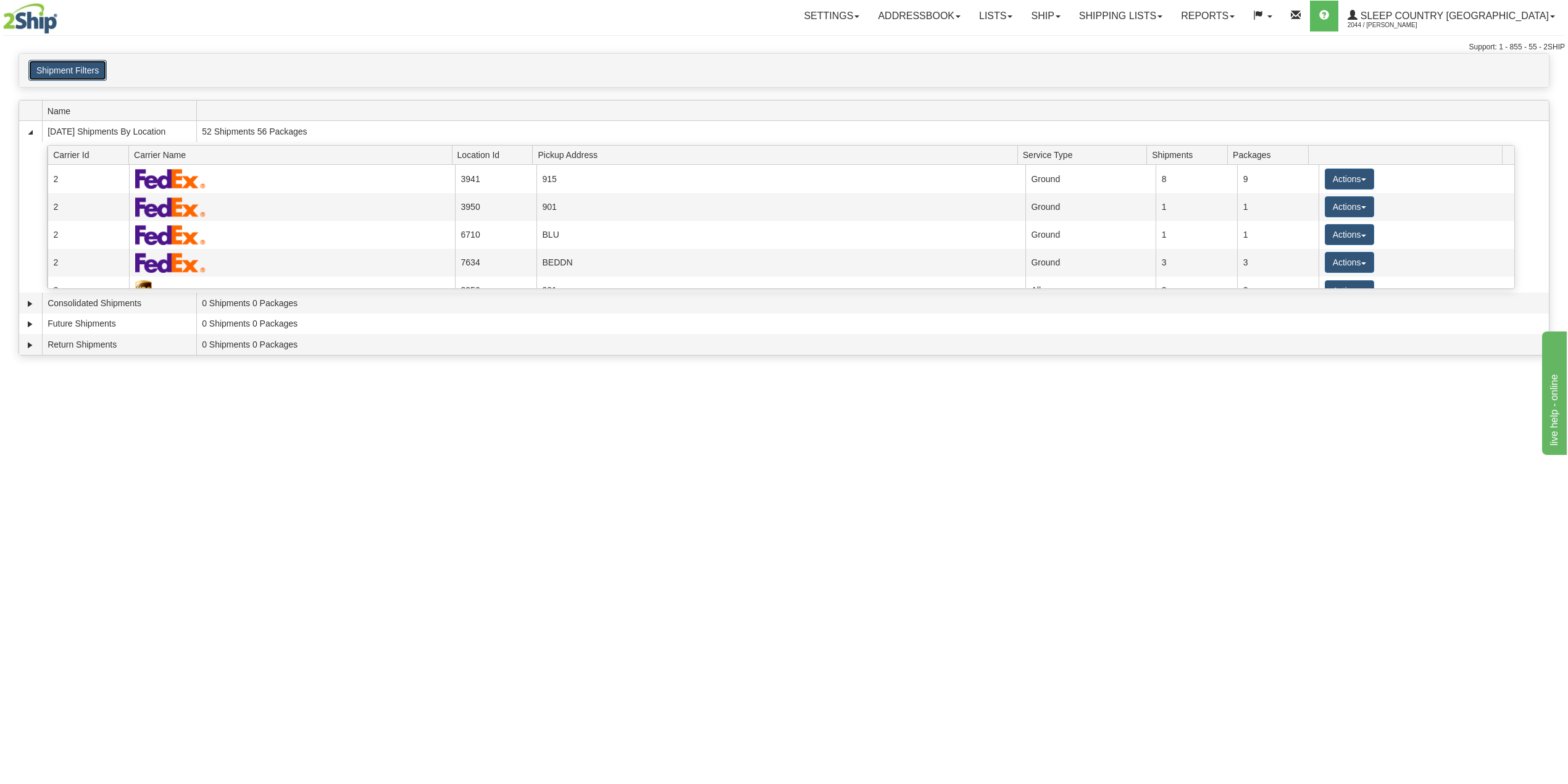
click at [68, 70] on button "Shipment Filters" at bounding box center [68, 70] width 79 height 21
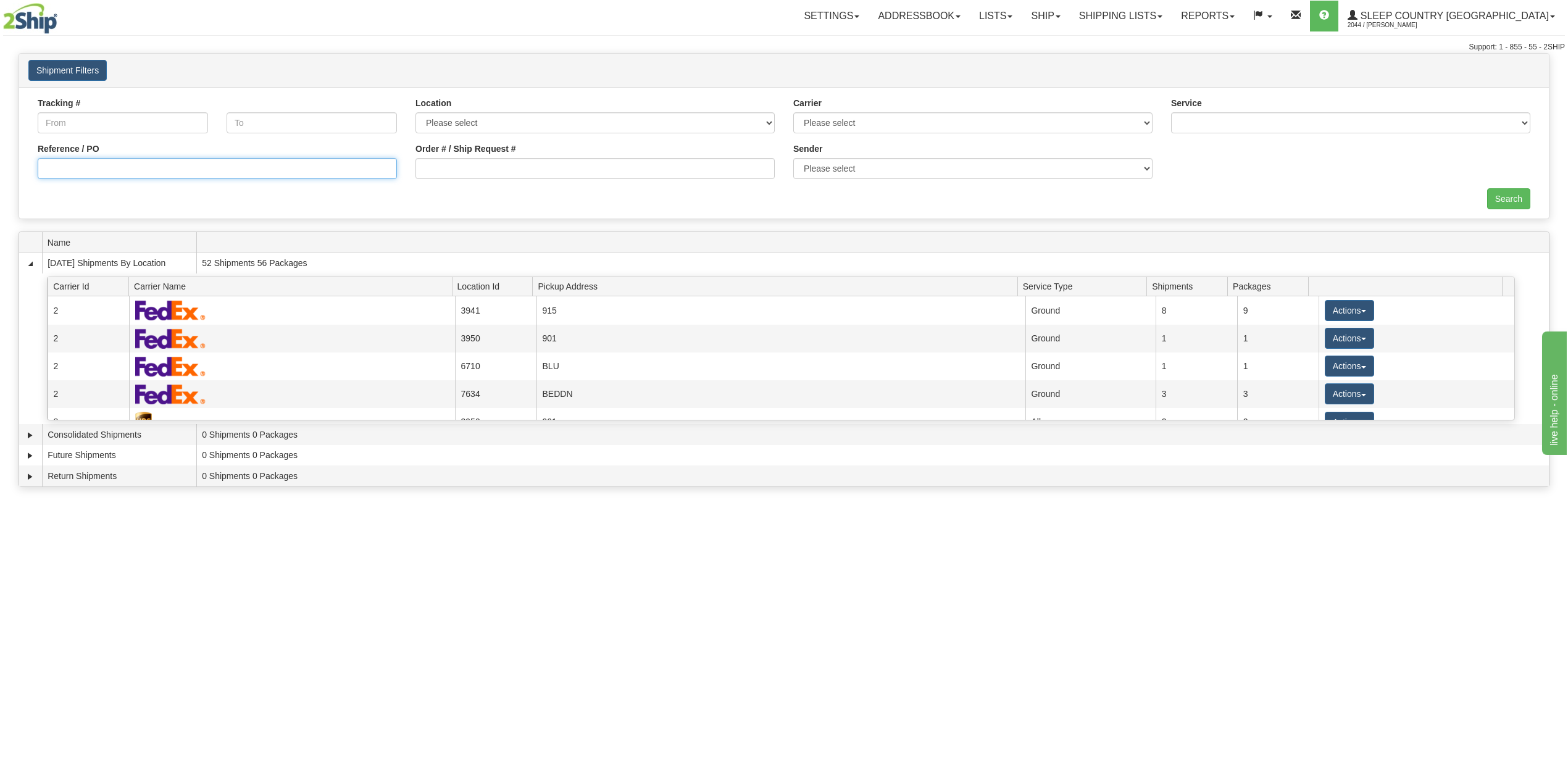
click at [122, 168] on input "Reference / PO" at bounding box center [217, 167] width 360 height 21
paste input "90001014977"
drag, startPoint x: 45, startPoint y: 169, endPoint x: 52, endPoint y: 171, distance: 7.3
click at [47, 169] on input "90001014977" at bounding box center [217, 167] width 360 height 21
type input "90001014977"
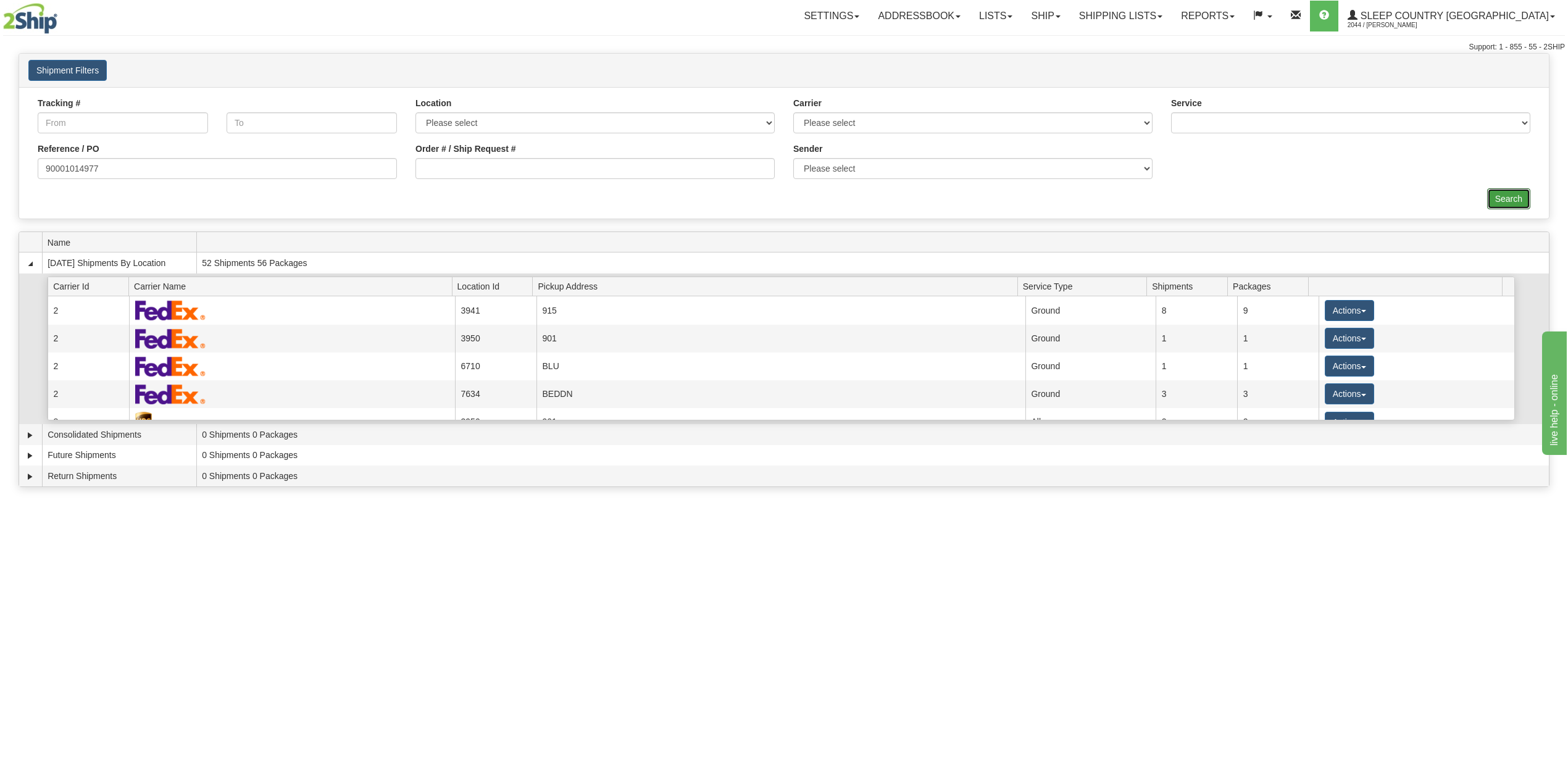
click at [1520, 198] on input "Search" at bounding box center [1509, 198] width 43 height 21
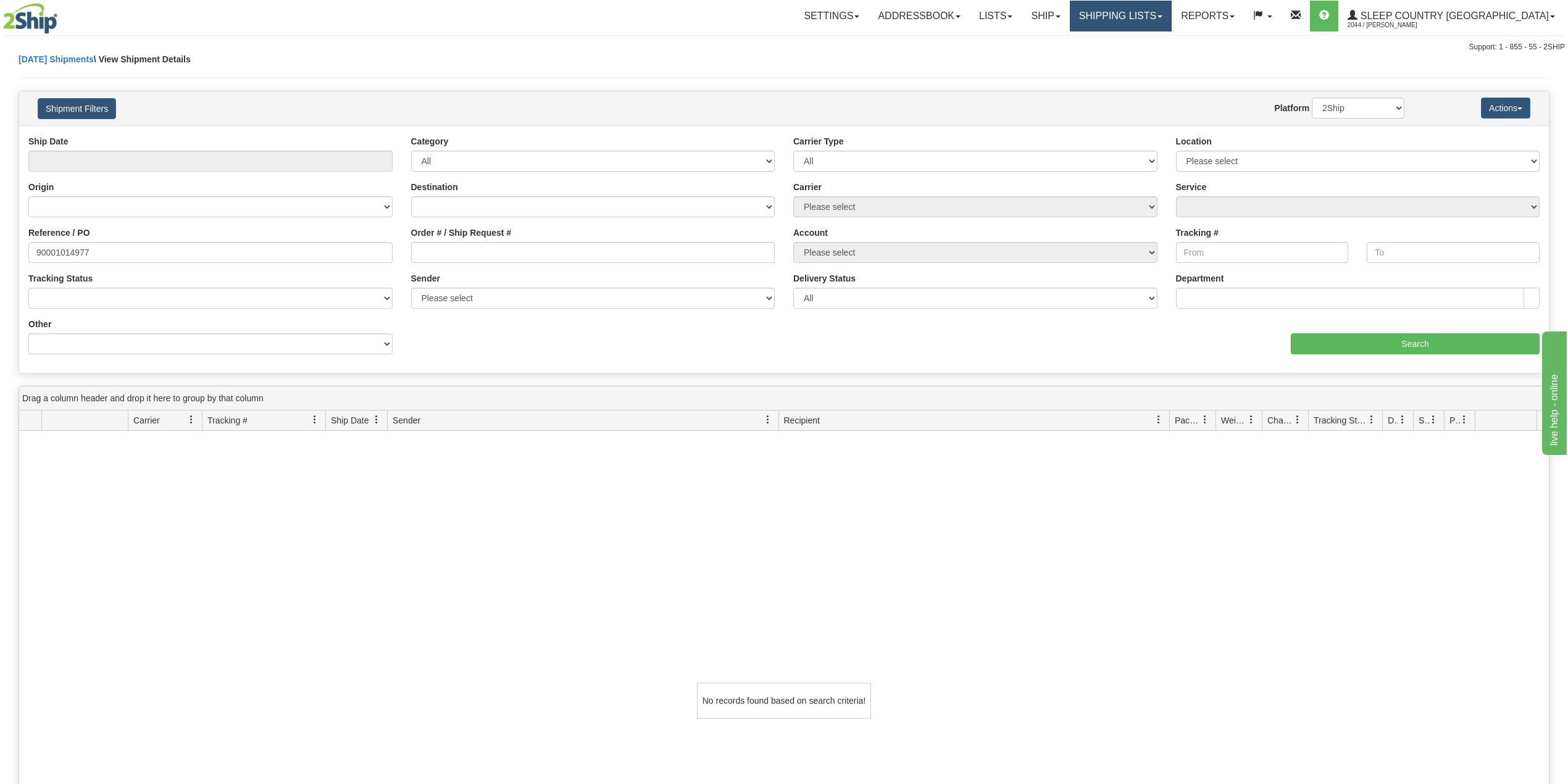
click at [1172, 11] on link "Shipping lists" at bounding box center [1121, 16] width 102 height 31
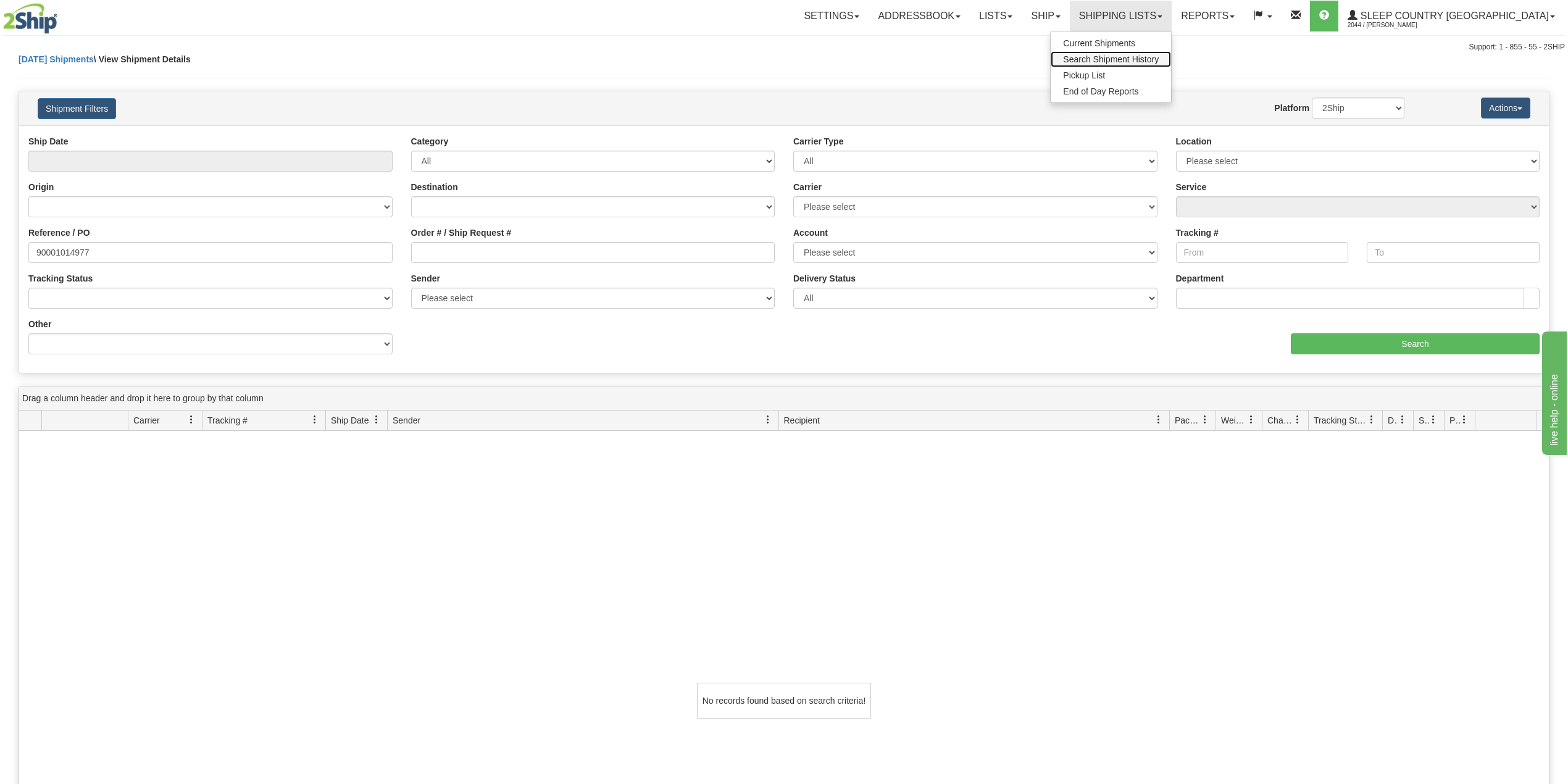
click at [1159, 55] on span "Search Shipment History" at bounding box center [1111, 59] width 96 height 10
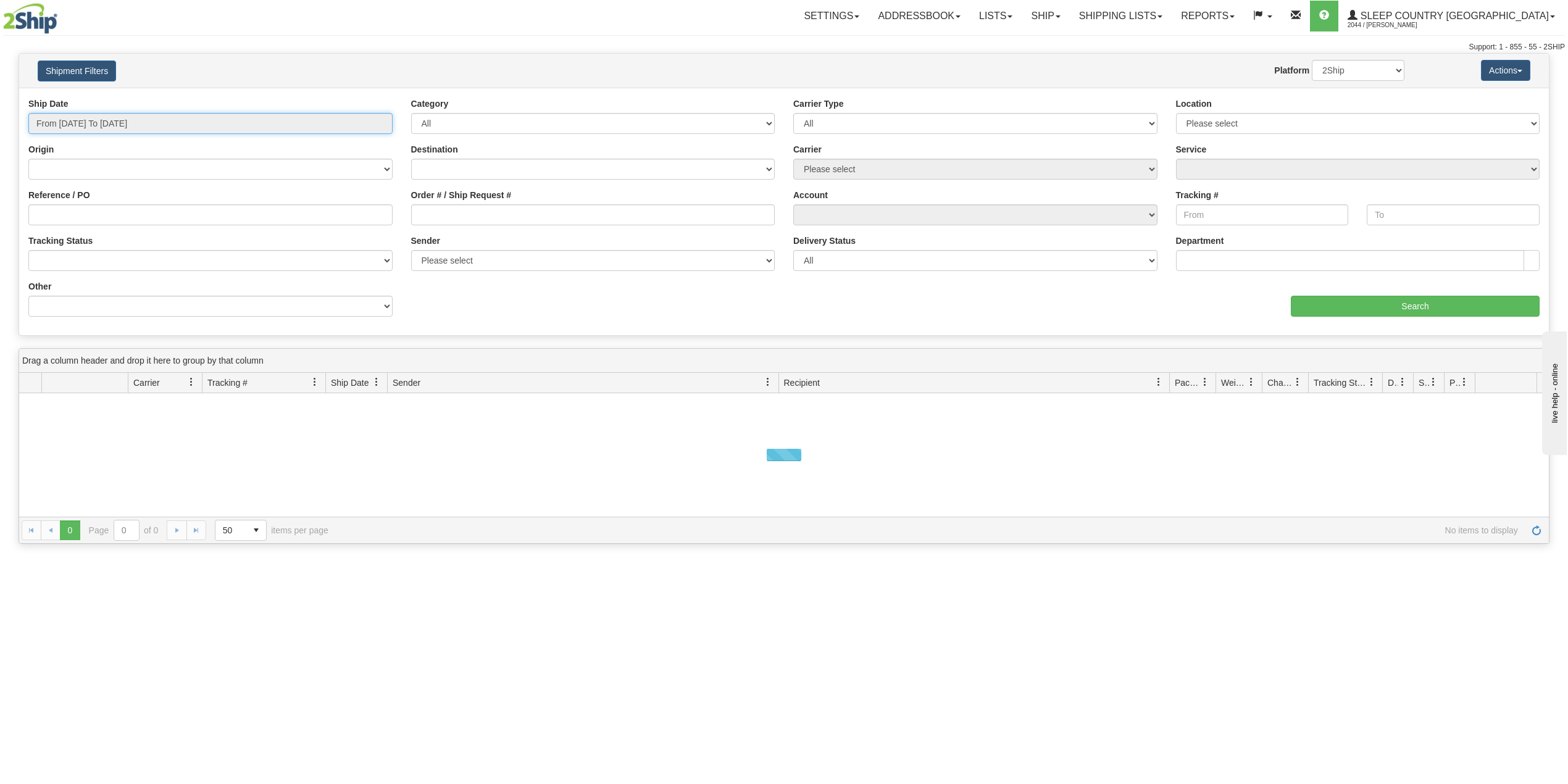
click at [114, 123] on input "From [DATE] To [DATE]" at bounding box center [211, 123] width 365 height 21
click at [92, 216] on li "Last 30 Days" at bounding box center [83, 212] width 99 height 17
type input "From [DATE] To [DATE]"
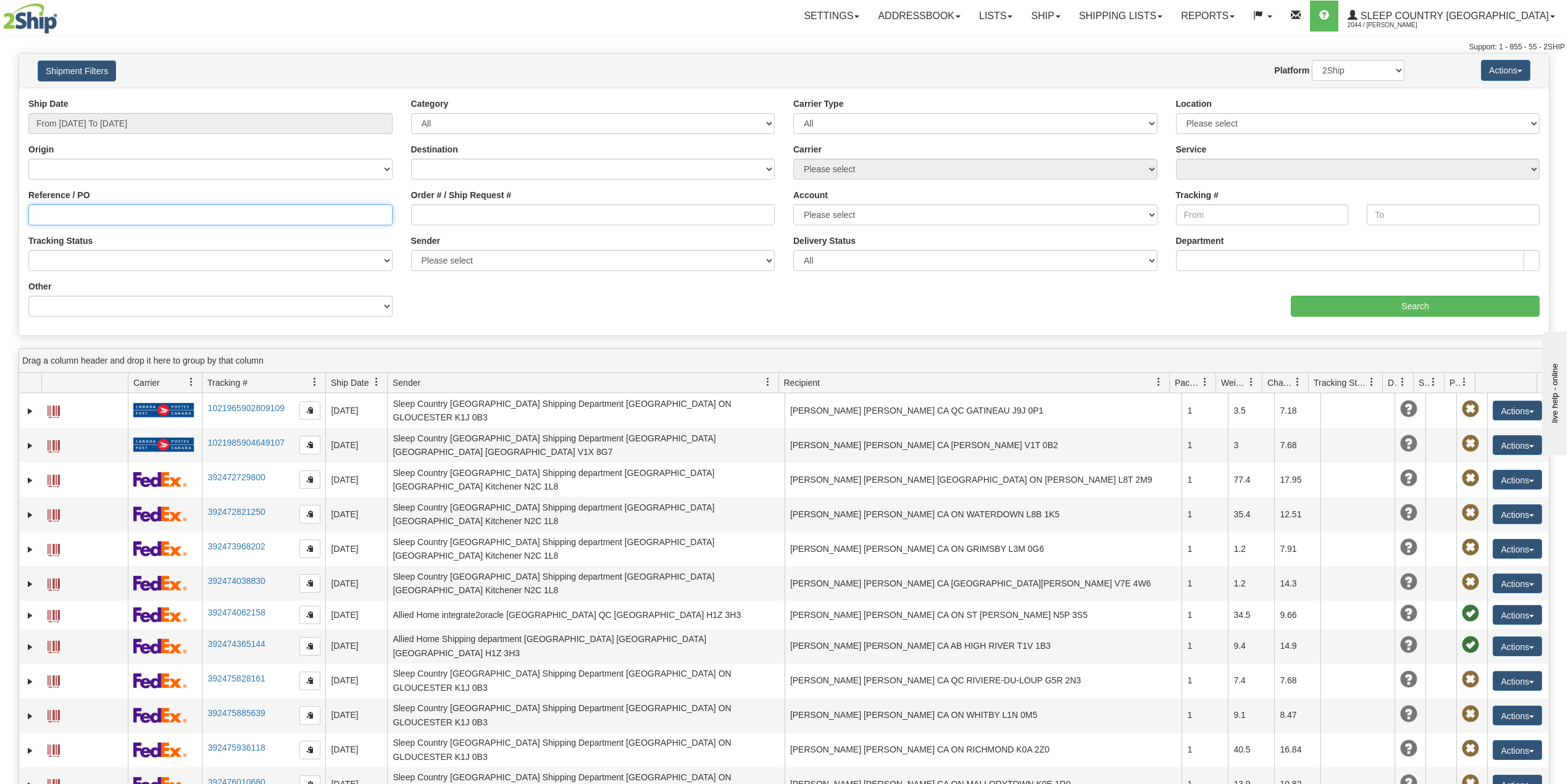
click at [116, 216] on input "Reference / PO" at bounding box center [211, 214] width 365 height 21
paste input "90001014977"
type input "90001014977"
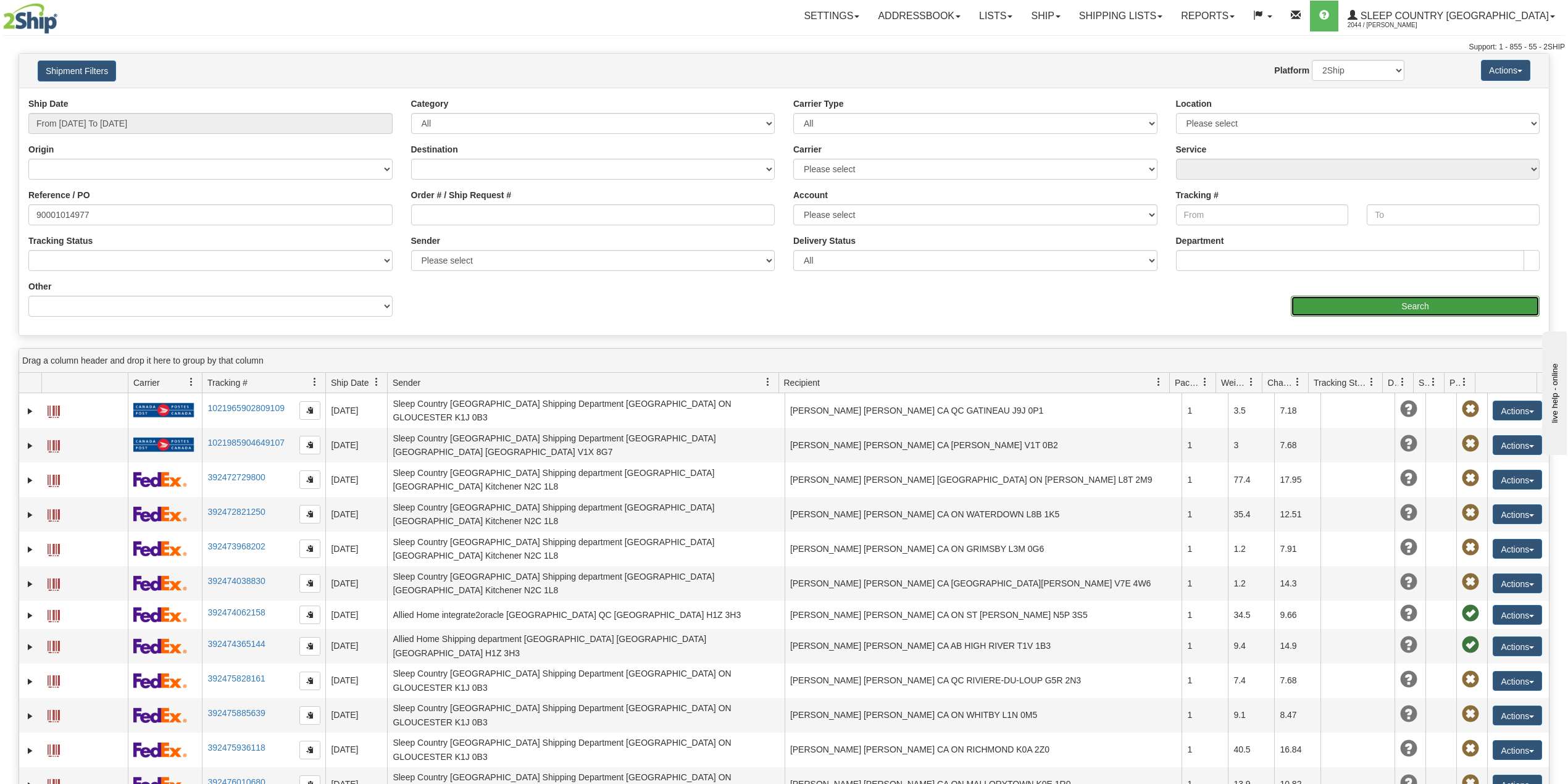
click at [1343, 306] on input "Search" at bounding box center [1415, 305] width 248 height 21
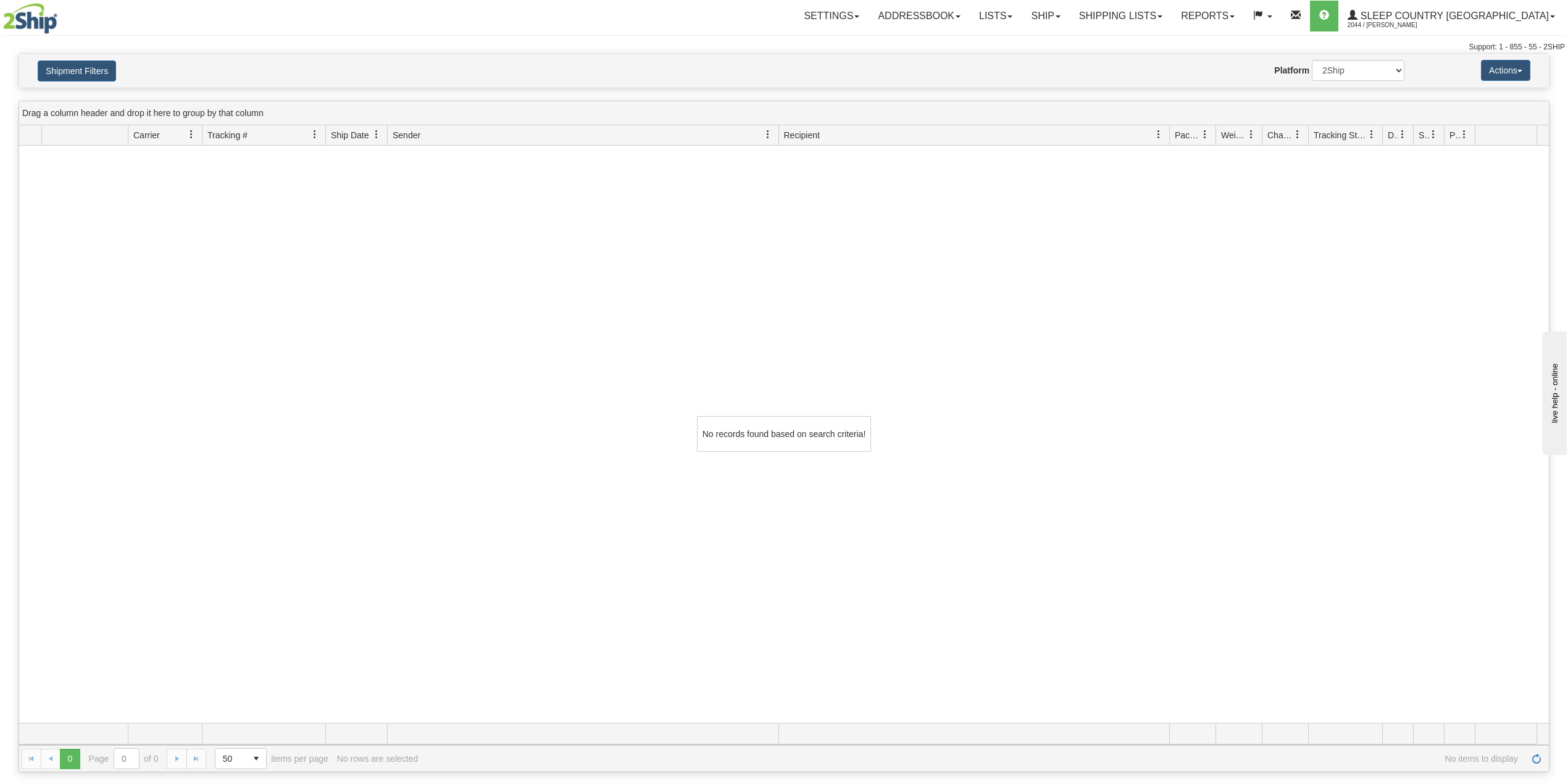
click at [1125, 0] on nav "Toggle navigation Settings Shipping Preferences Fields Preferences New Groups" at bounding box center [919, 16] width 1292 height 33
click at [1069, 24] on link "Ship" at bounding box center [1046, 16] width 47 height 31
click at [1057, 60] on span "OnHold / Order Queue" at bounding box center [1013, 59] width 87 height 10
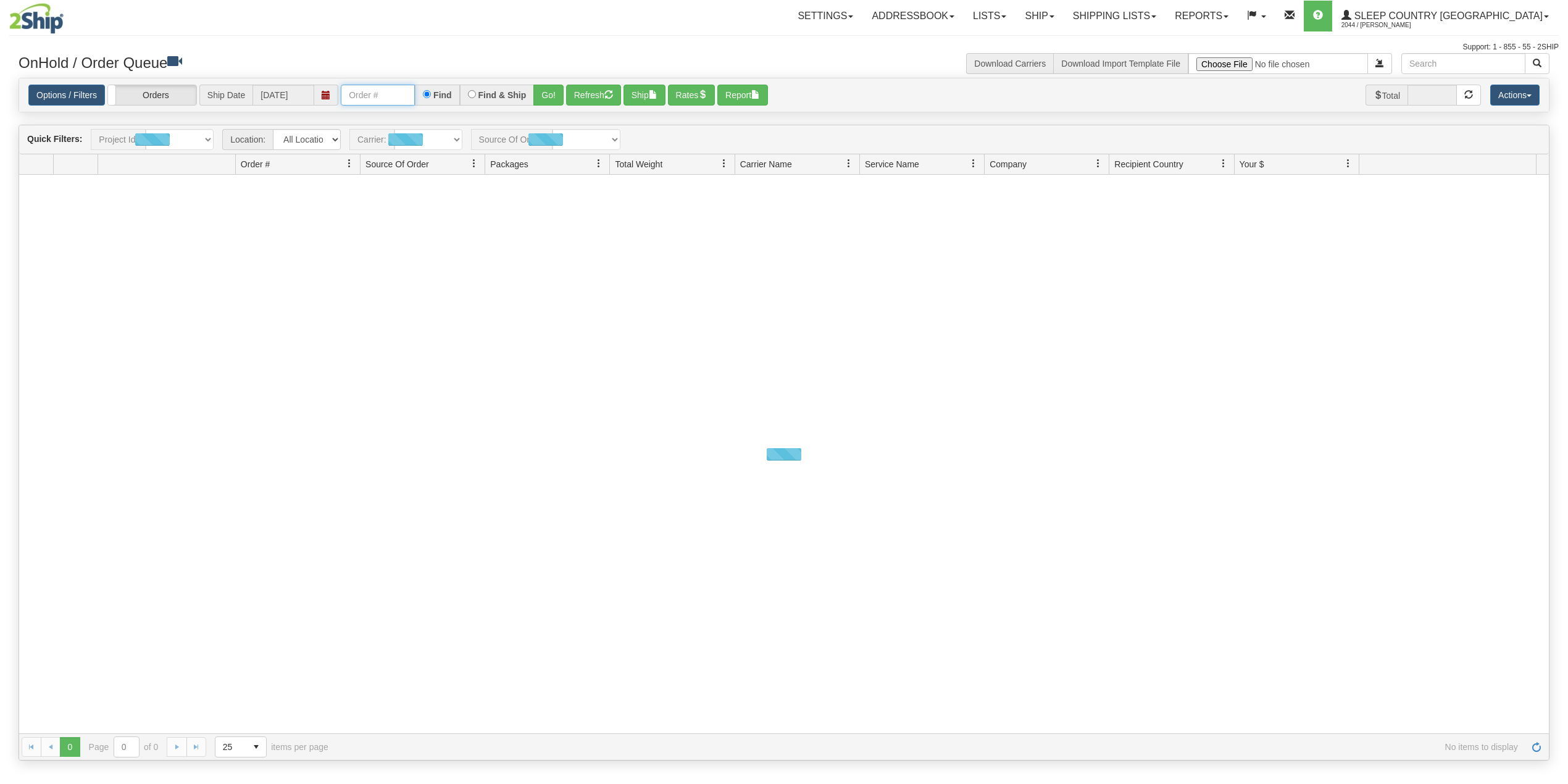
click at [382, 103] on input "text" at bounding box center [377, 95] width 74 height 21
paste input "9000I024772"
type input "9000I024772"
click at [546, 92] on button "Go!" at bounding box center [548, 95] width 31 height 21
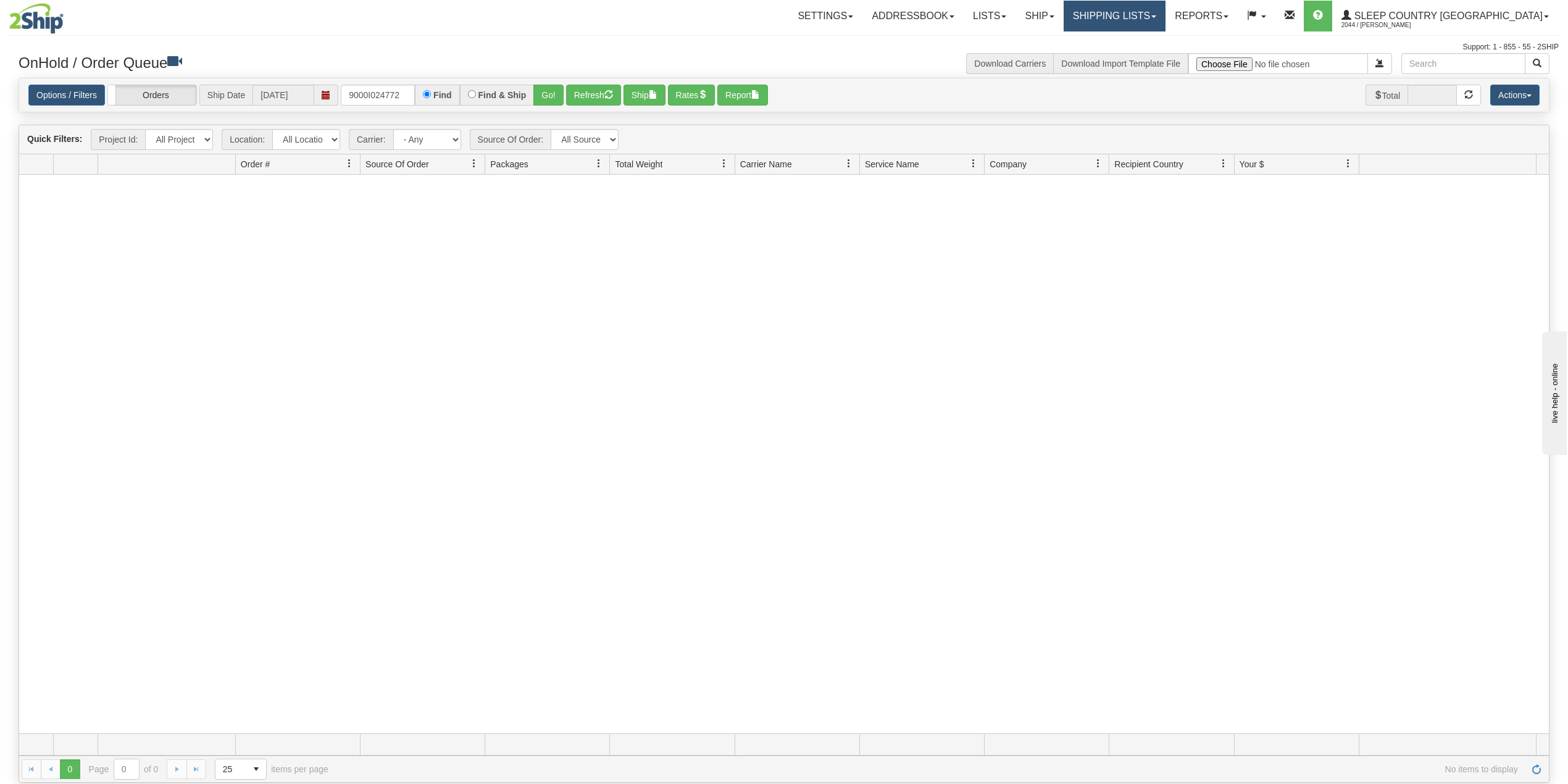
click at [1159, 21] on link "Shipping lists" at bounding box center [1114, 16] width 102 height 31
click at [1149, 53] on link "Search Shipment History" at bounding box center [1105, 59] width 120 height 16
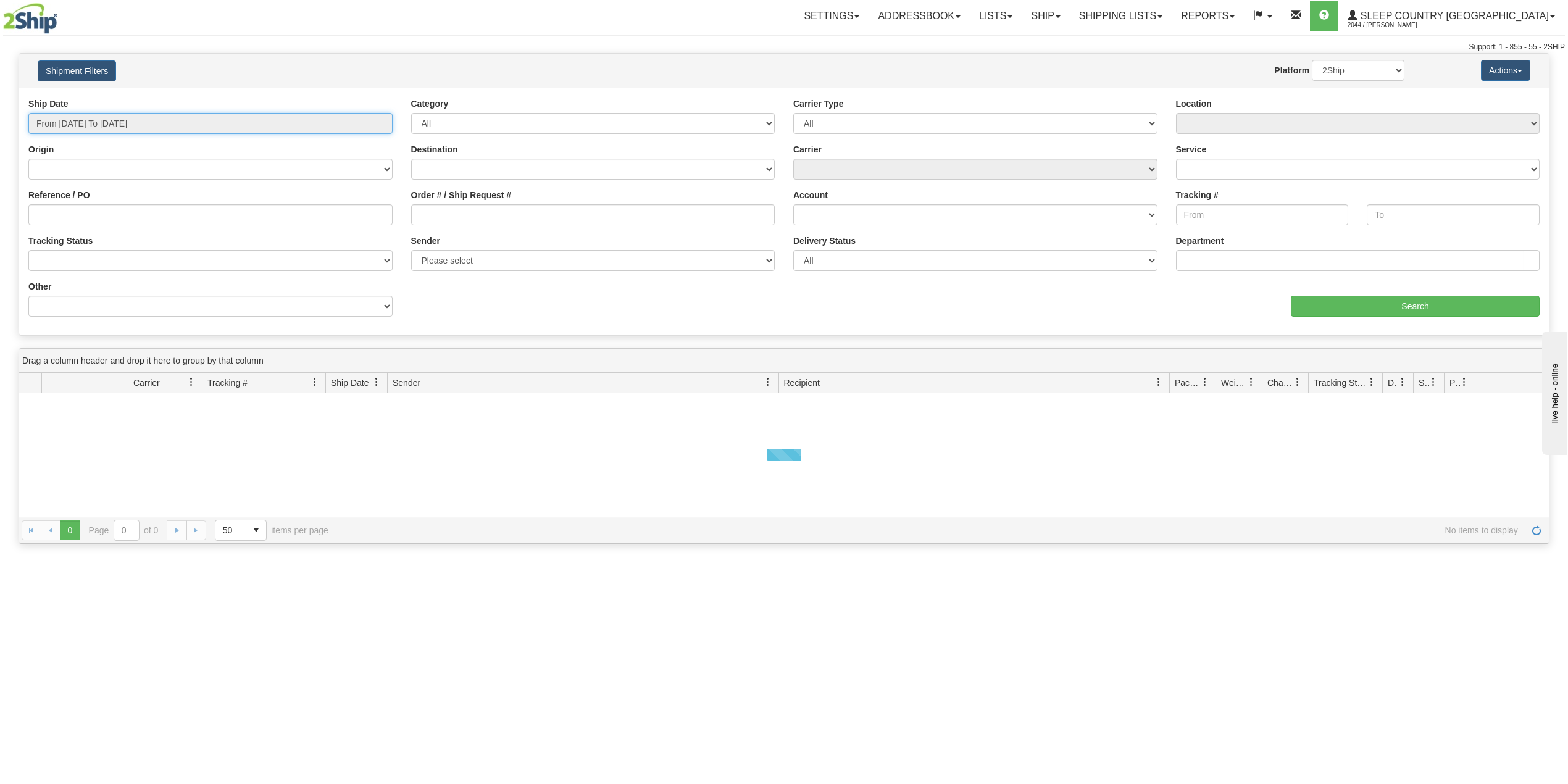
click at [129, 116] on input "From [DATE] To [DATE]" at bounding box center [211, 123] width 365 height 21
click at [88, 211] on li "Last 30 Days" at bounding box center [83, 212] width 99 height 17
type input "From [DATE] To [DATE]"
click at [88, 211] on input "Reference / PO" at bounding box center [211, 214] width 365 height 21
paste input "9000I024772"
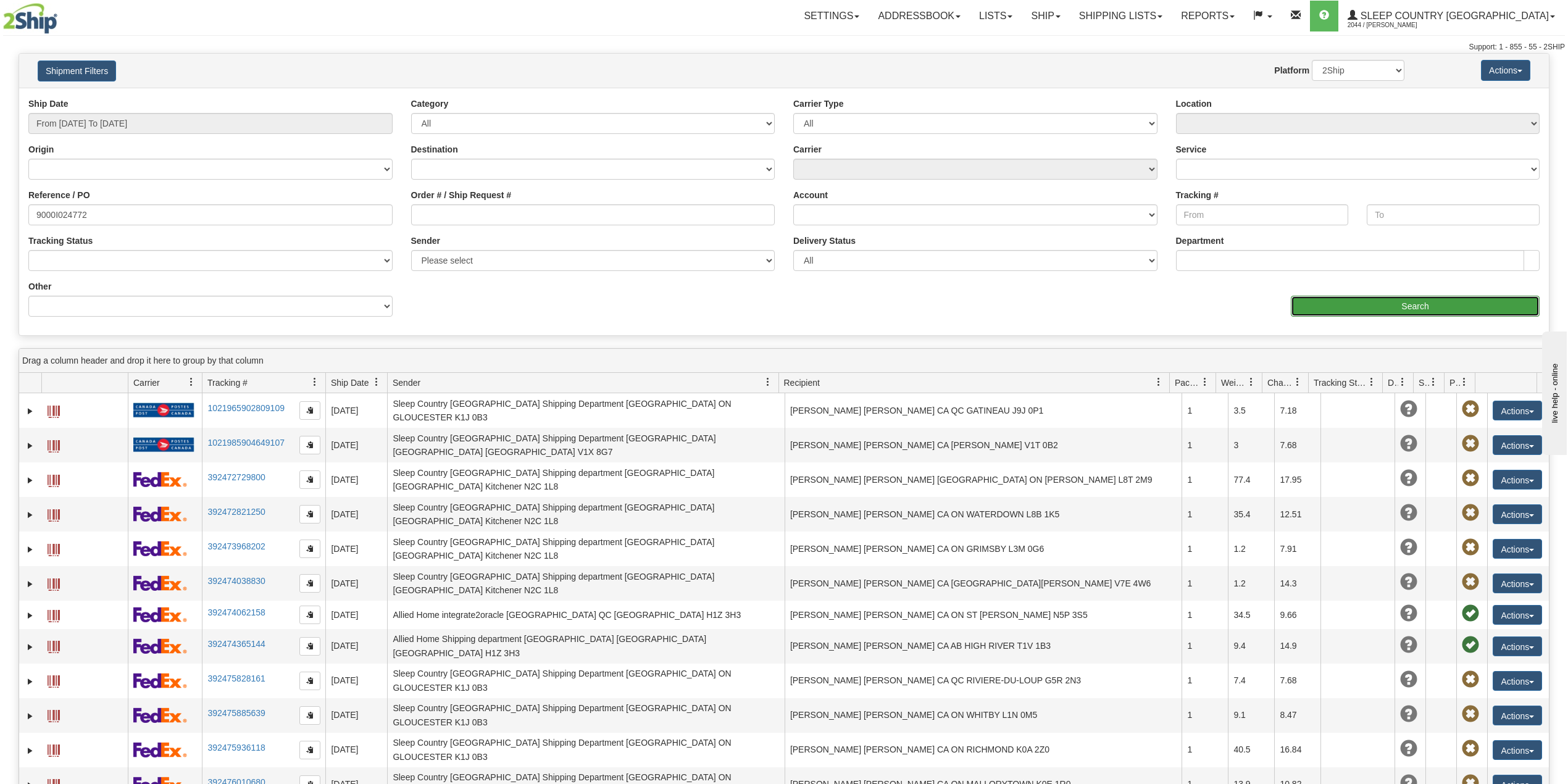
click at [1404, 309] on input "Search" at bounding box center [1415, 305] width 248 height 21
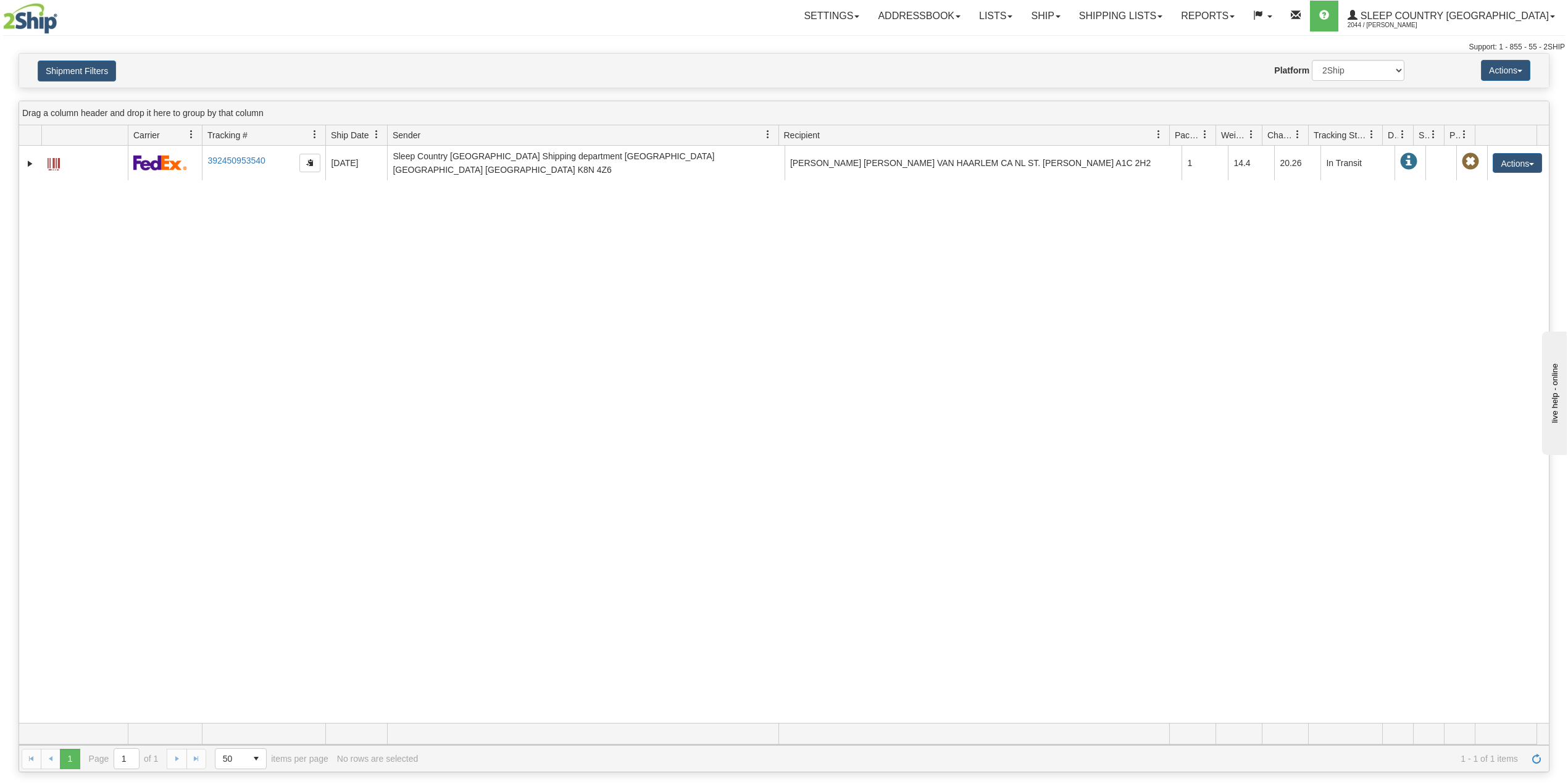
click at [500, 242] on div "31516586 2044 392450953540 [DATE] [DATE] 02:31:10 PM Sleep Country [GEOGRAPHIC_…" at bounding box center [784, 434] width 1530 height 577
click at [483, 416] on div "31516586 2044 392450953540 [DATE] [DATE] 02:31:10 PM Sleep Country [GEOGRAPHIC_…" at bounding box center [784, 434] width 1530 height 577
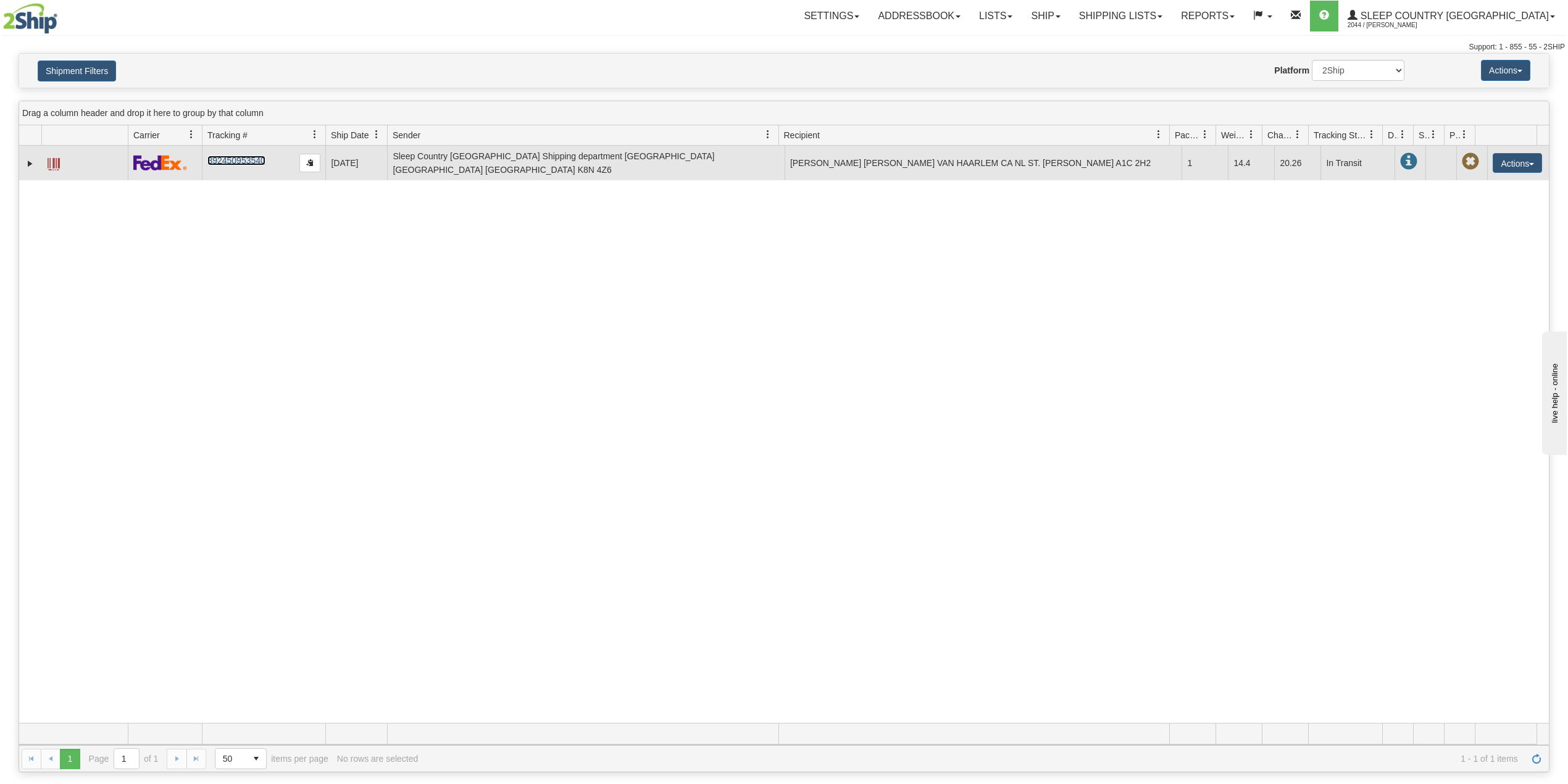
click at [235, 158] on link "392450953540" at bounding box center [236, 161] width 57 height 10
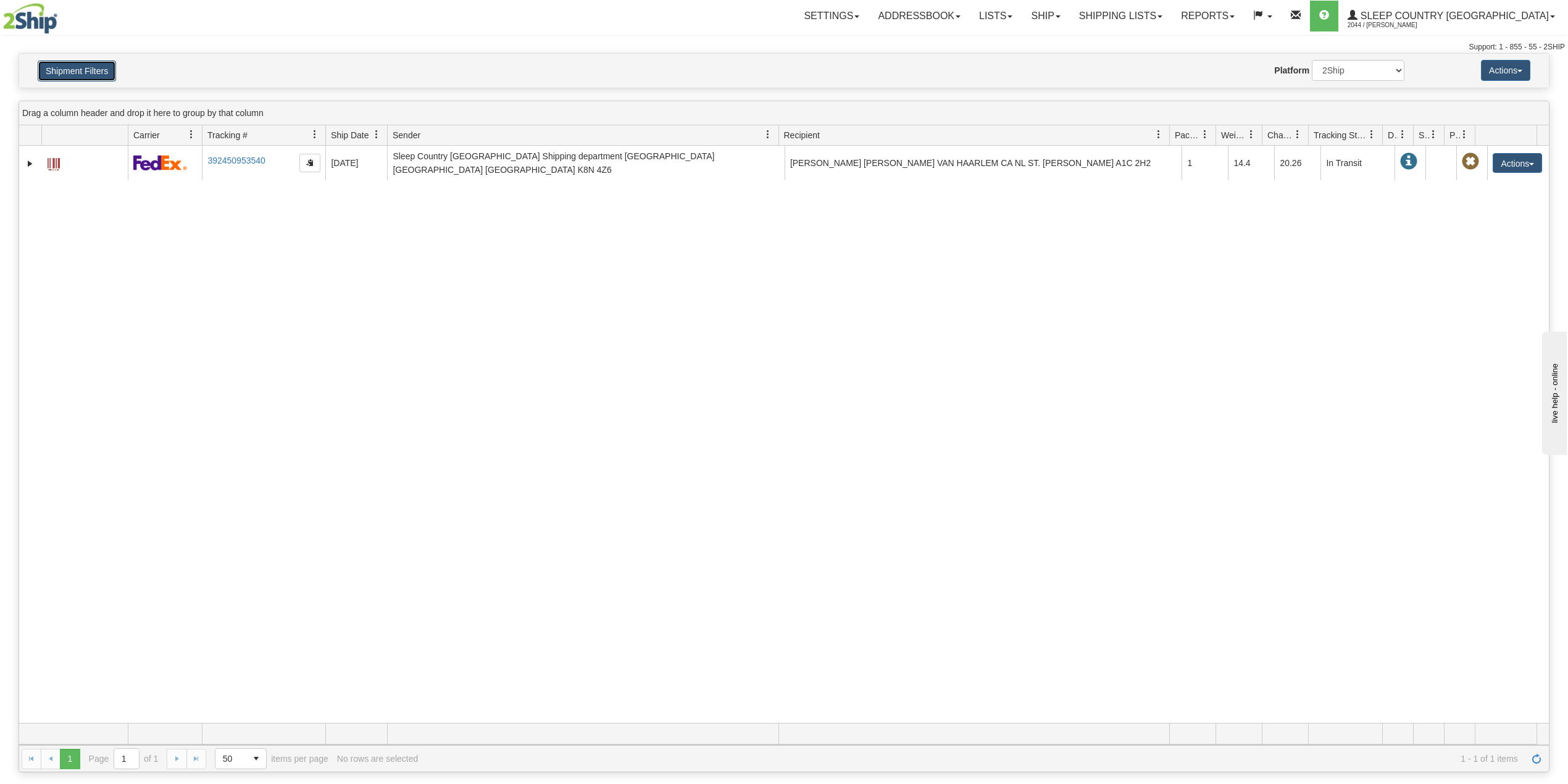
click at [109, 60] on button "Shipment Filters" at bounding box center [77, 70] width 79 height 21
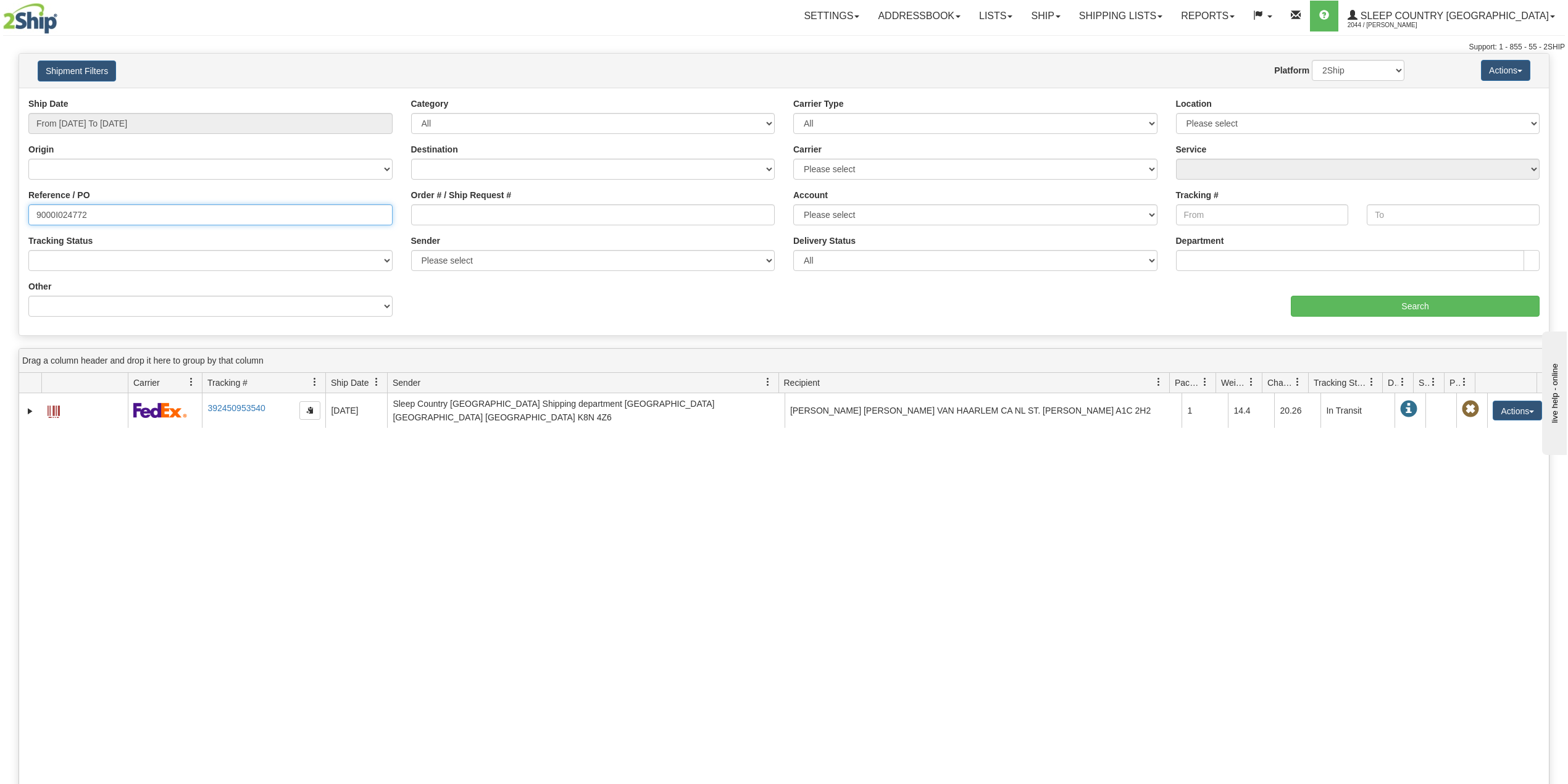
click at [75, 206] on input "9000I024772" at bounding box center [211, 214] width 365 height 21
paste input "2I014847"
type input "9002I014847"
click at [1390, 311] on input "Search" at bounding box center [1415, 305] width 248 height 21
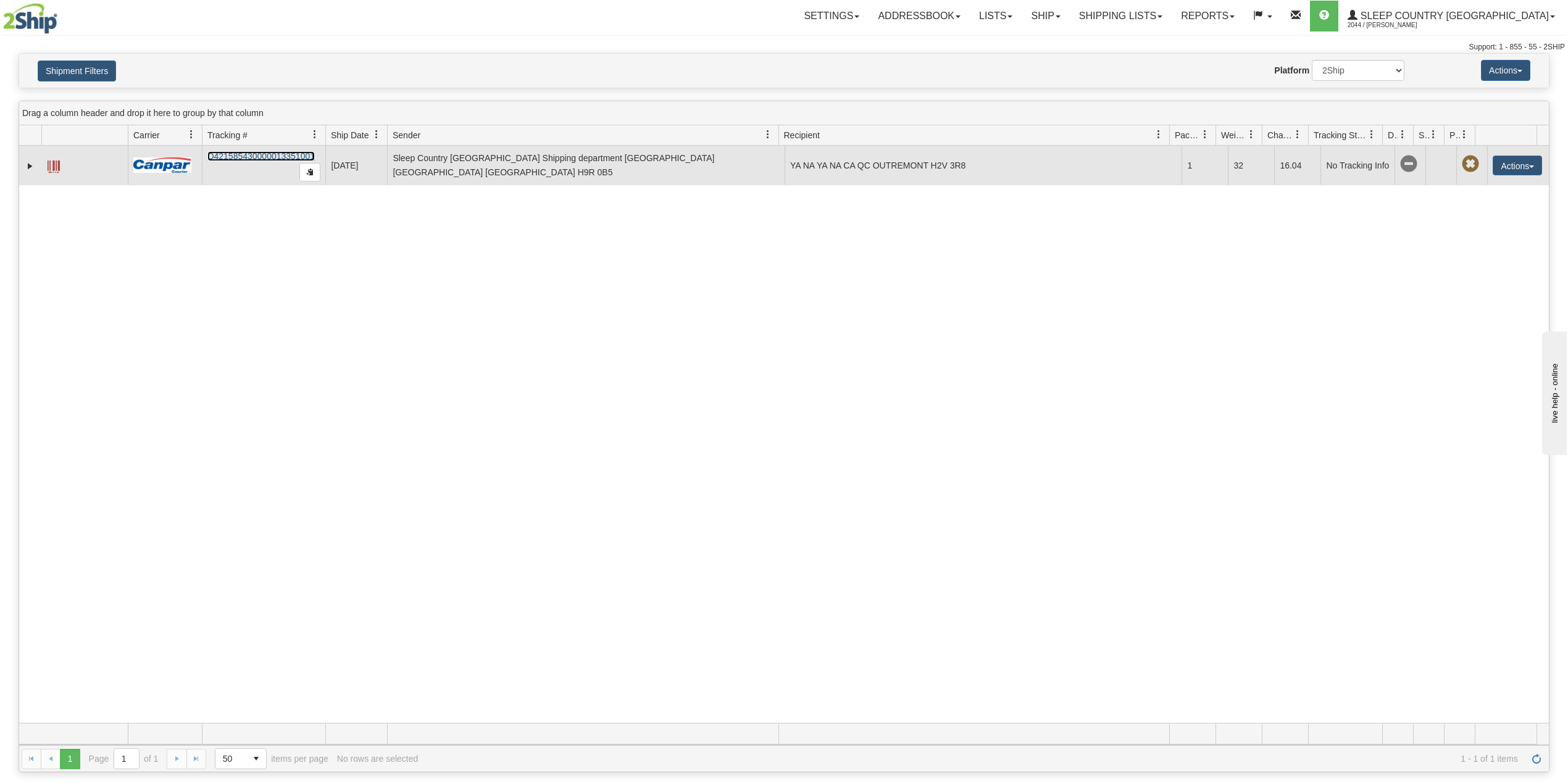
click at [252, 156] on link "D421585430000013351001" at bounding box center [260, 156] width 107 height 10
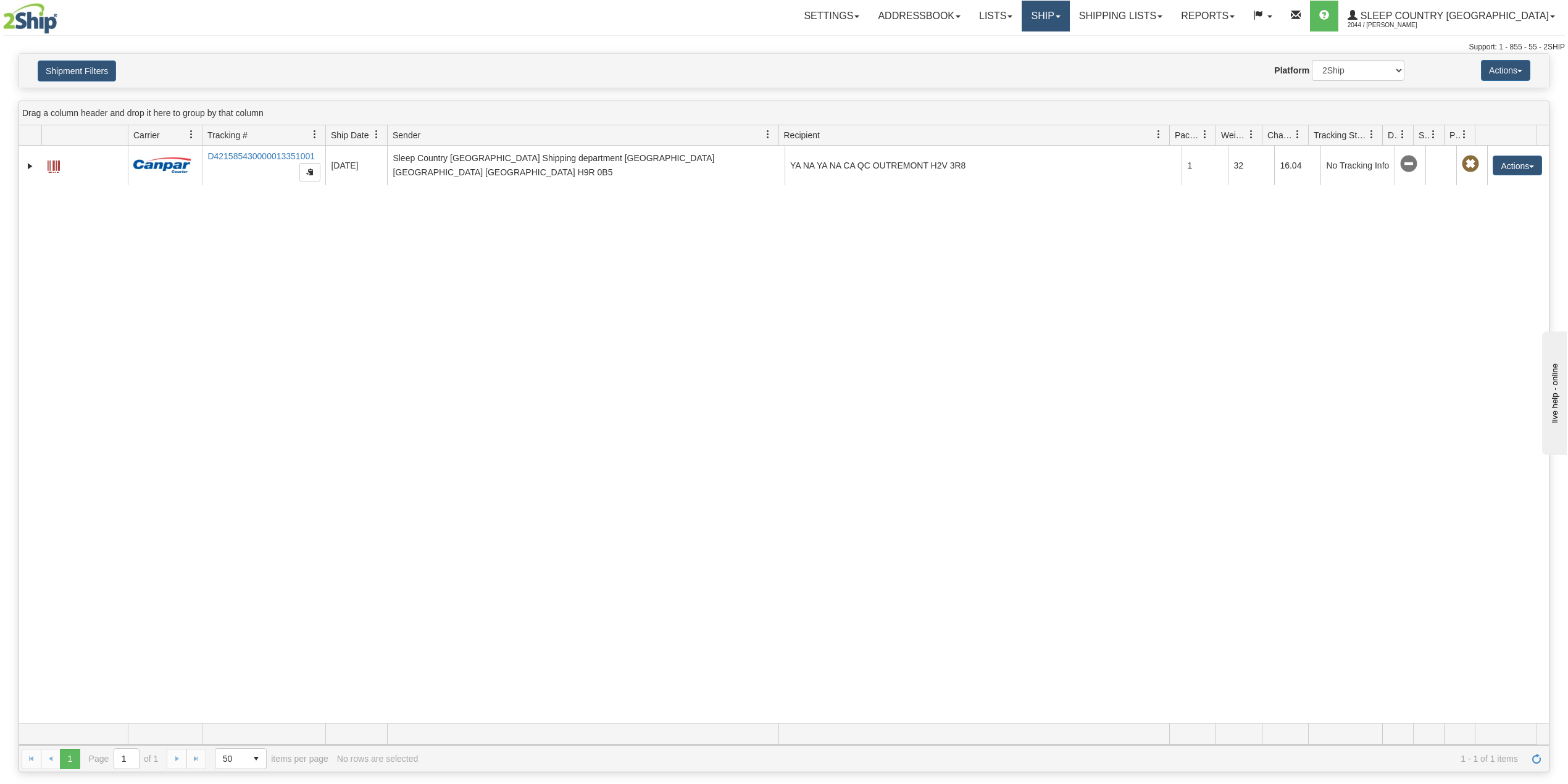
click at [1069, 4] on link "Ship" at bounding box center [1046, 16] width 47 height 31
click at [90, 54] on div "Shipment Filters Website Agent Nothing selected Client User Platform 2Ship Impo…" at bounding box center [784, 71] width 1530 height 33
click at [82, 77] on button "Shipment Filters" at bounding box center [77, 70] width 79 height 21
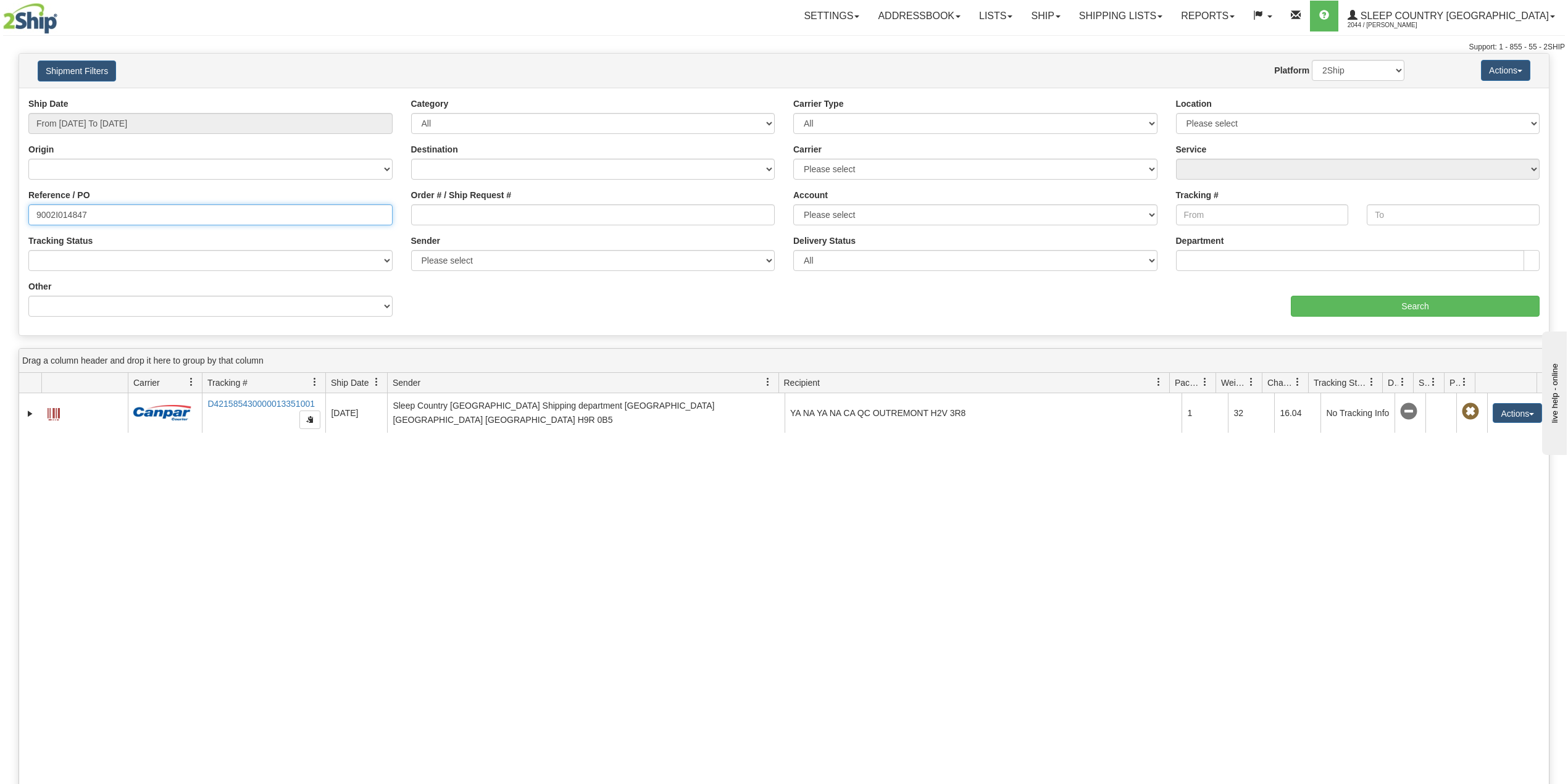
click at [50, 214] on input "9002I014847" at bounding box center [211, 214] width 365 height 21
drag, startPoint x: 50, startPoint y: 214, endPoint x: 74, endPoint y: 218, distance: 24.3
click at [52, 214] on input "9002I014847" at bounding box center [211, 214] width 365 height 21
click at [460, 201] on label "Order # / Ship Request #" at bounding box center [461, 195] width 101 height 13
click at [460, 204] on input "Order # / Ship Request #" at bounding box center [593, 214] width 365 height 21
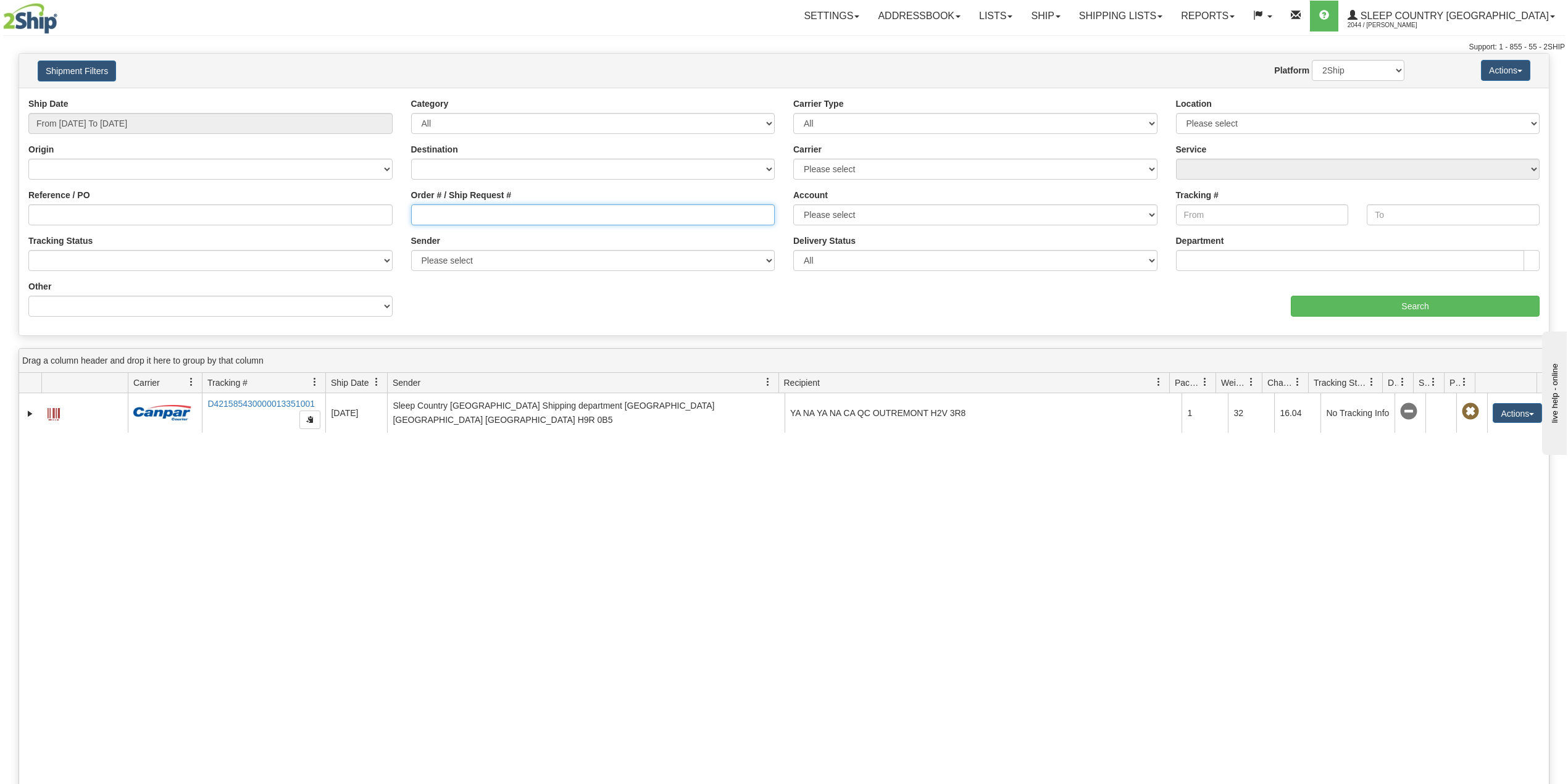
click at [460, 212] on input "Order # / Ship Request #" at bounding box center [593, 214] width 365 height 21
paste input "1049591"
type input "1049591"
click at [1393, 309] on input "Search" at bounding box center [1415, 305] width 248 height 21
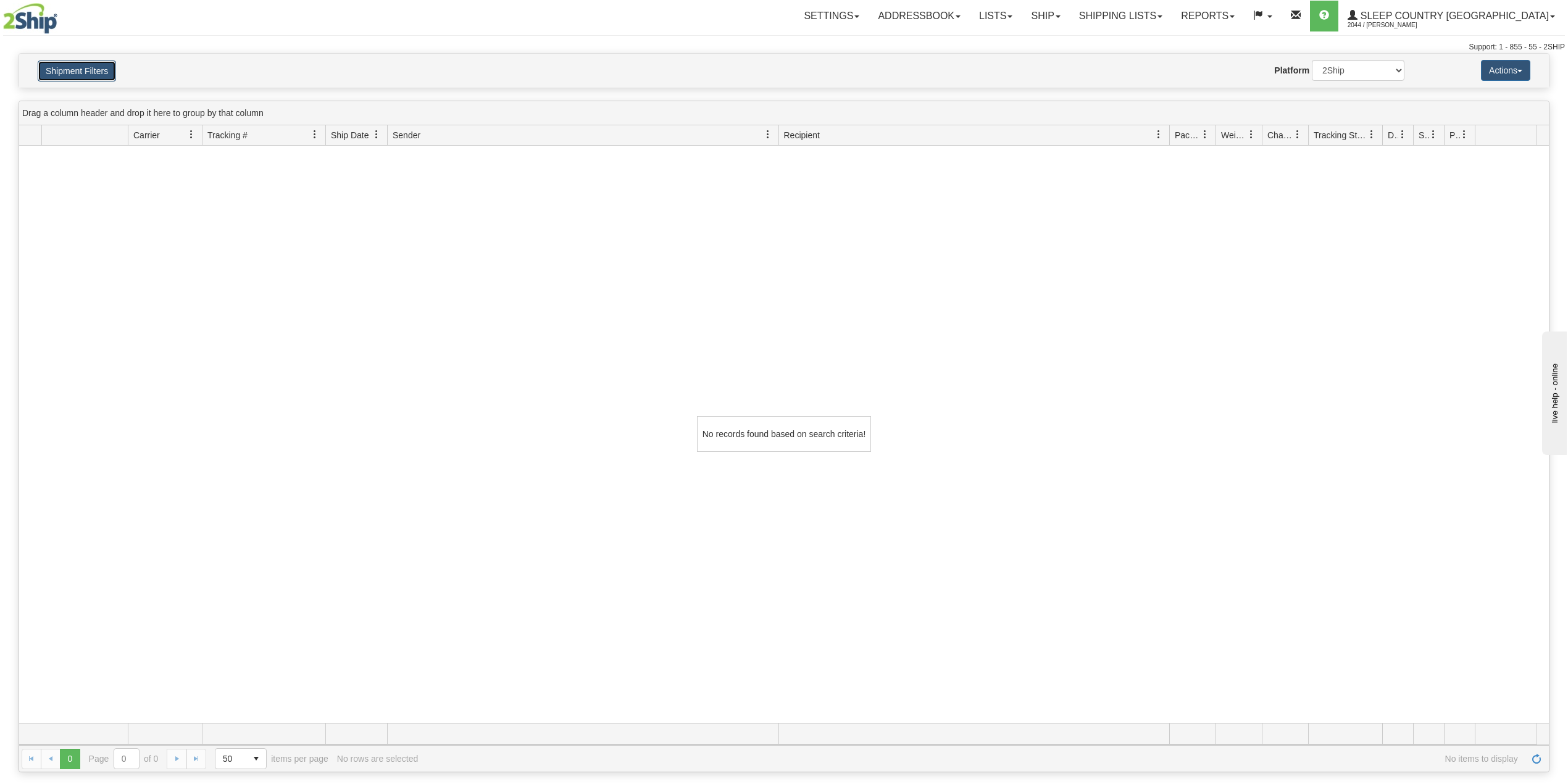
click at [65, 67] on button "Shipment Filters" at bounding box center [77, 70] width 79 height 21
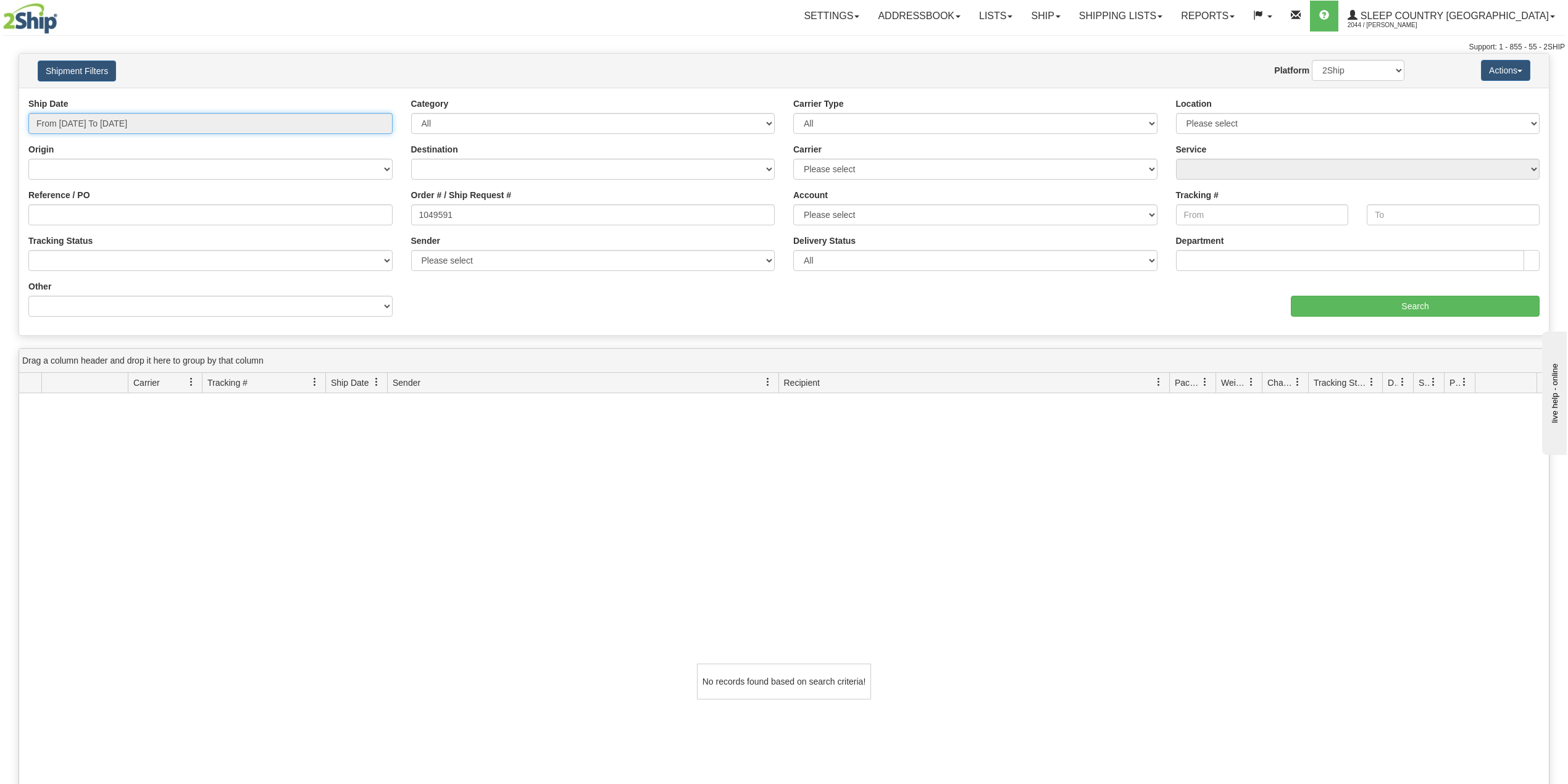
click at [95, 126] on input "From [DATE] To [DATE]" at bounding box center [211, 123] width 365 height 21
click at [80, 277] on li "Custom" at bounding box center [83, 277] width 99 height 17
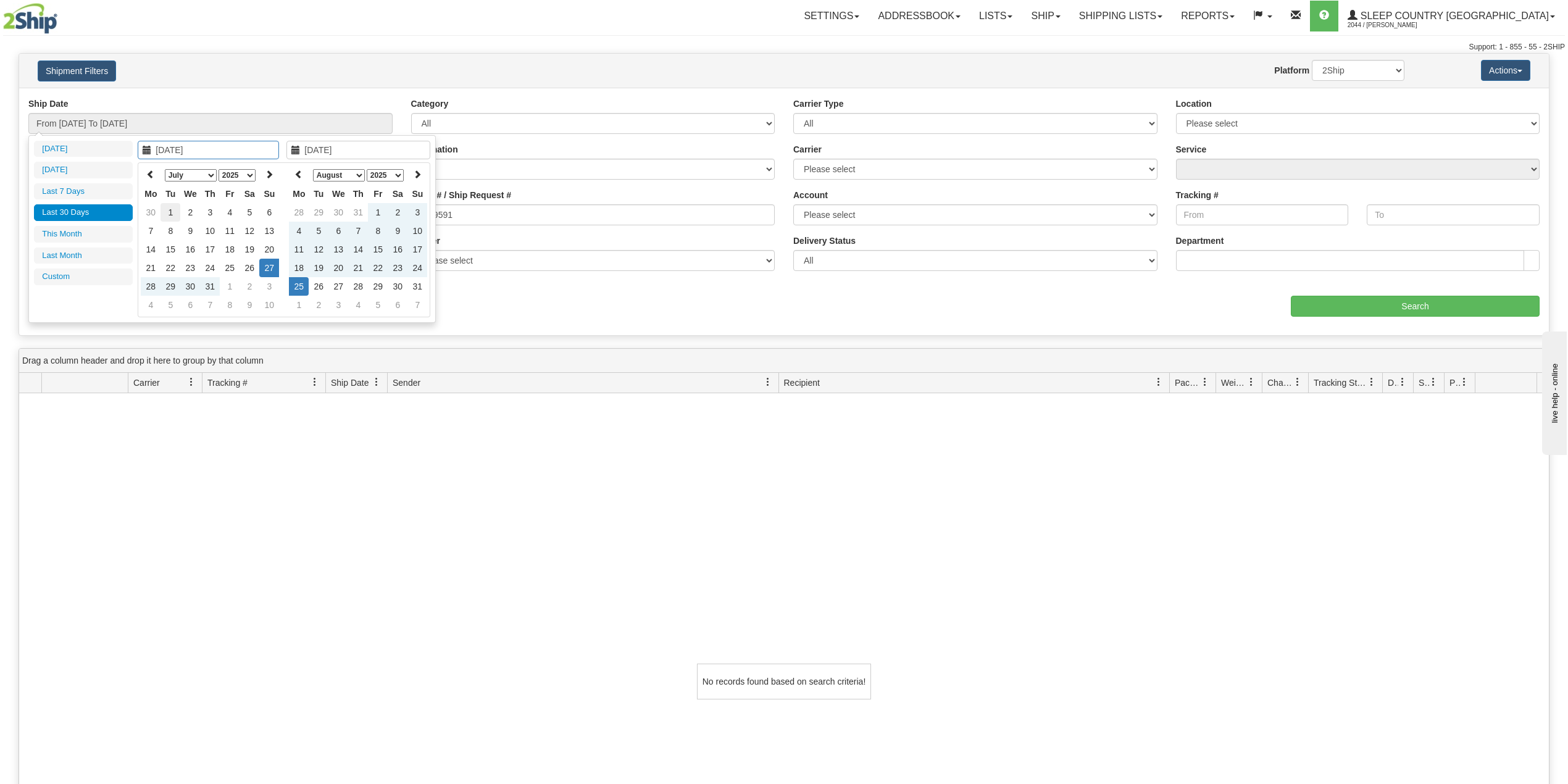
type input "[DATE]"
click at [177, 207] on td "1" at bounding box center [170, 212] width 20 height 19
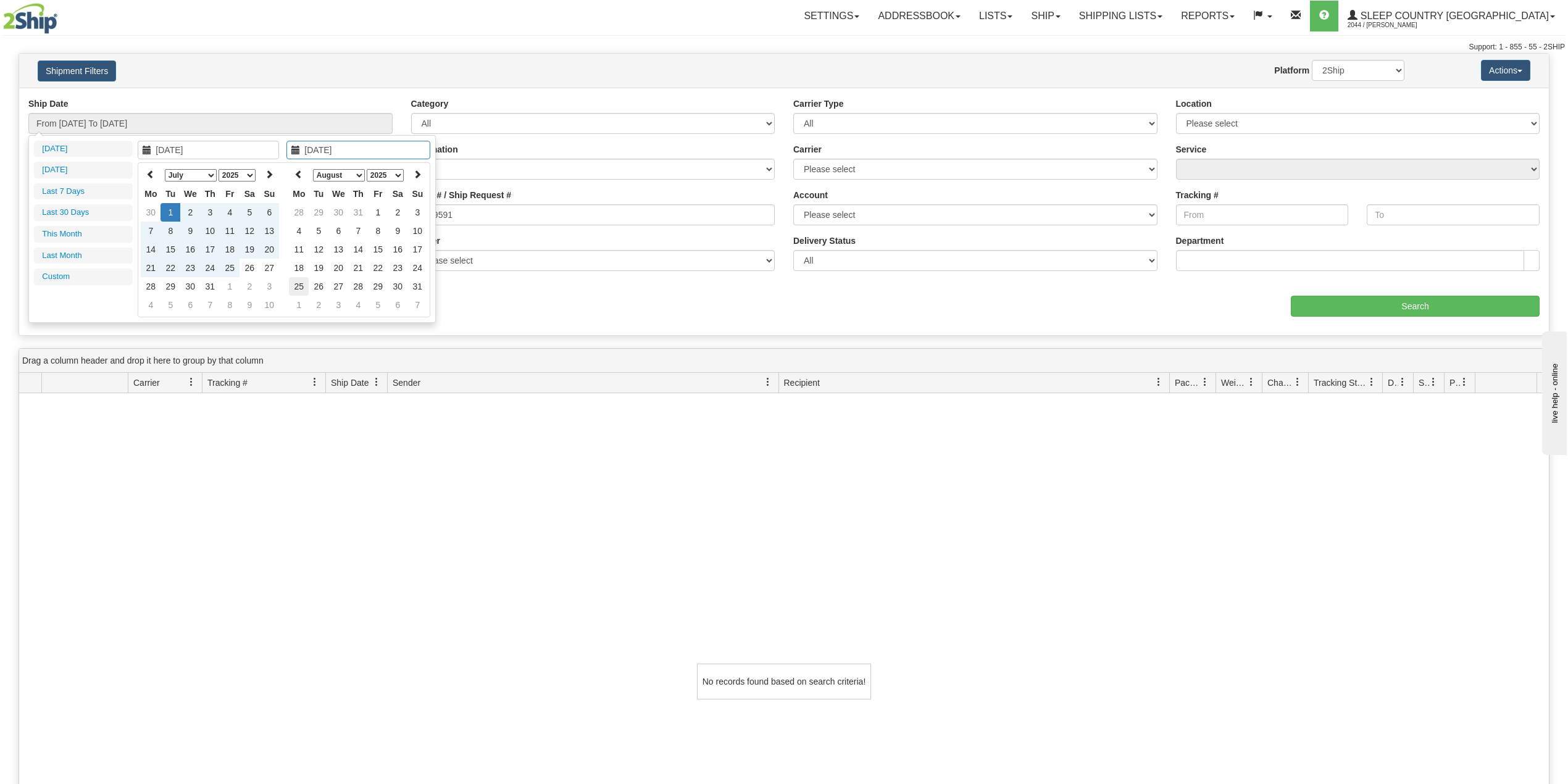
type input "[DATE]"
click at [300, 287] on td "25" at bounding box center [299, 286] width 20 height 19
type input "From [DATE] To [DATE]"
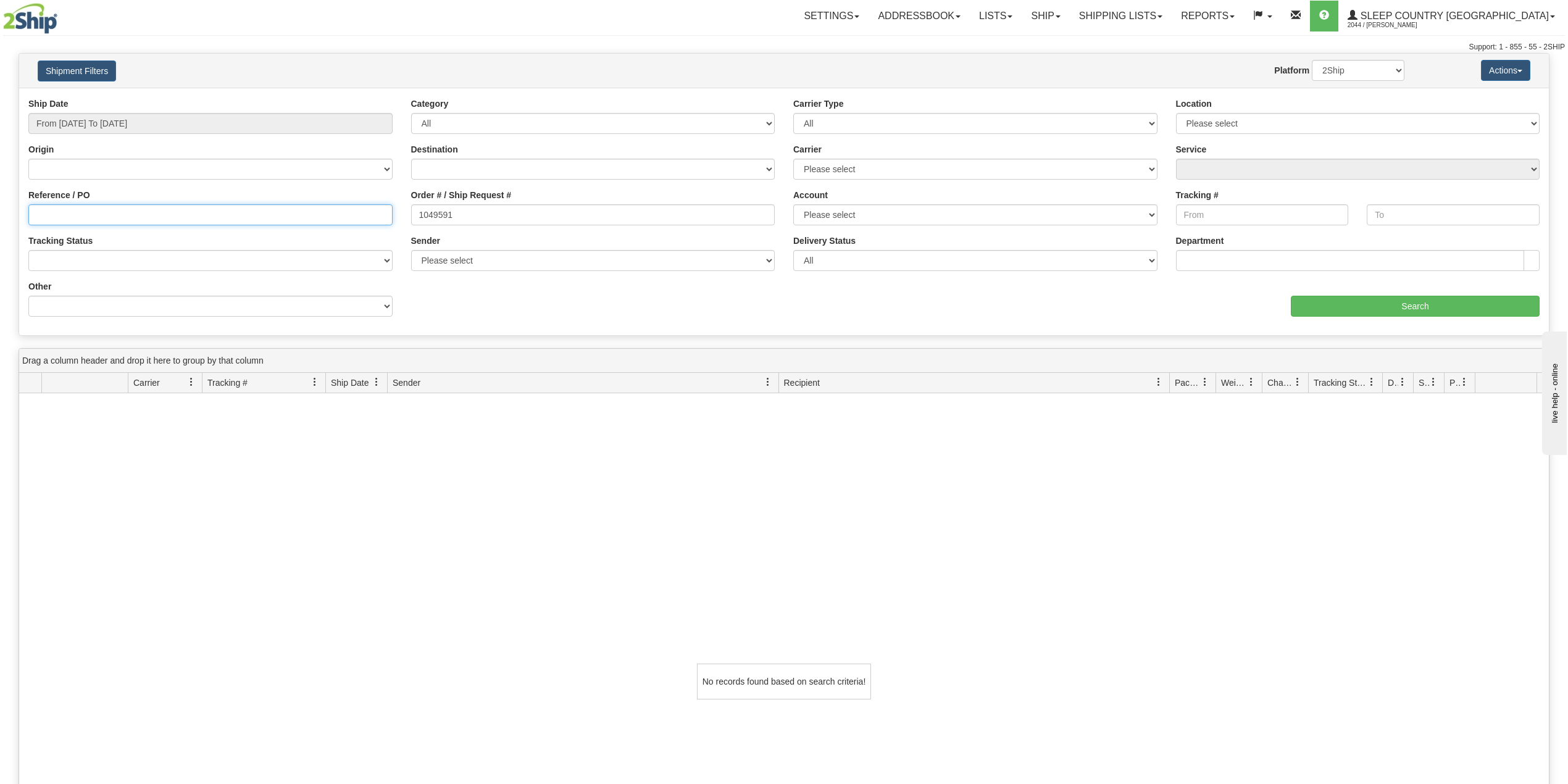
drag, startPoint x: 201, startPoint y: 215, endPoint x: 243, endPoint y: 226, distance: 43.4
click at [202, 215] on input "Reference / PO" at bounding box center [211, 214] width 365 height 21
click at [1414, 301] on input "Search" at bounding box center [1415, 305] width 248 height 21
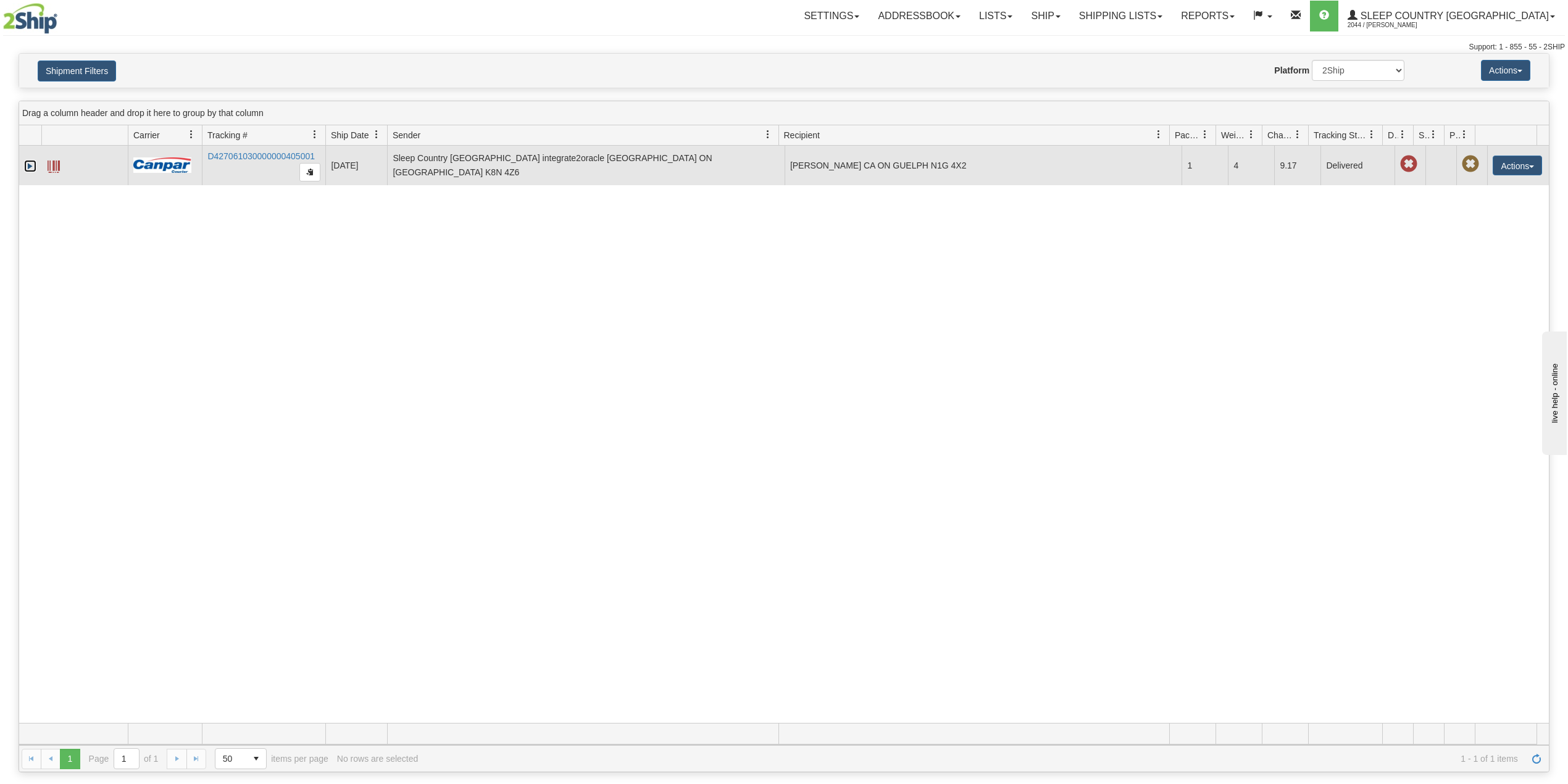
click at [29, 167] on link "Expand" at bounding box center [30, 165] width 13 height 13
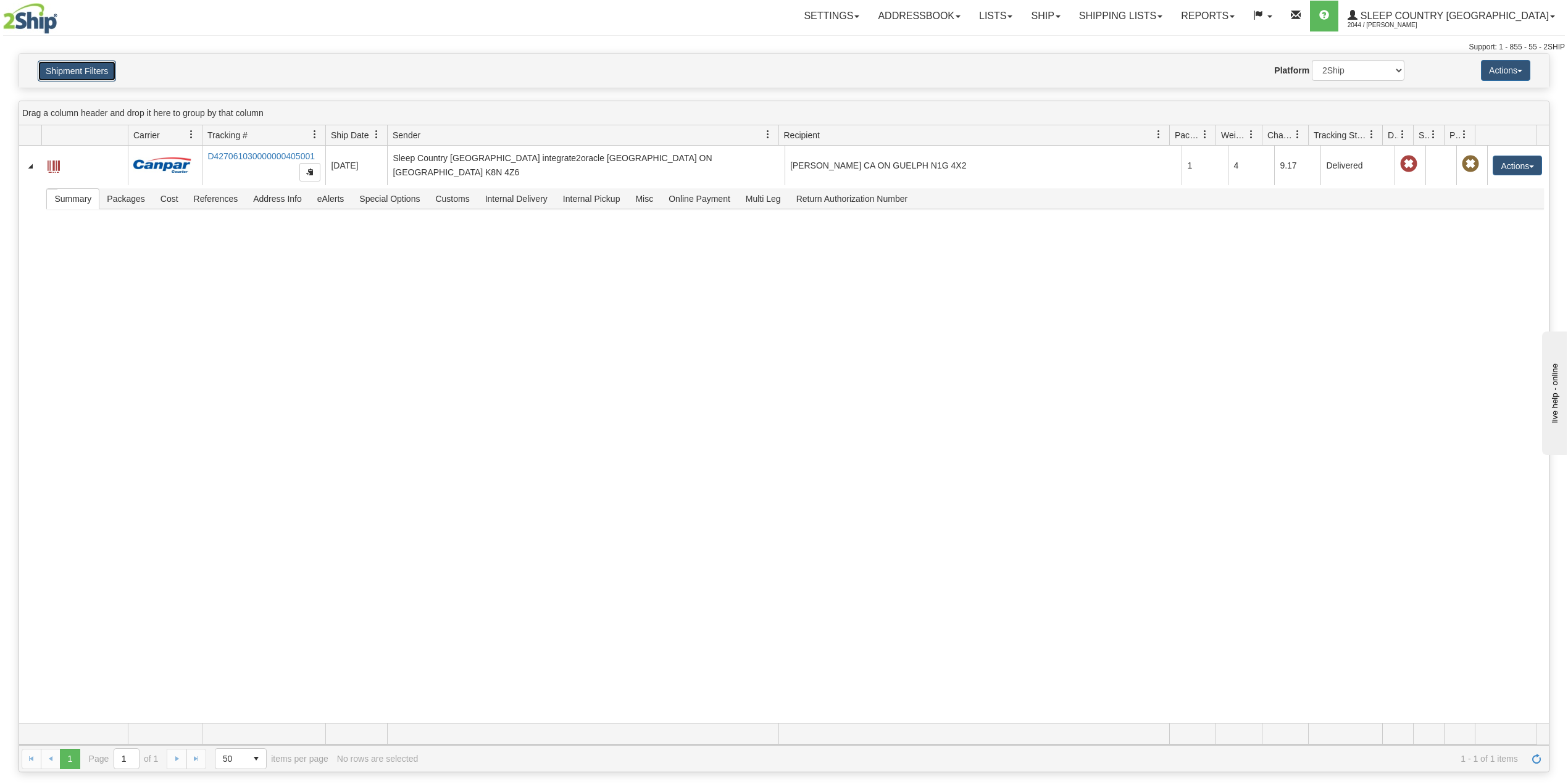
click at [72, 70] on button "Shipment Filters" at bounding box center [77, 70] width 79 height 21
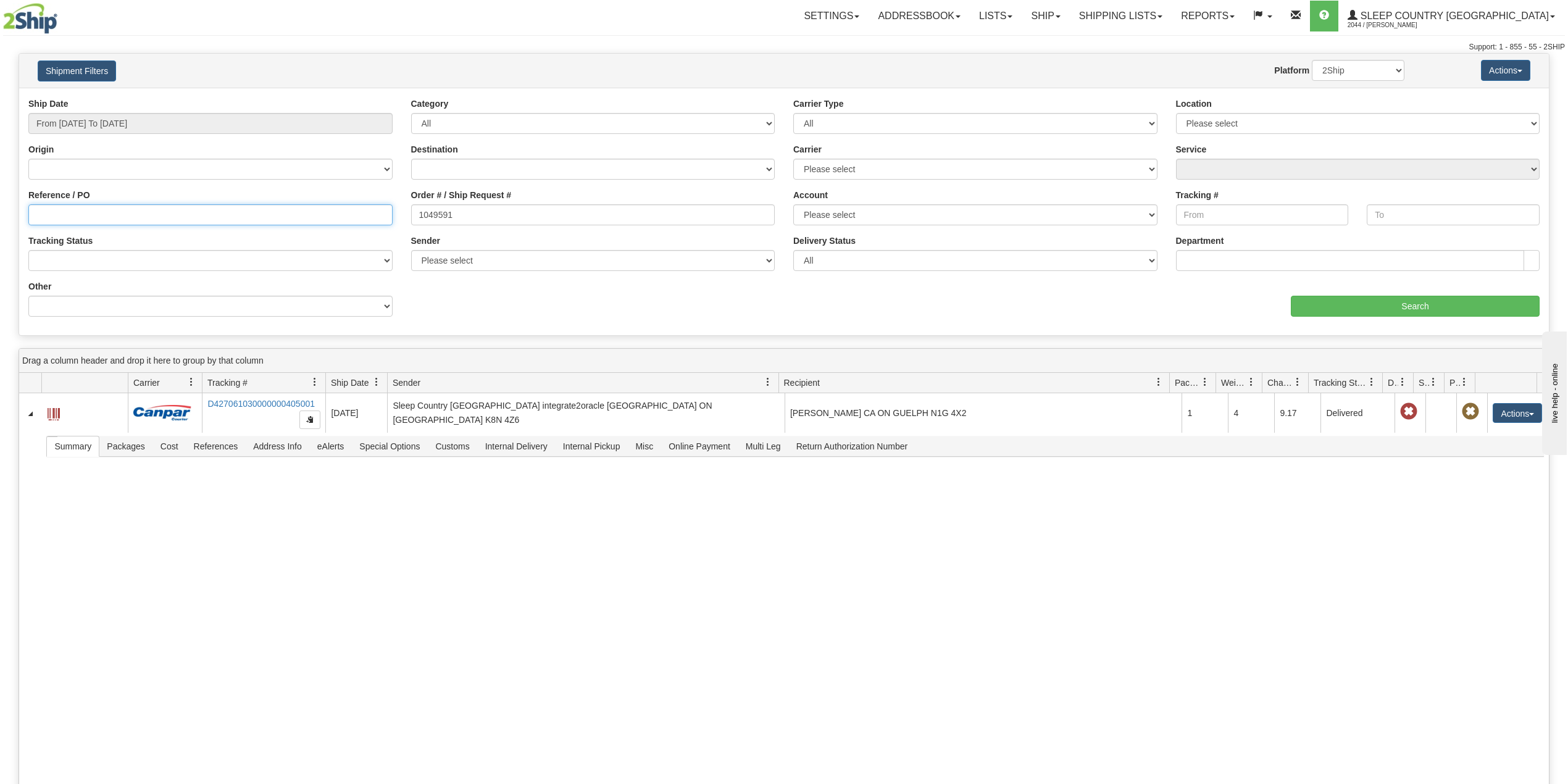
drag, startPoint x: 327, startPoint y: 224, endPoint x: 334, endPoint y: 223, distance: 7.1
click at [327, 224] on input "Reference / PO" at bounding box center [211, 214] width 365 height 21
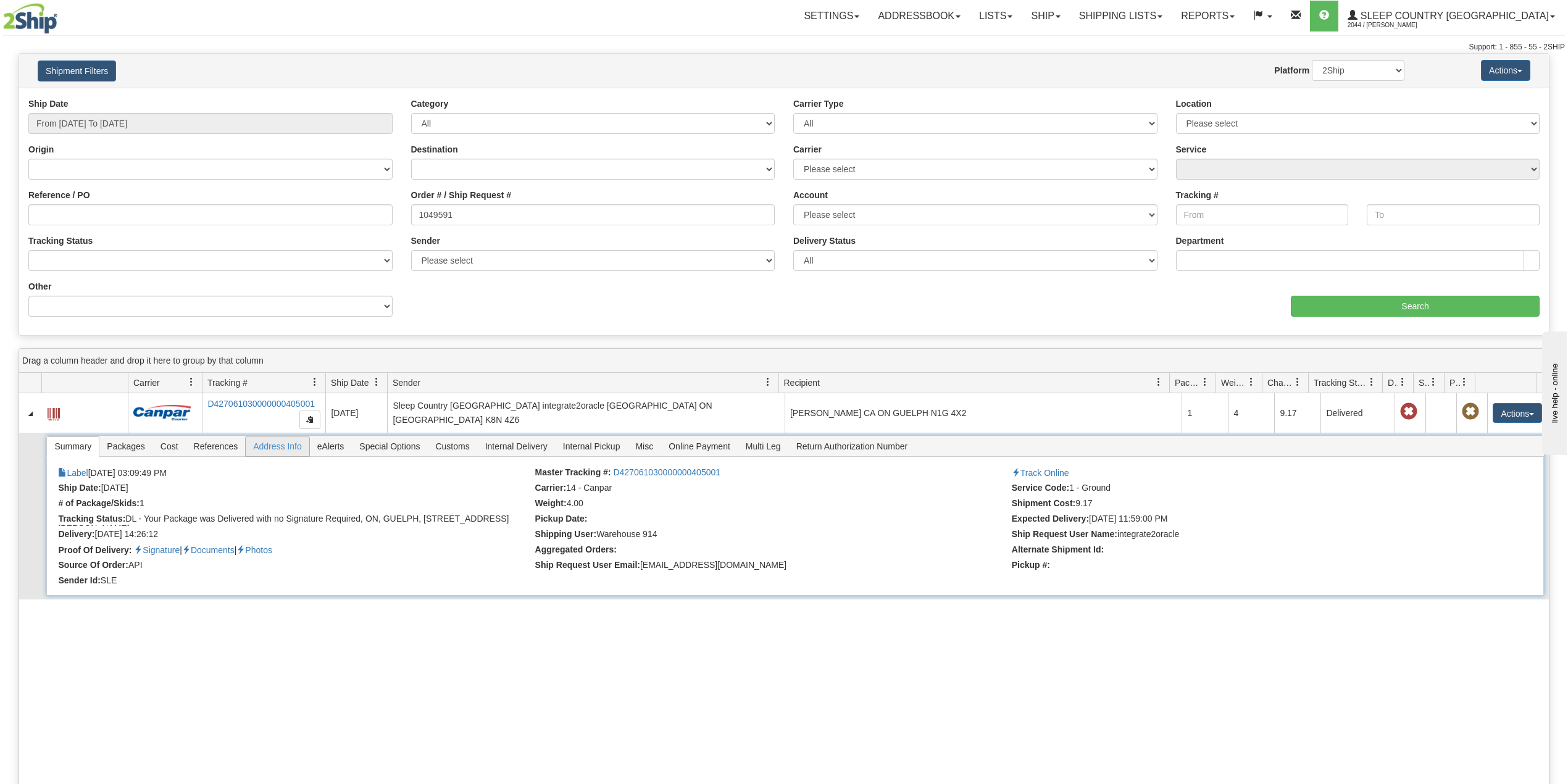
click at [275, 453] on span "Address Info" at bounding box center [277, 446] width 64 height 20
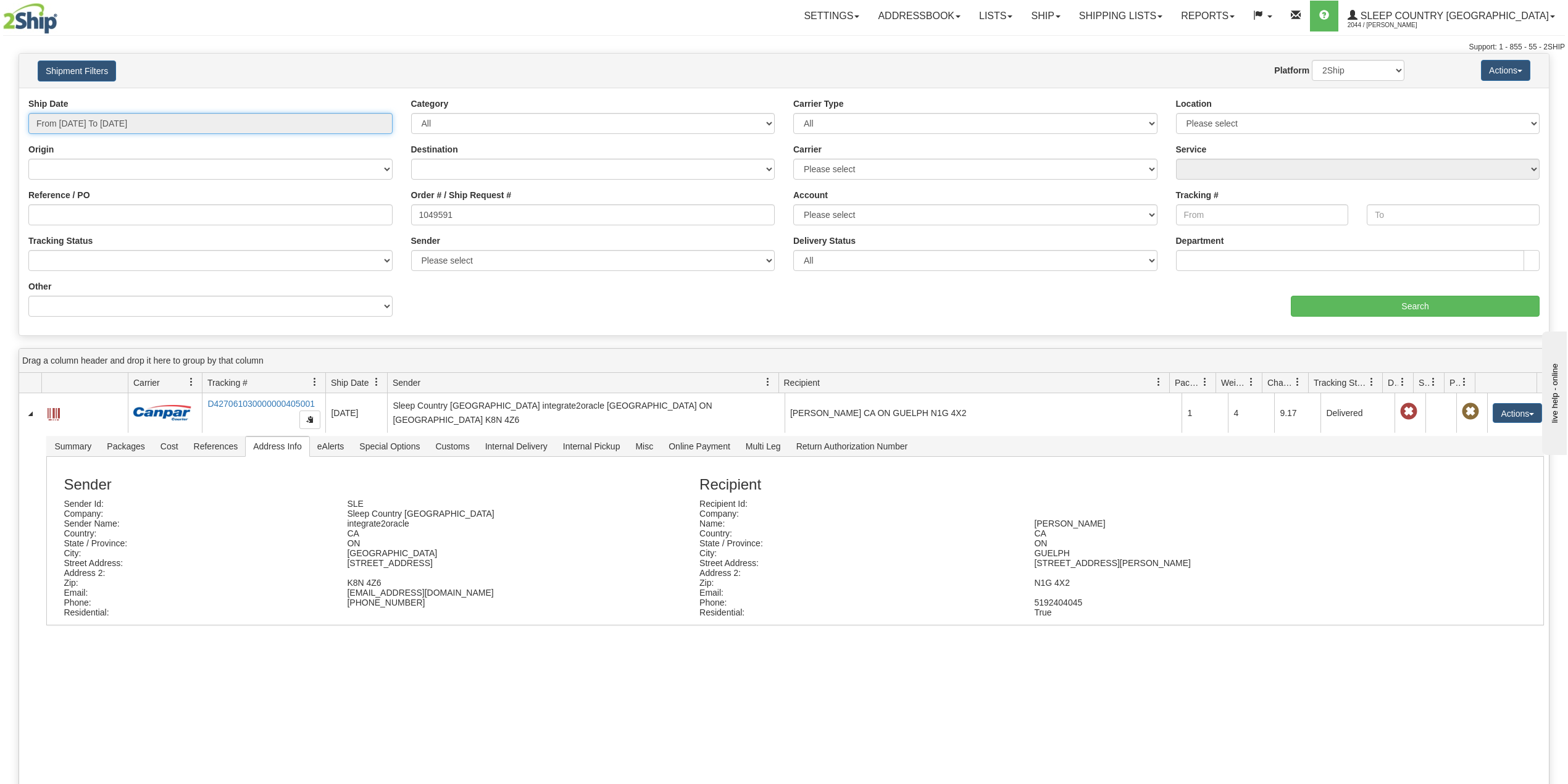
click at [125, 128] on input "From [DATE] To [DATE]" at bounding box center [211, 123] width 365 height 21
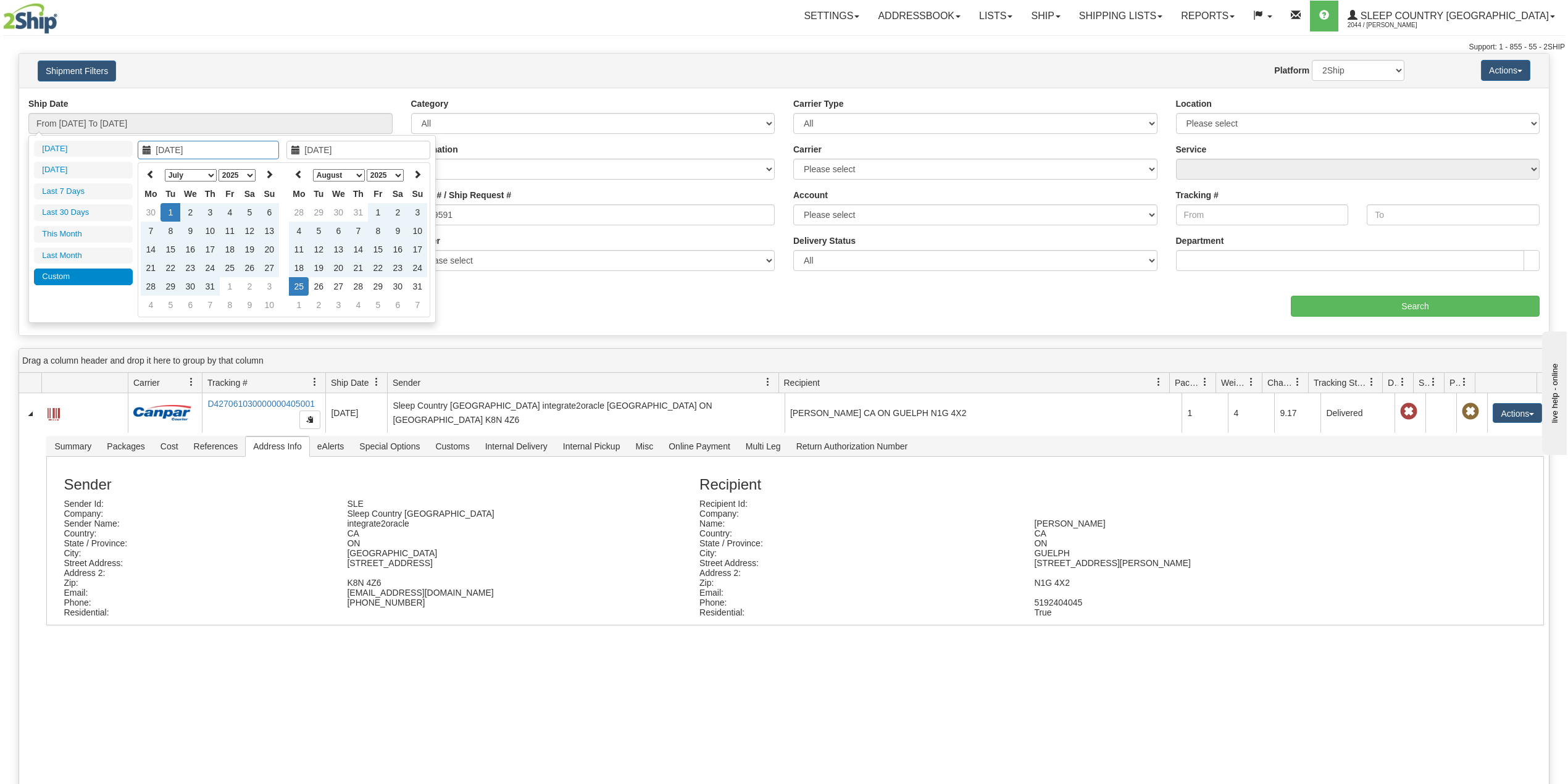
click at [218, 87] on div "Shipment Filters Website Agent Nothing selected Client User Platform 2Ship Impo…" at bounding box center [784, 194] width 1532 height 283
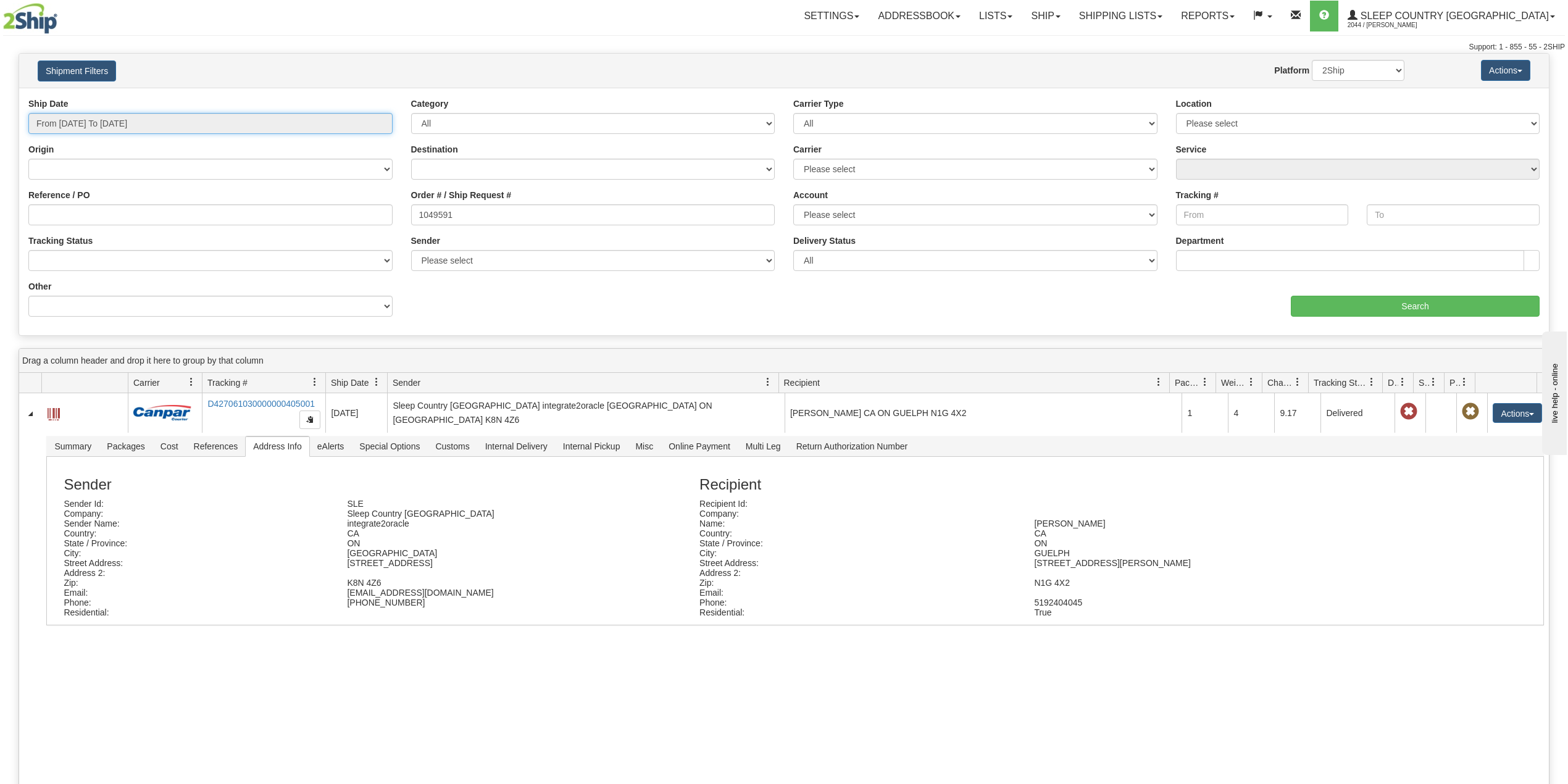
click at [139, 121] on input "From [DATE] To [DATE]" at bounding box center [211, 123] width 365 height 21
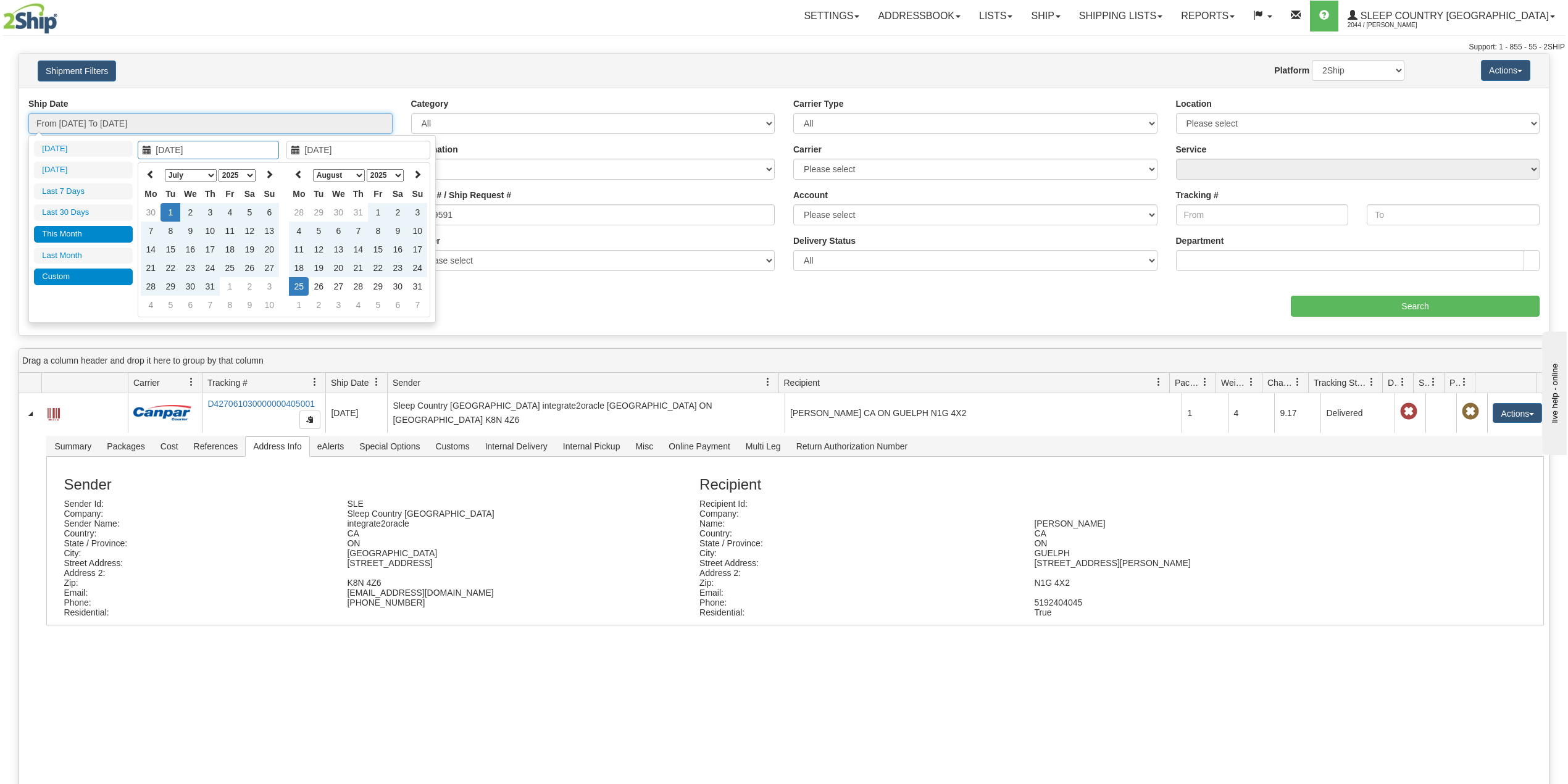
type input "[DATE]"
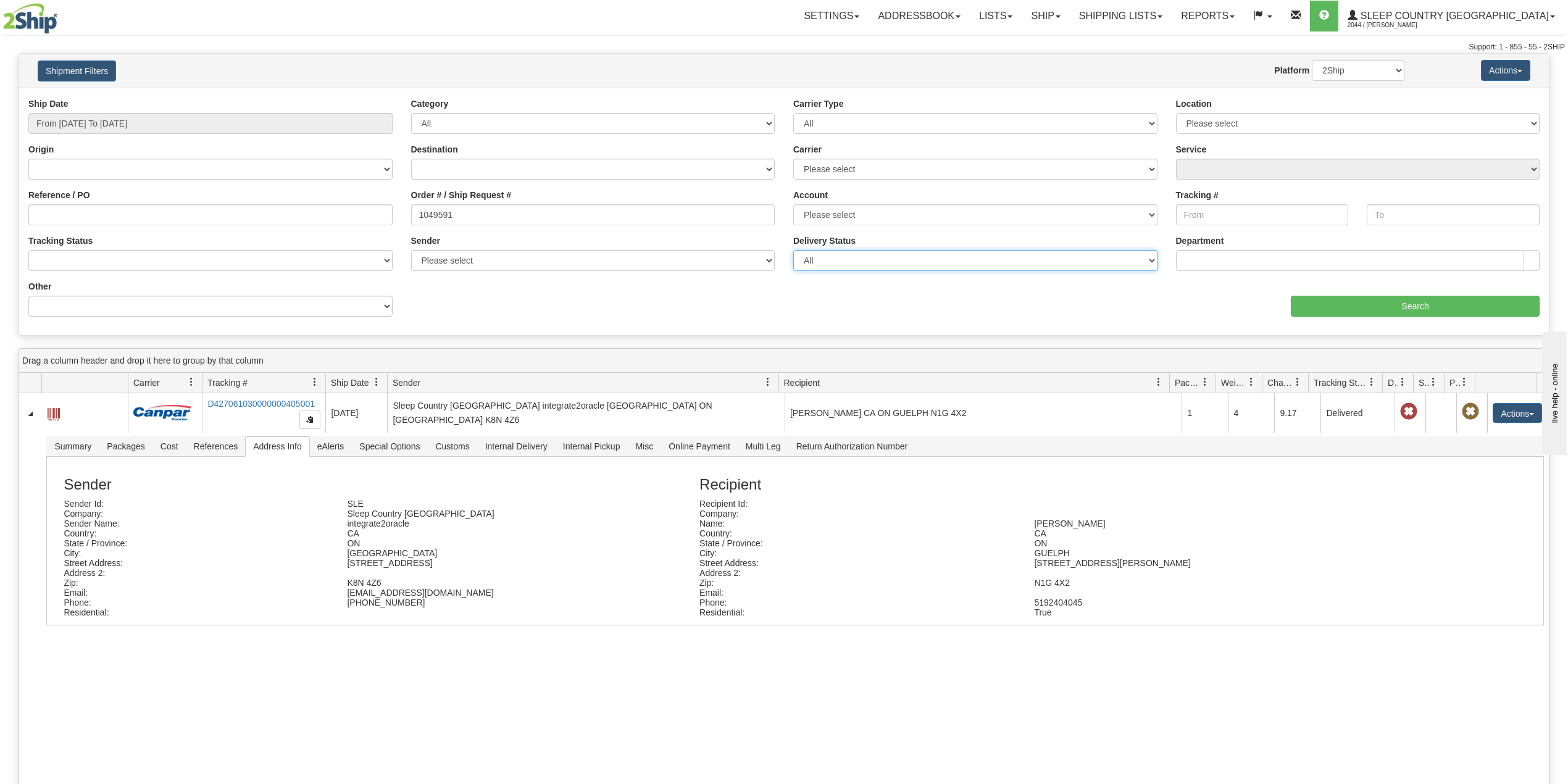
drag, startPoint x: 820, startPoint y: 264, endPoint x: 500, endPoint y: 199, distance: 326.5
click at [815, 263] on select "All Unknown On Time Late" at bounding box center [976, 260] width 365 height 21
click at [450, 214] on input "1049591" at bounding box center [593, 214] width 365 height 21
click at [313, 215] on input "Reference / PO" at bounding box center [211, 214] width 365 height 21
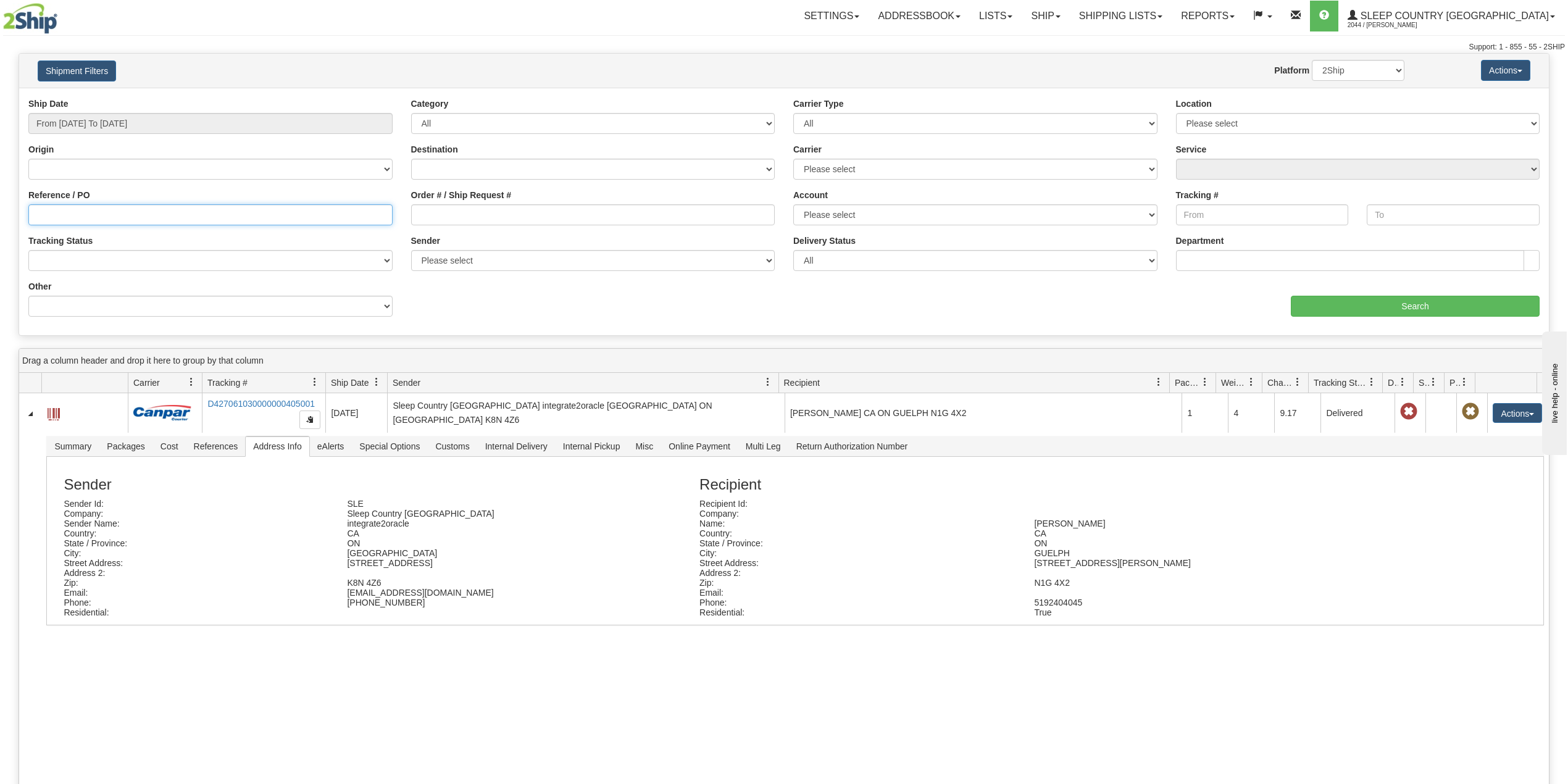
paste input "9000I001976"
click at [1366, 316] on input "Search" at bounding box center [1415, 305] width 248 height 21
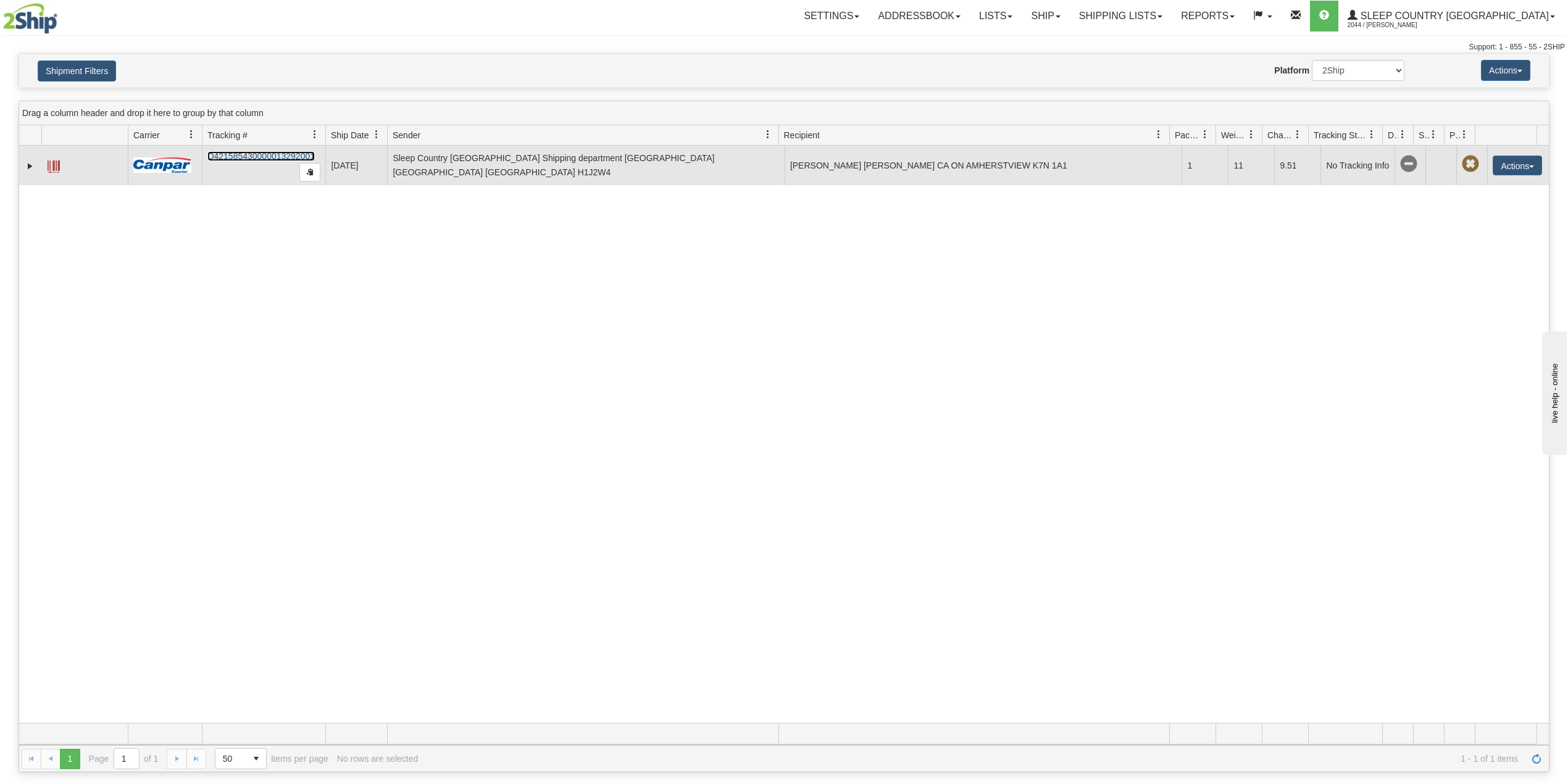
click at [265, 156] on link "D421585430000013292001" at bounding box center [260, 156] width 107 height 10
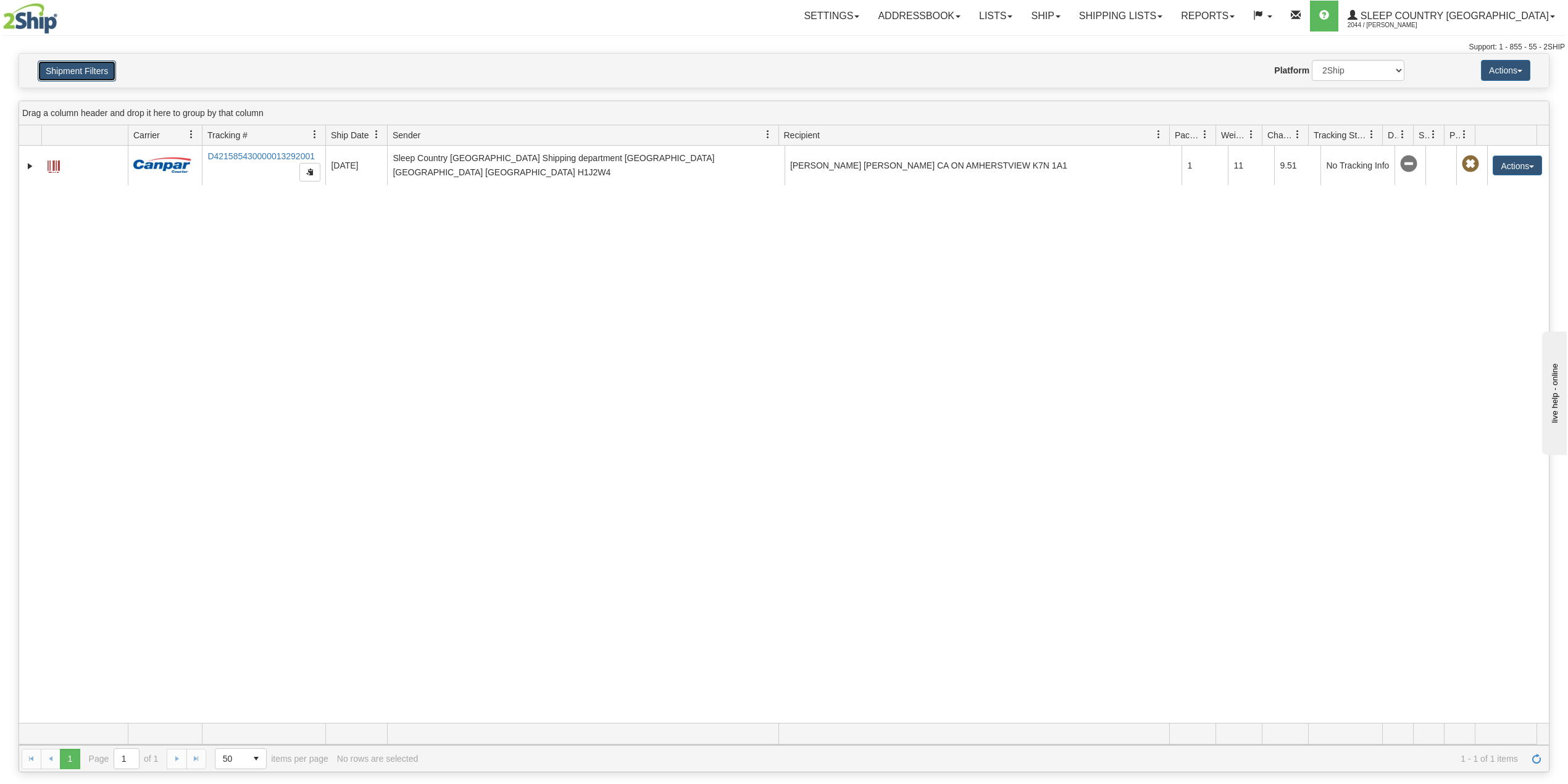
click at [100, 70] on button "Shipment Filters" at bounding box center [77, 70] width 79 height 21
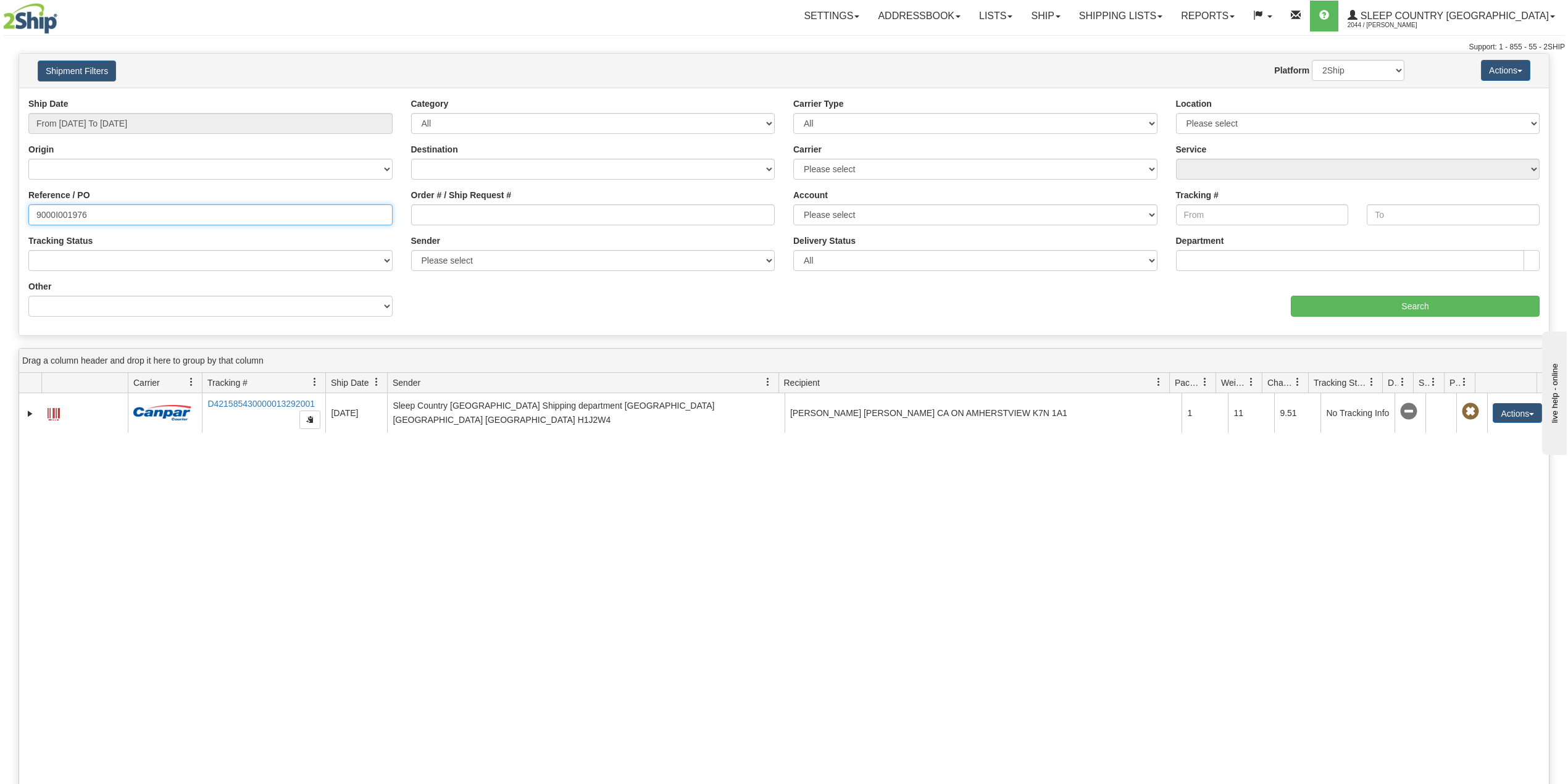
click at [75, 210] on input "9000I001976" at bounding box center [211, 214] width 365 height 21
paste input "2H911850"
click at [1388, 302] on input "Search" at bounding box center [1415, 305] width 248 height 21
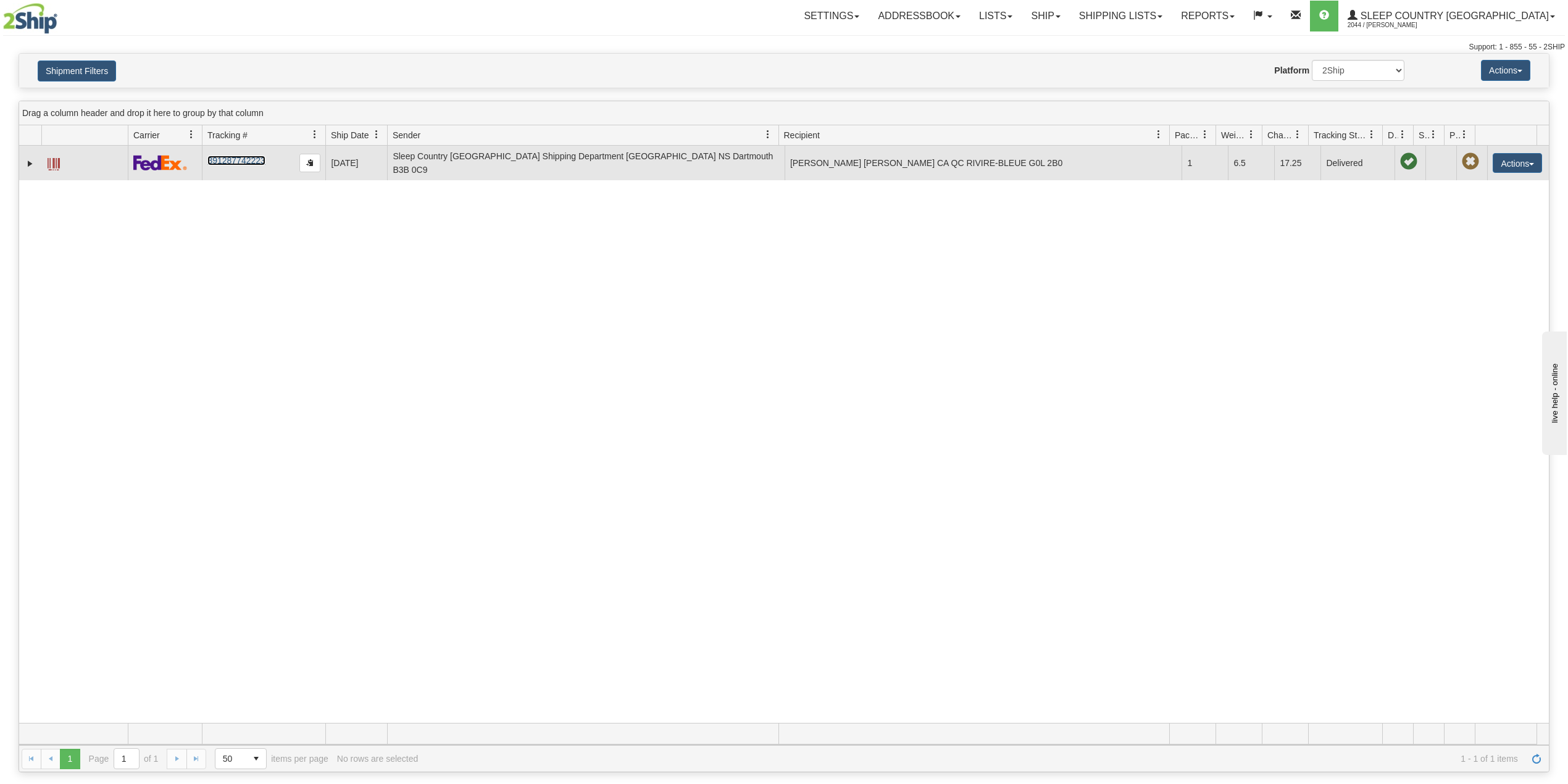
click at [245, 156] on link "391287742223" at bounding box center [236, 161] width 57 height 10
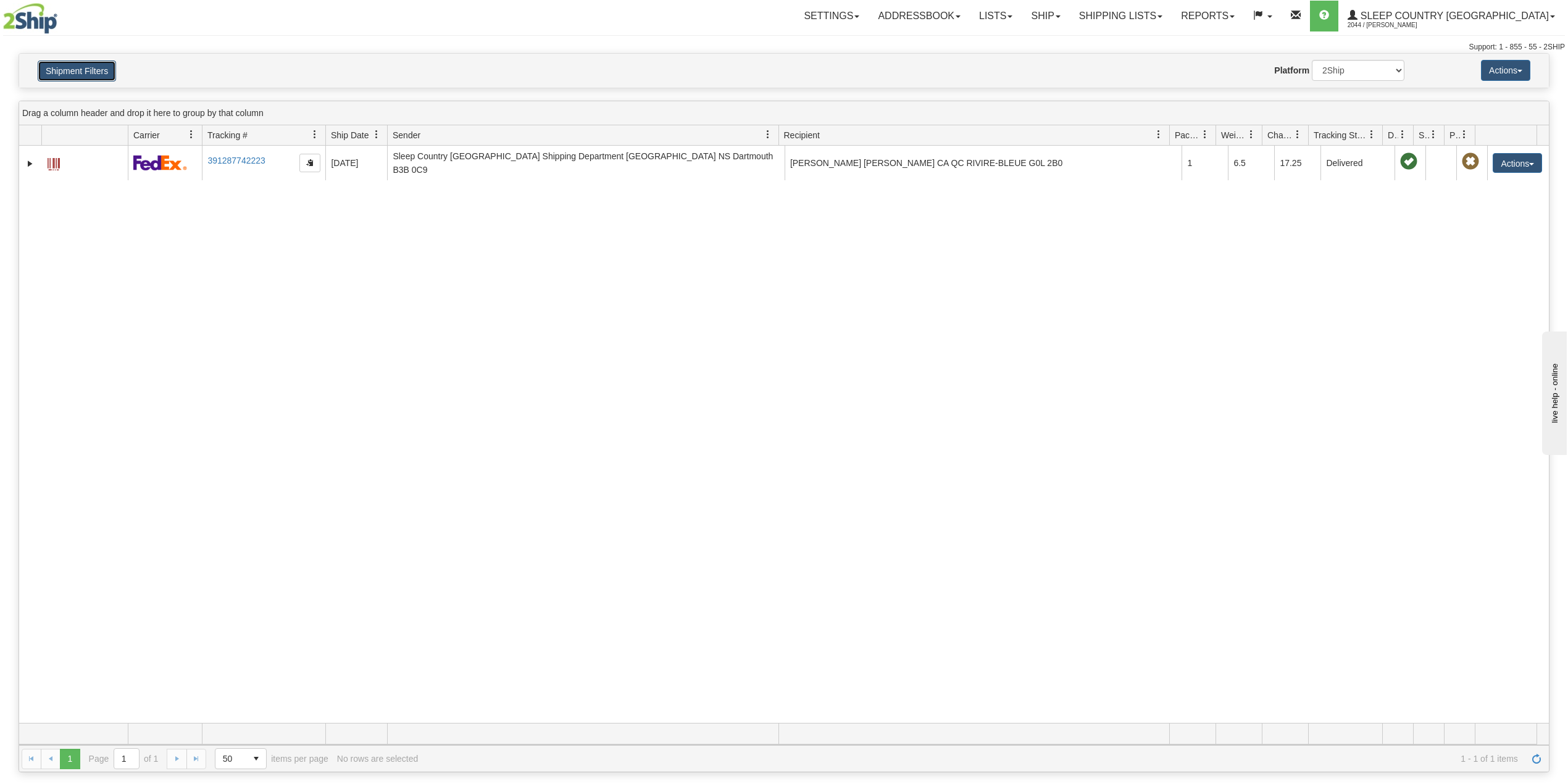
click at [97, 65] on button "Shipment Filters" at bounding box center [77, 70] width 79 height 21
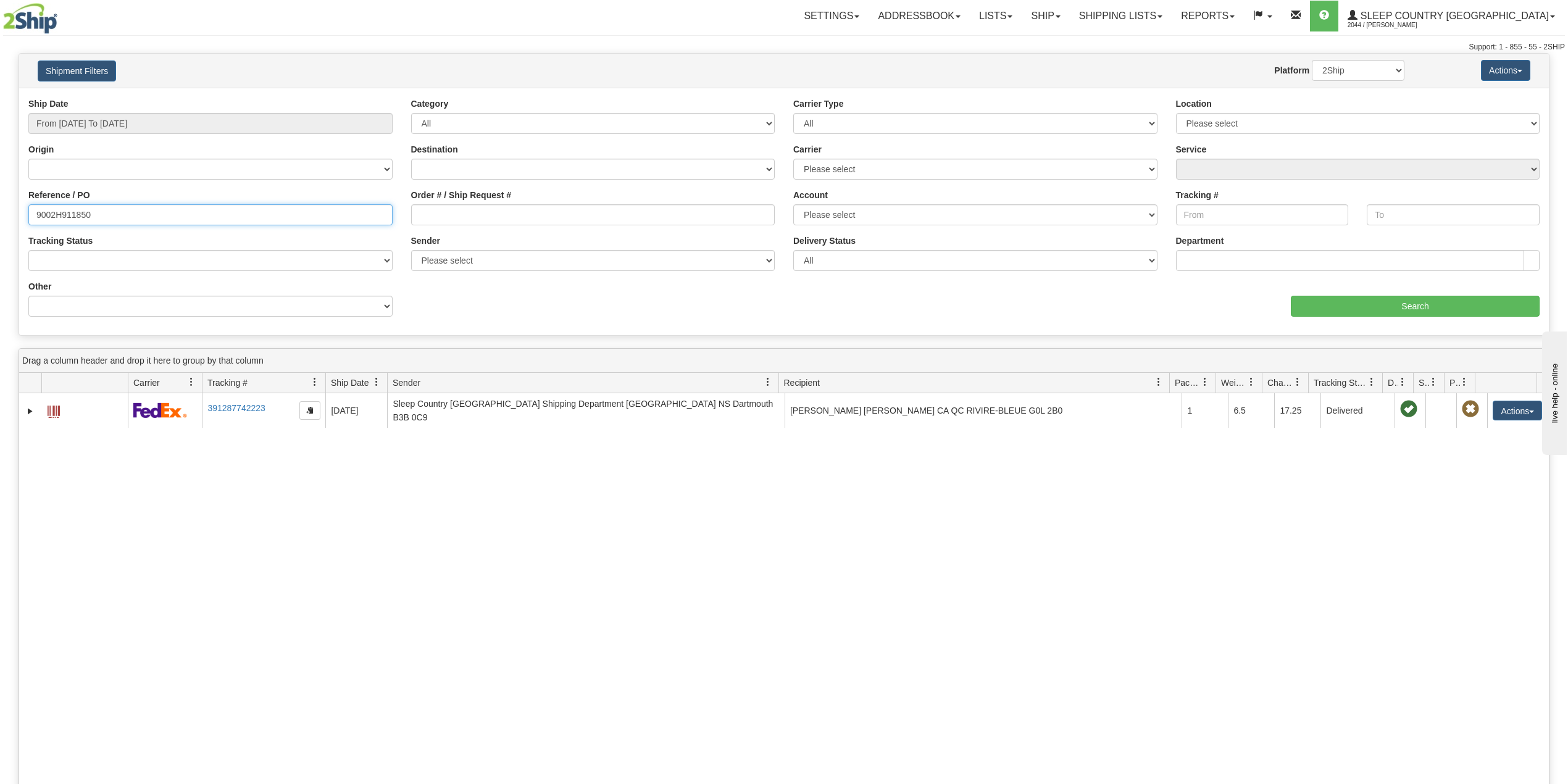
click at [77, 210] on input "9002H911850" at bounding box center [211, 214] width 365 height 21
click at [75, 210] on input "9002H911850" at bounding box center [211, 214] width 365 height 21
paste input "47"
click at [1438, 306] on input "Search" at bounding box center [1415, 305] width 248 height 21
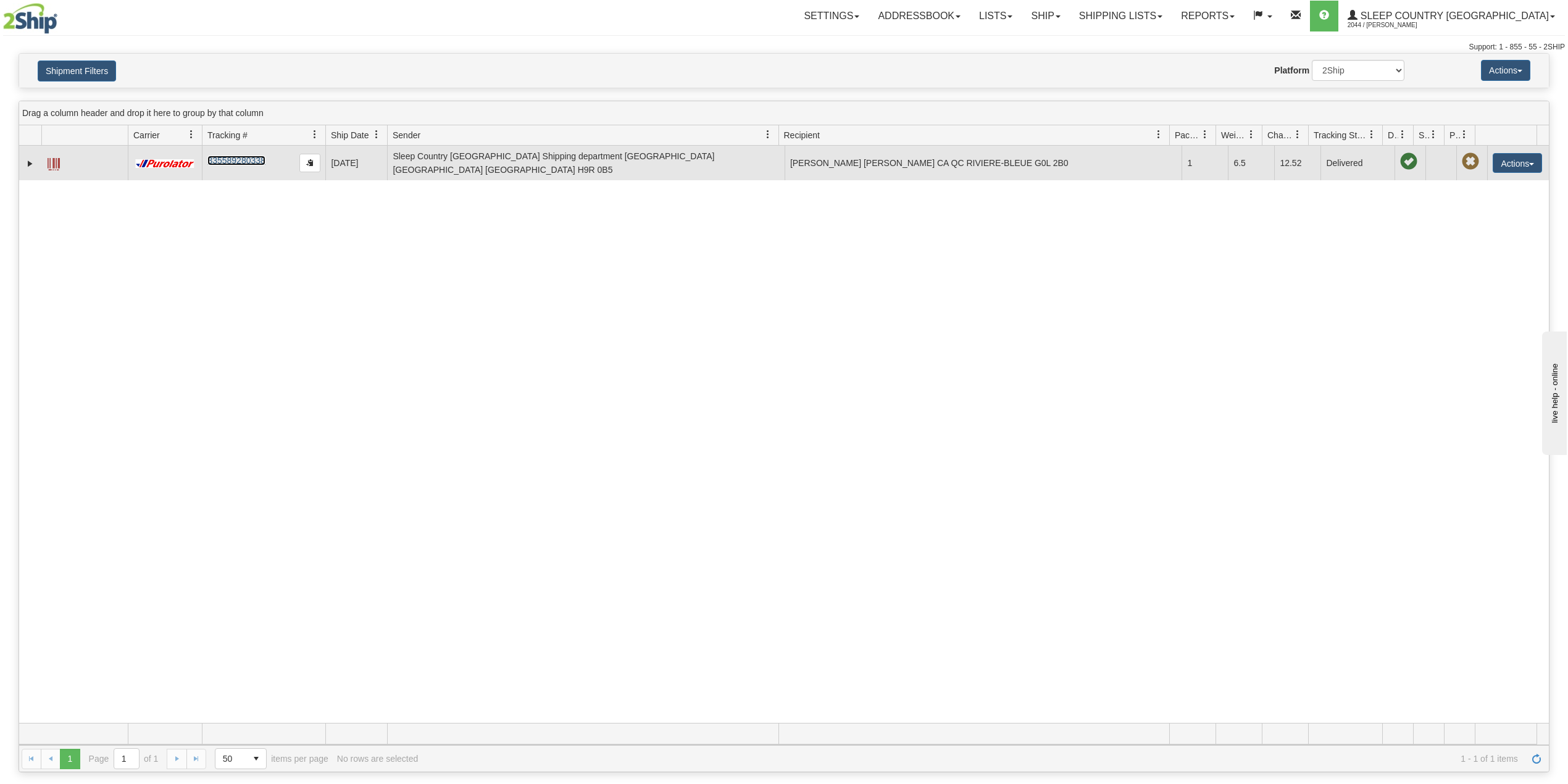
click at [242, 157] on link "335589280338" at bounding box center [236, 161] width 57 height 10
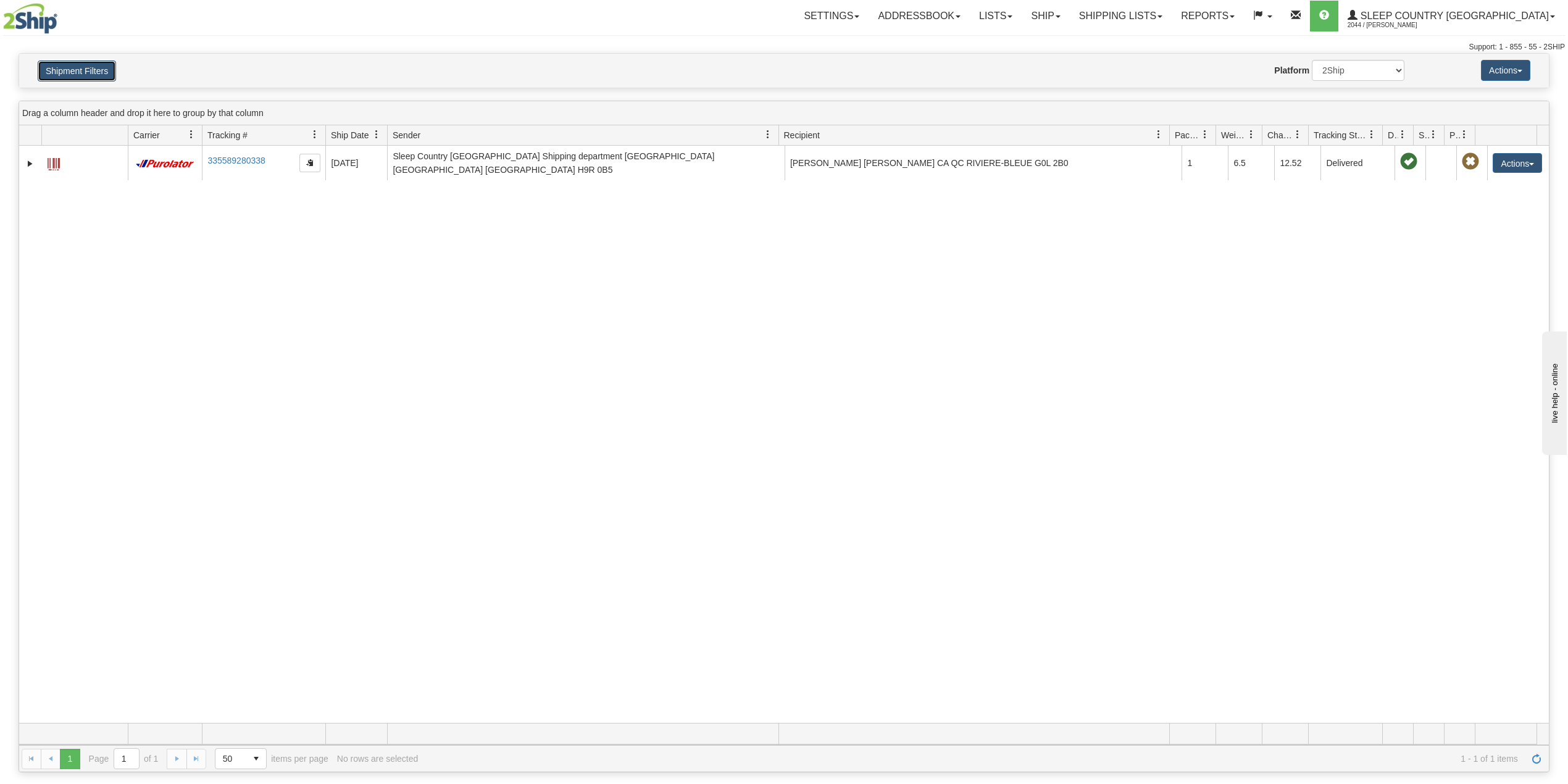
click at [102, 67] on button "Shipment Filters" at bounding box center [77, 70] width 79 height 21
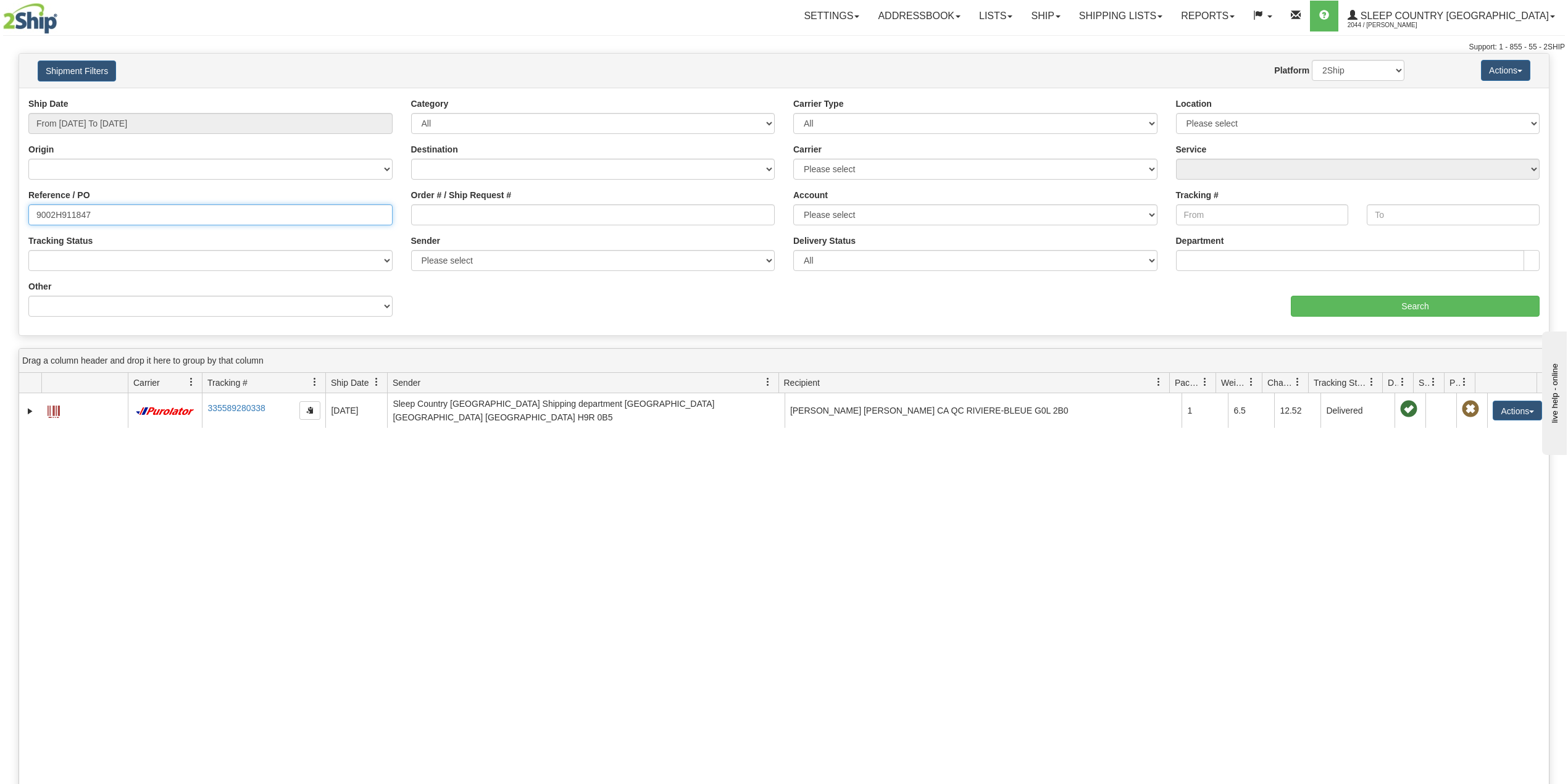
click at [70, 216] on input "9002H911847" at bounding box center [211, 214] width 365 height 21
click at [70, 215] on input "9002H911847" at bounding box center [211, 214] width 365 height 21
paste input "7H99306"
click at [1329, 303] on input "Search" at bounding box center [1415, 305] width 248 height 21
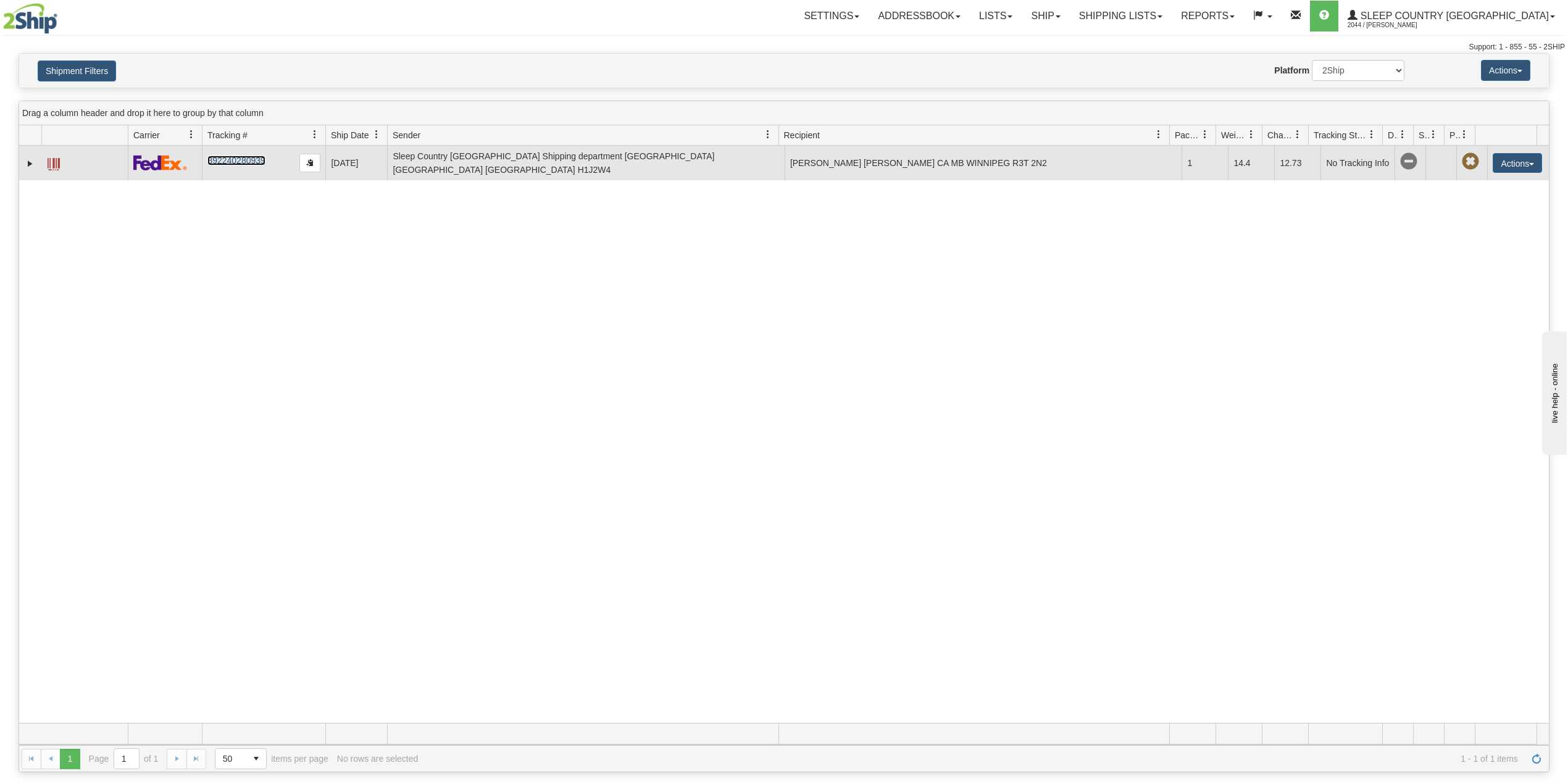
click at [239, 163] on link "392240280939" at bounding box center [236, 161] width 57 height 10
click at [24, 163] on link "Expand" at bounding box center [30, 163] width 13 height 13
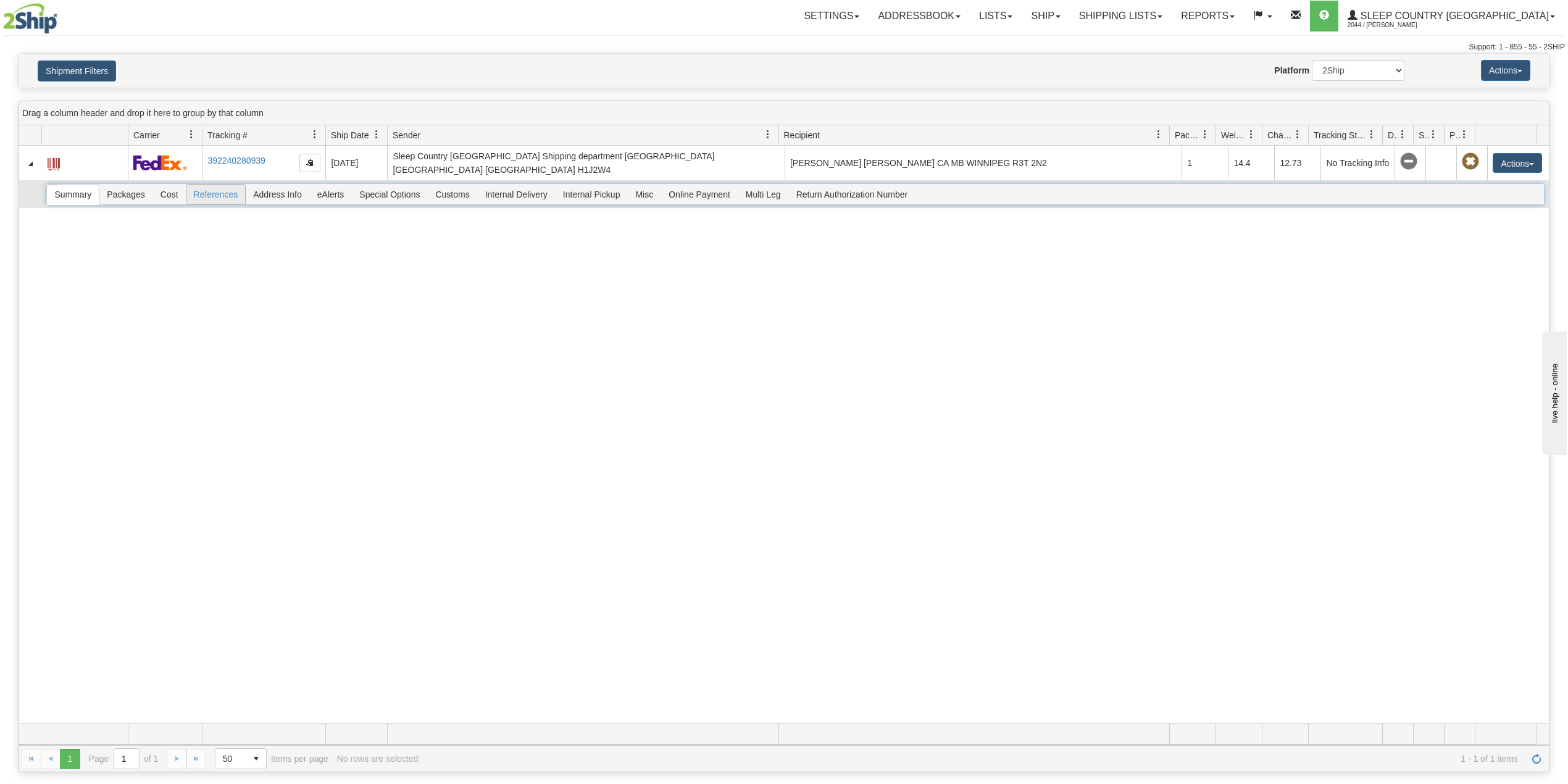
click at [216, 200] on span "References" at bounding box center [216, 194] width 59 height 20
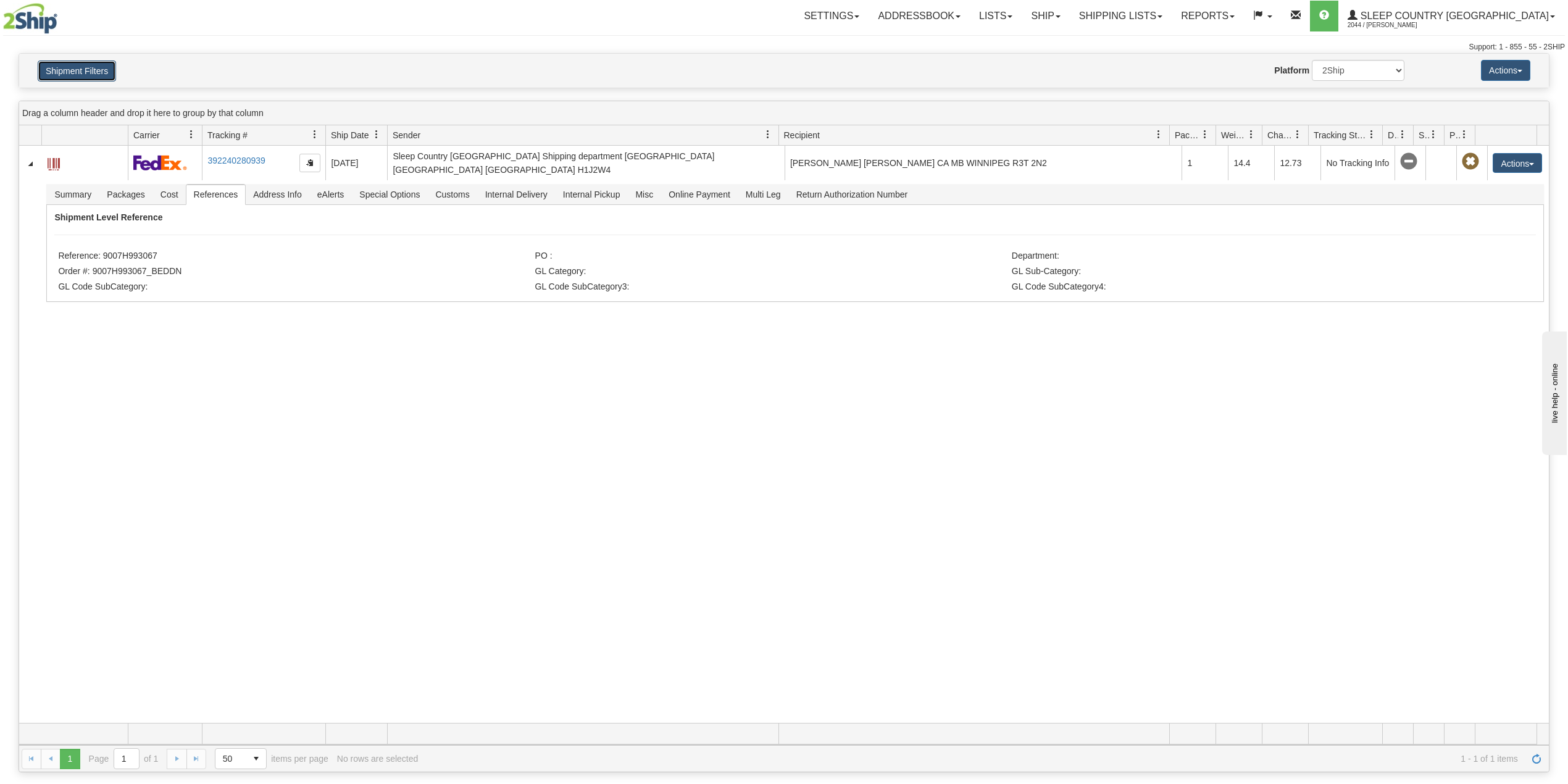
click at [80, 65] on button "Shipment Filters" at bounding box center [77, 70] width 79 height 21
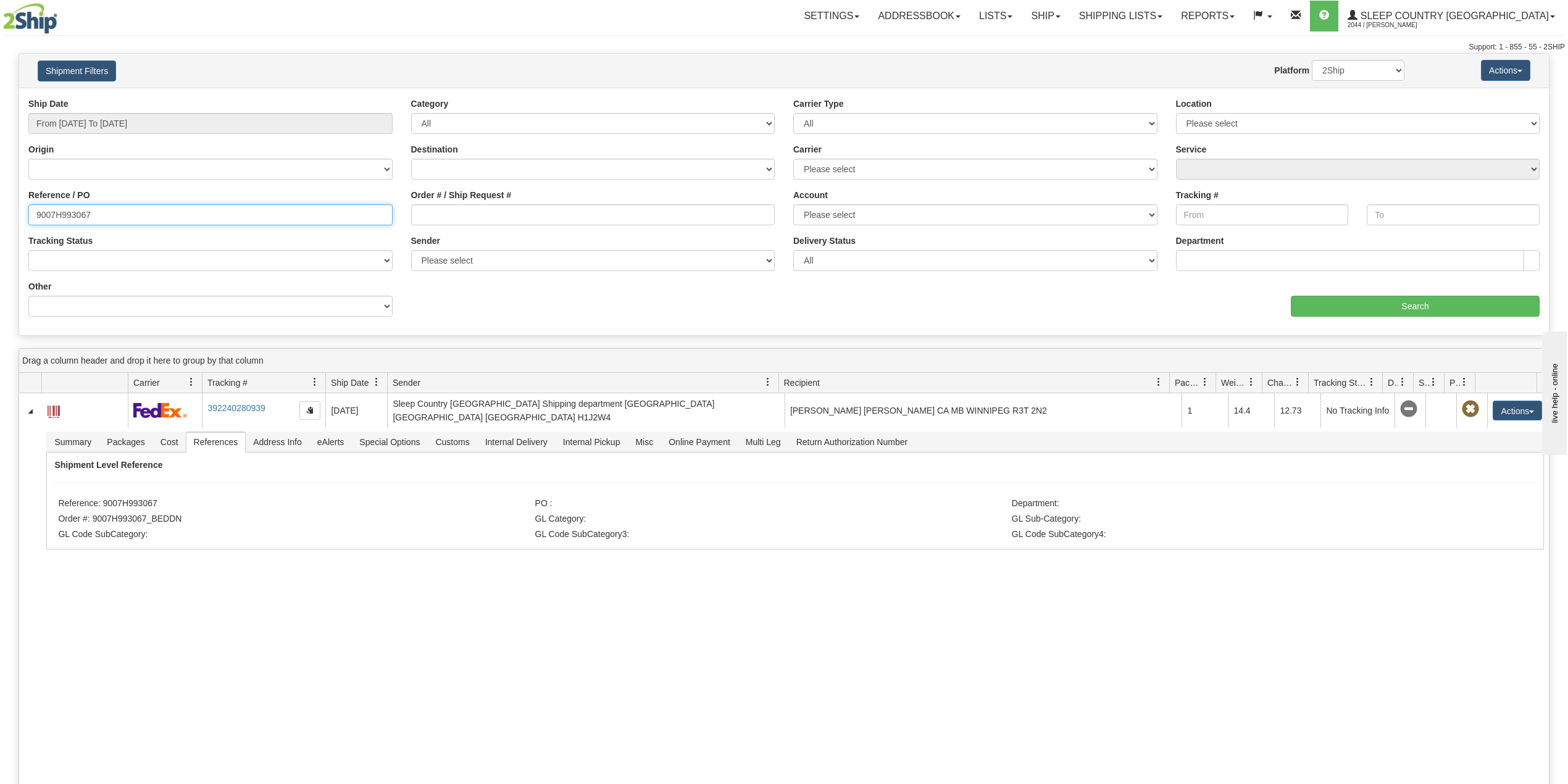
click at [70, 212] on input "9007H993067" at bounding box center [211, 214] width 365 height 21
paste input "0I009029"
click at [1319, 303] on input "Search" at bounding box center [1415, 305] width 248 height 21
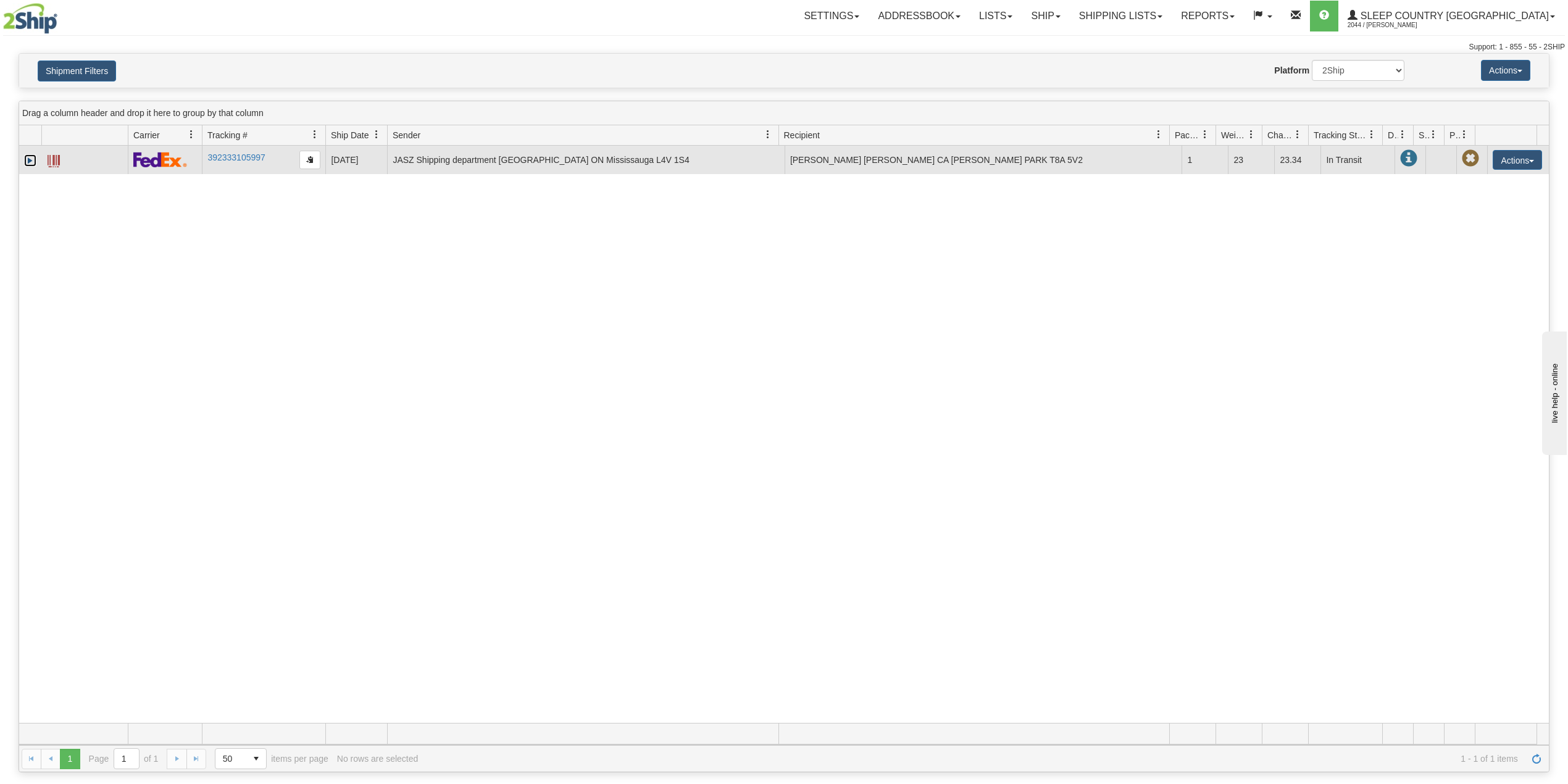
click at [28, 161] on link "Expand" at bounding box center [30, 161] width 13 height 13
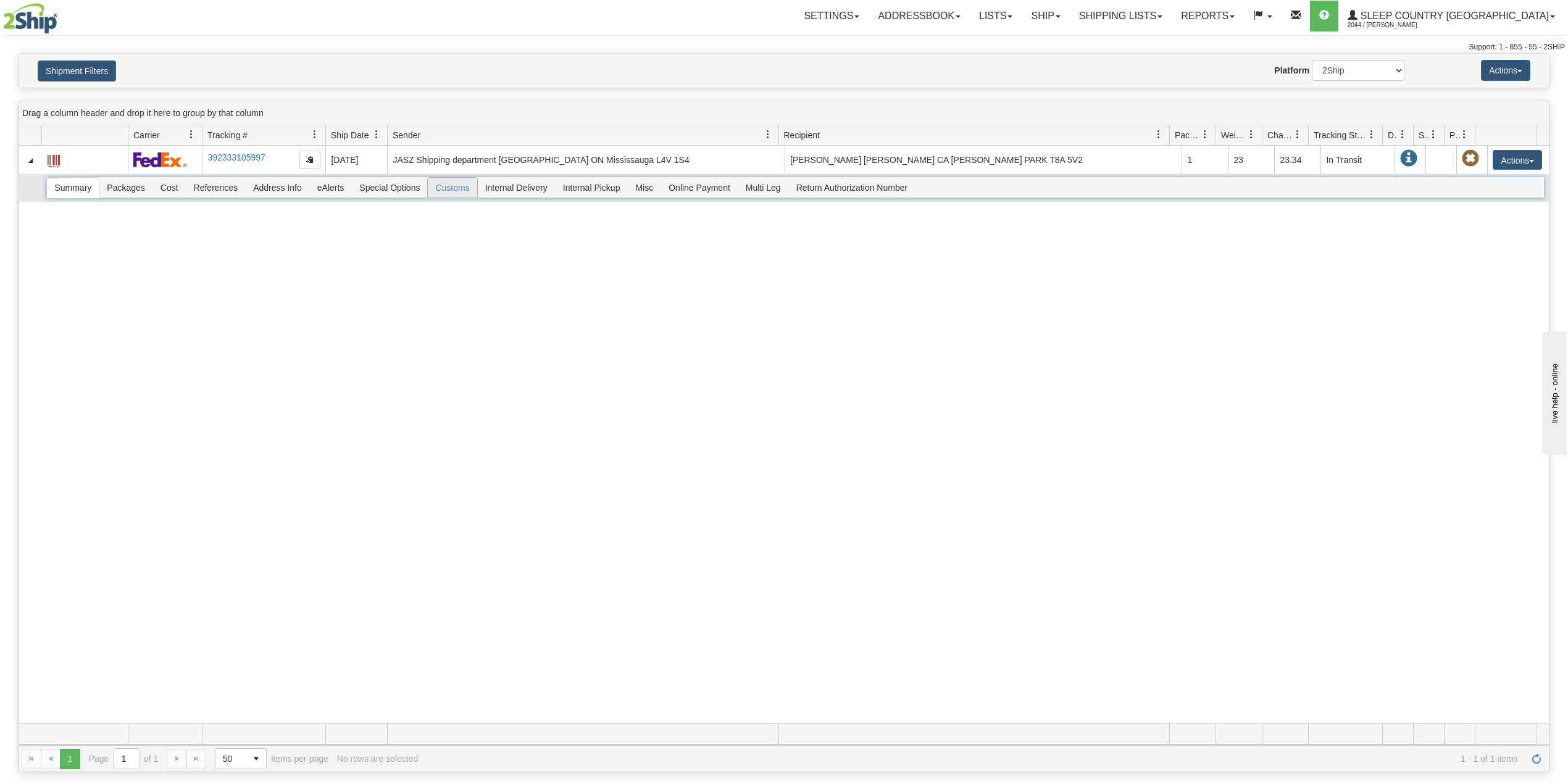
click at [460, 191] on span "Customs" at bounding box center [451, 187] width 48 height 20
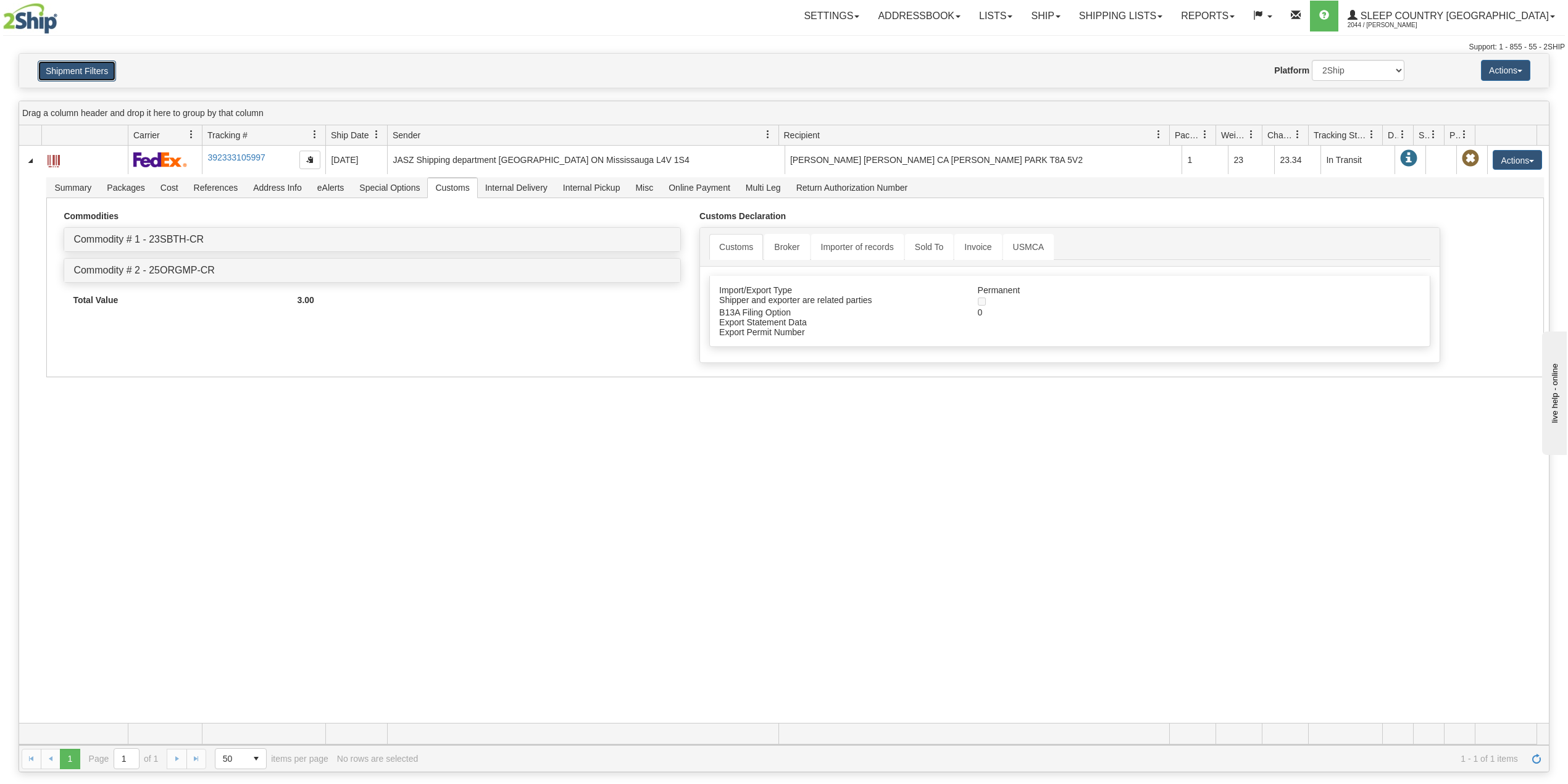
click at [94, 60] on button "Shipment Filters" at bounding box center [77, 70] width 79 height 21
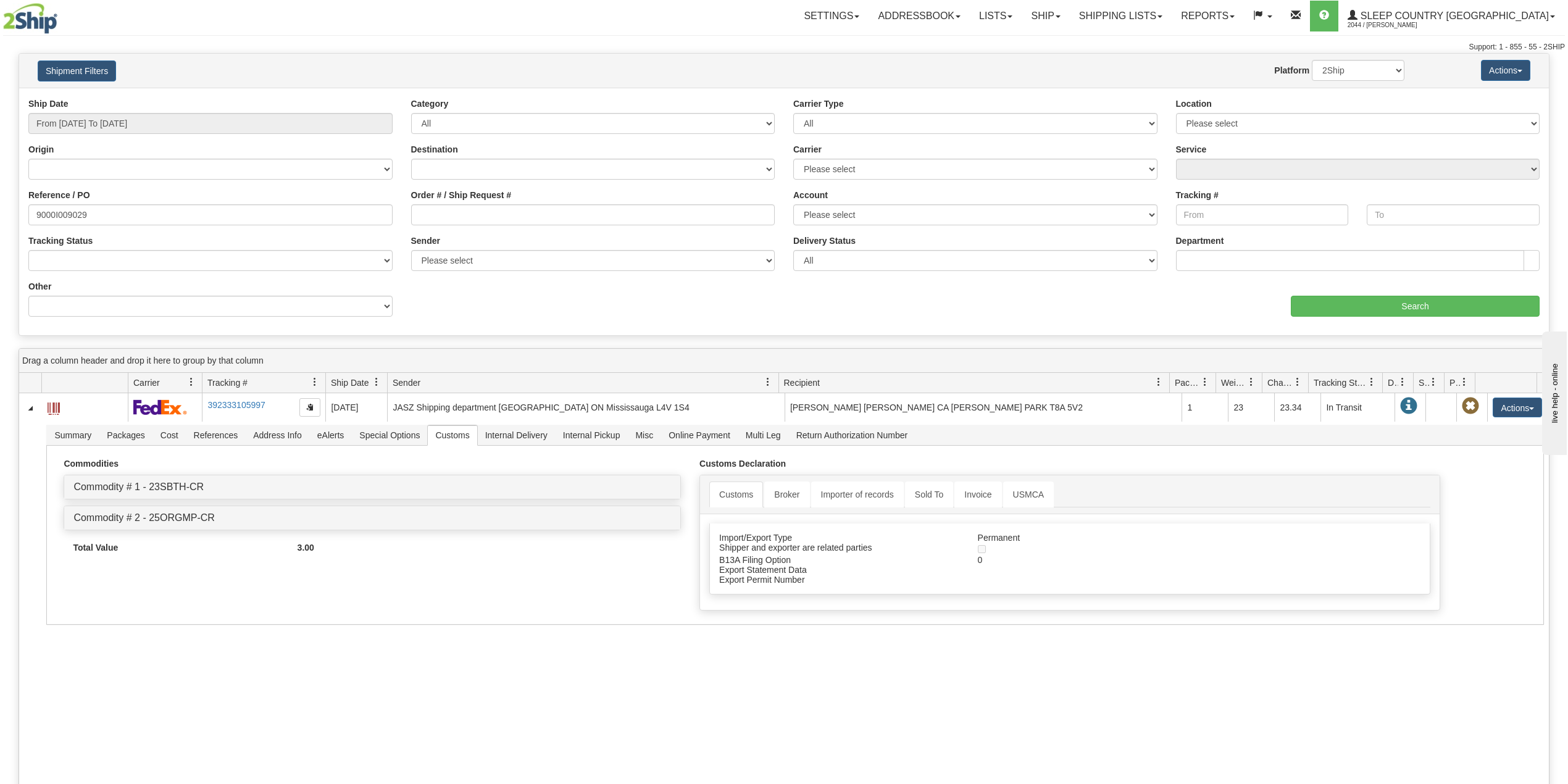
click at [67, 198] on label "Reference / PO" at bounding box center [59, 195] width 62 height 13
click at [67, 204] on input "9000I009029" at bounding box center [211, 214] width 365 height 21
click at [69, 211] on input "9000I009029" at bounding box center [211, 214] width 365 height 21
paste input "5230"
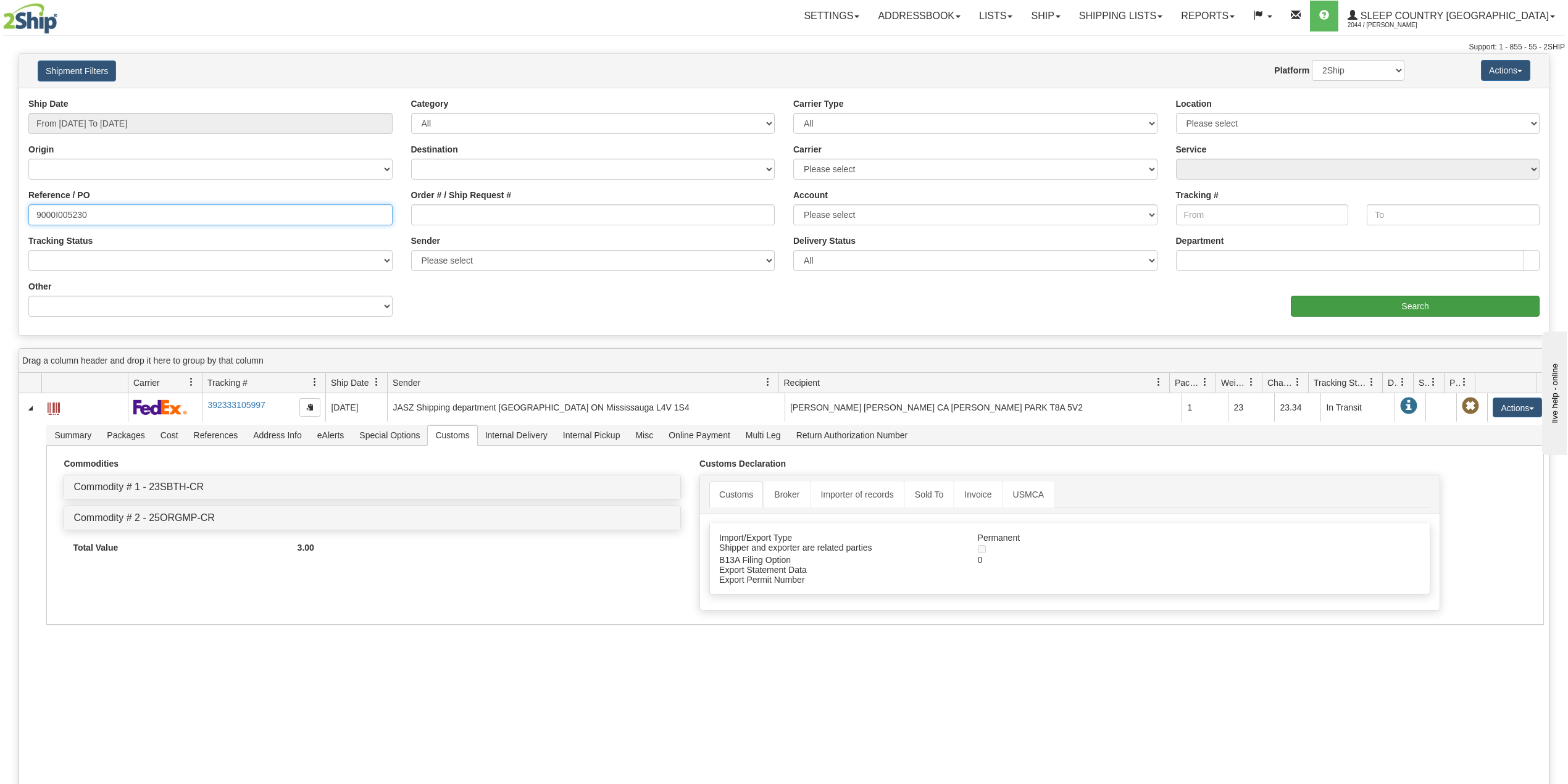
type input "9000I005230"
click at [1305, 299] on input "Search" at bounding box center [1415, 305] width 248 height 21
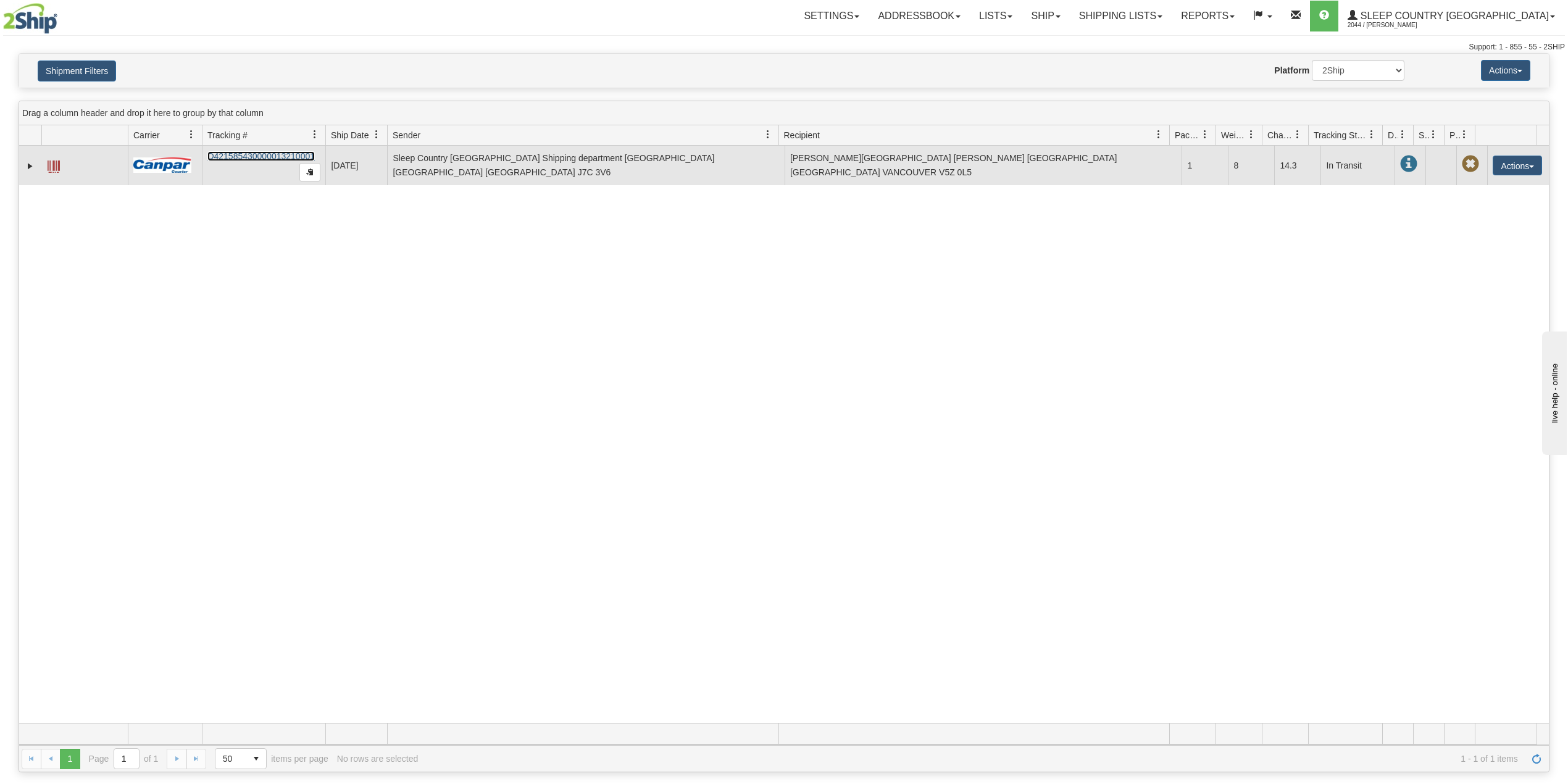
click at [278, 152] on link "D421585430000013210001" at bounding box center [260, 156] width 107 height 10
